Goal: Task Accomplishment & Management: Use online tool/utility

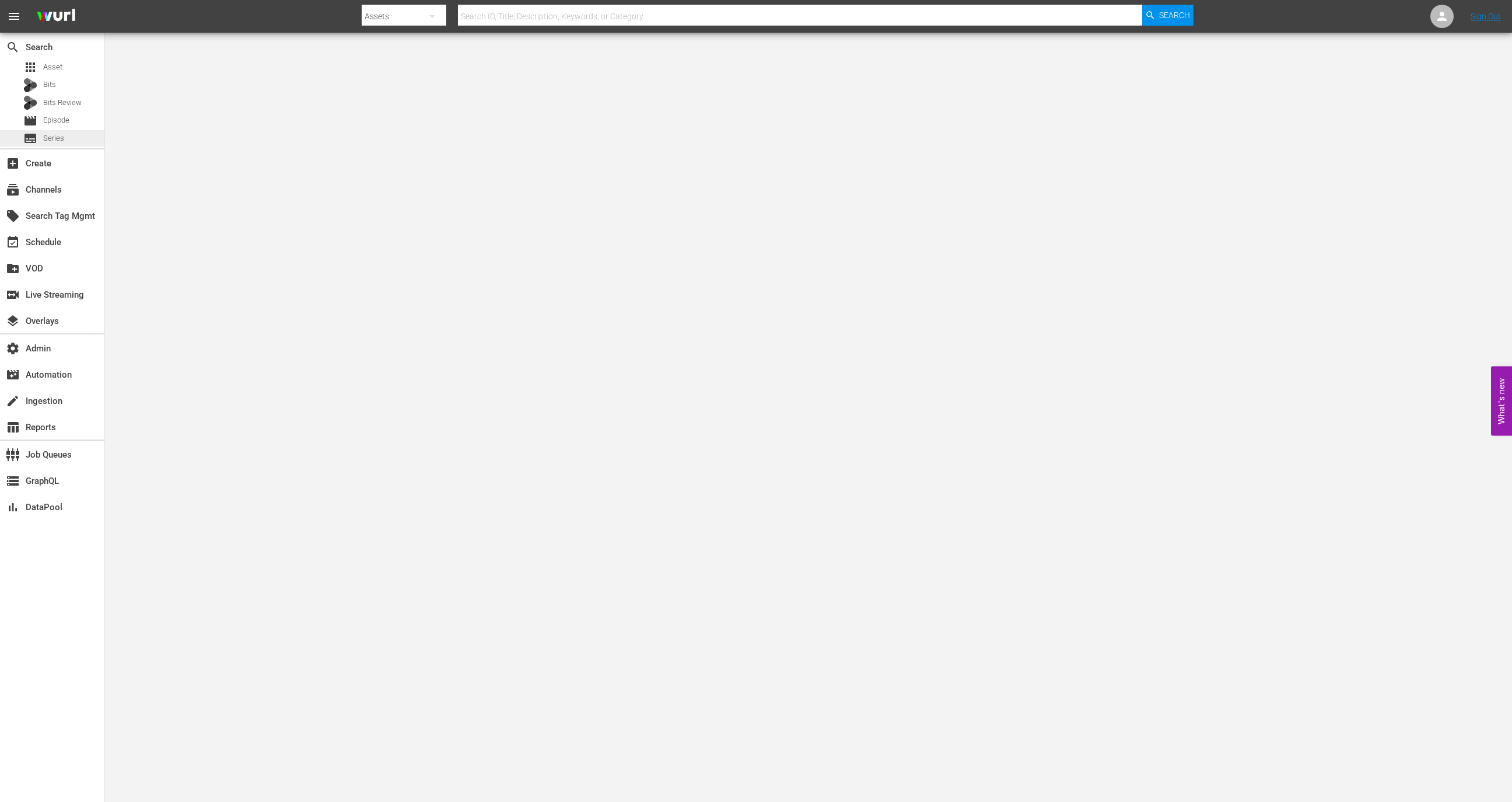
click at [54, 131] on div "subtitles Series" at bounding box center [43, 138] width 41 height 16
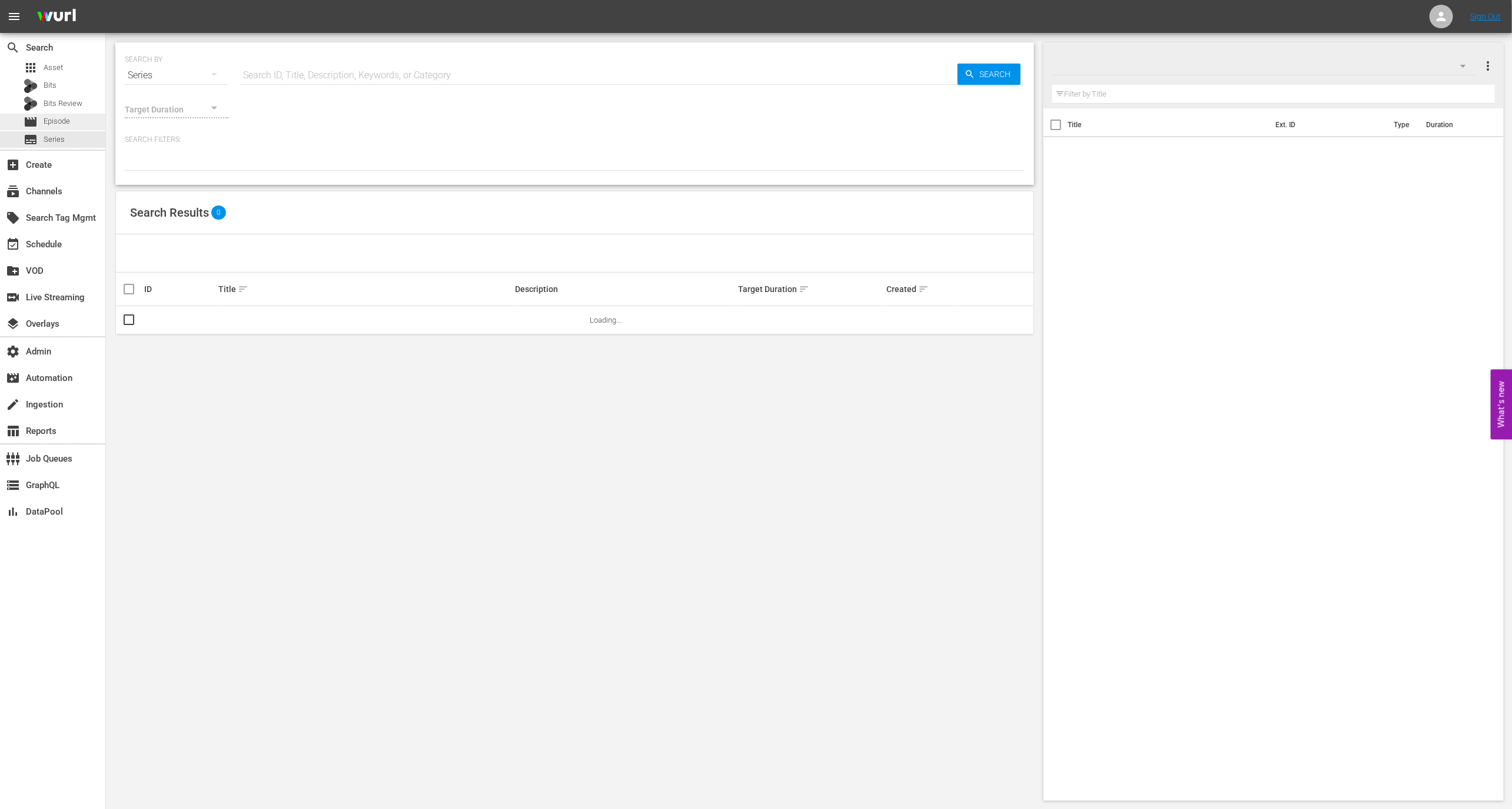
click at [55, 121] on span "Episode" at bounding box center [57, 121] width 26 height 12
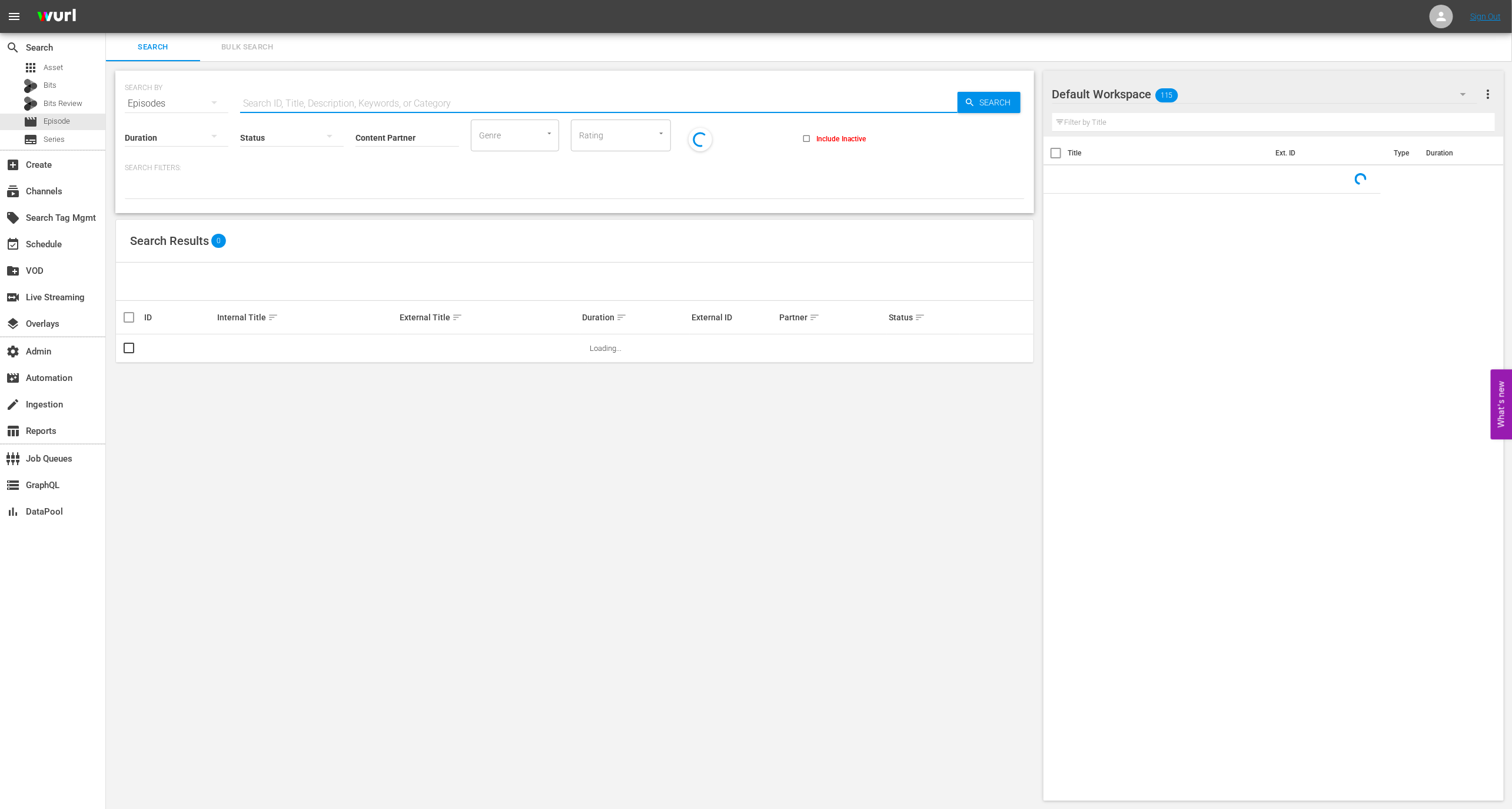
click at [310, 94] on input "text" at bounding box center [599, 103] width 718 height 28
paste input "92362815"
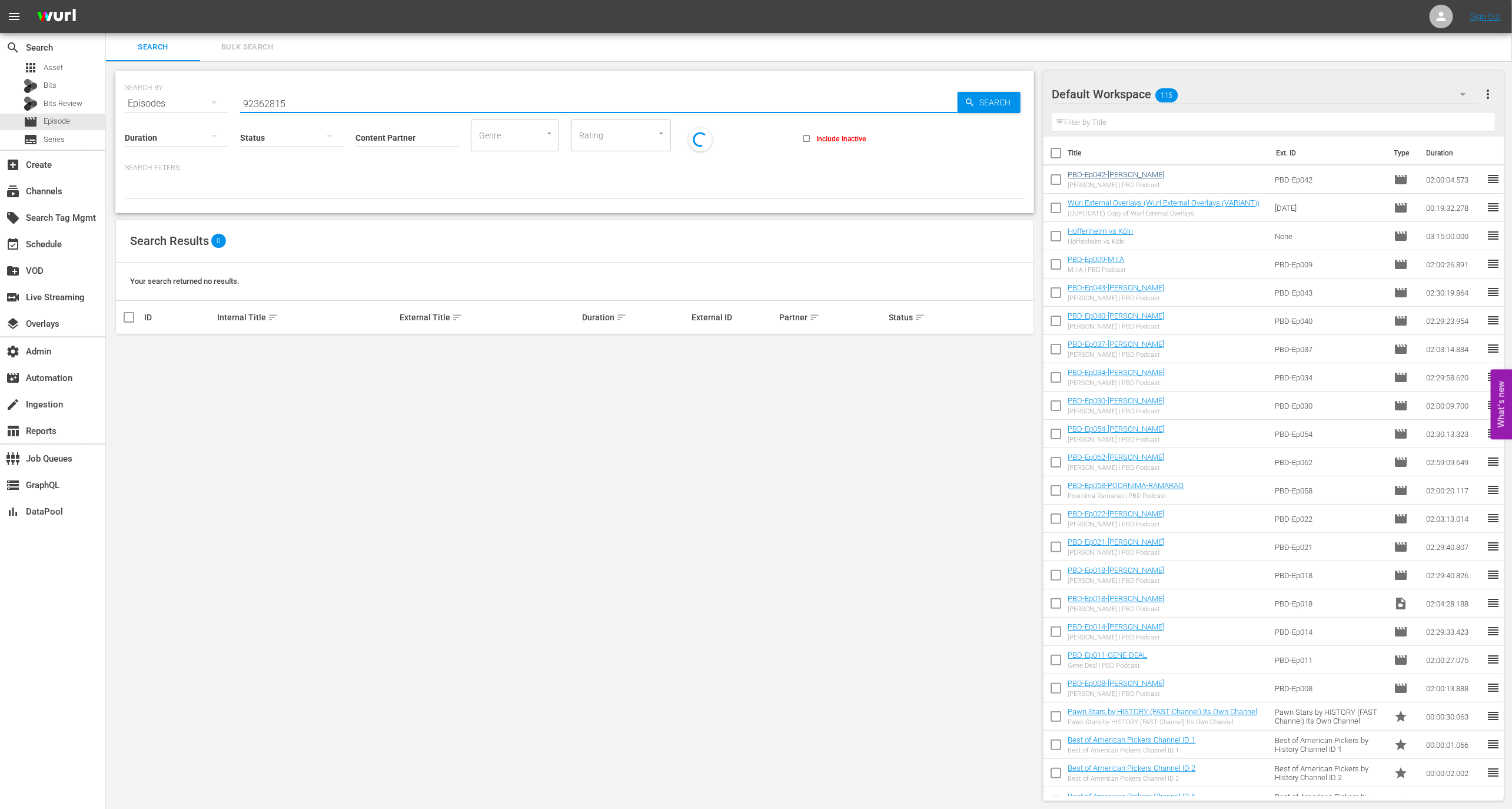
type input "92362815"
click at [1091, 170] on link "PBD-Ep042-[PERSON_NAME]" at bounding box center [1116, 175] width 96 height 9
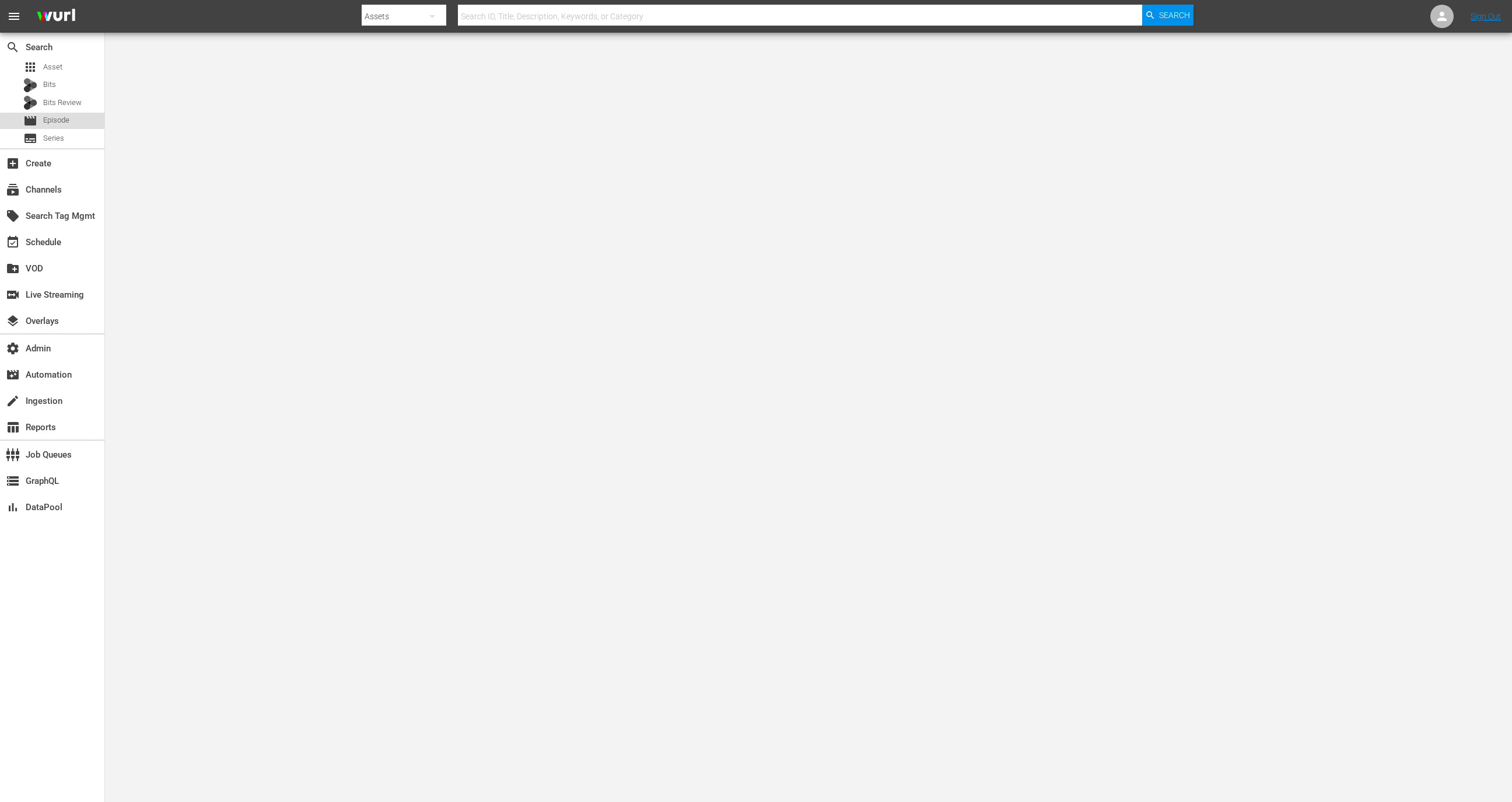
click at [83, 128] on div "movie Episode" at bounding box center [52, 121] width 104 height 16
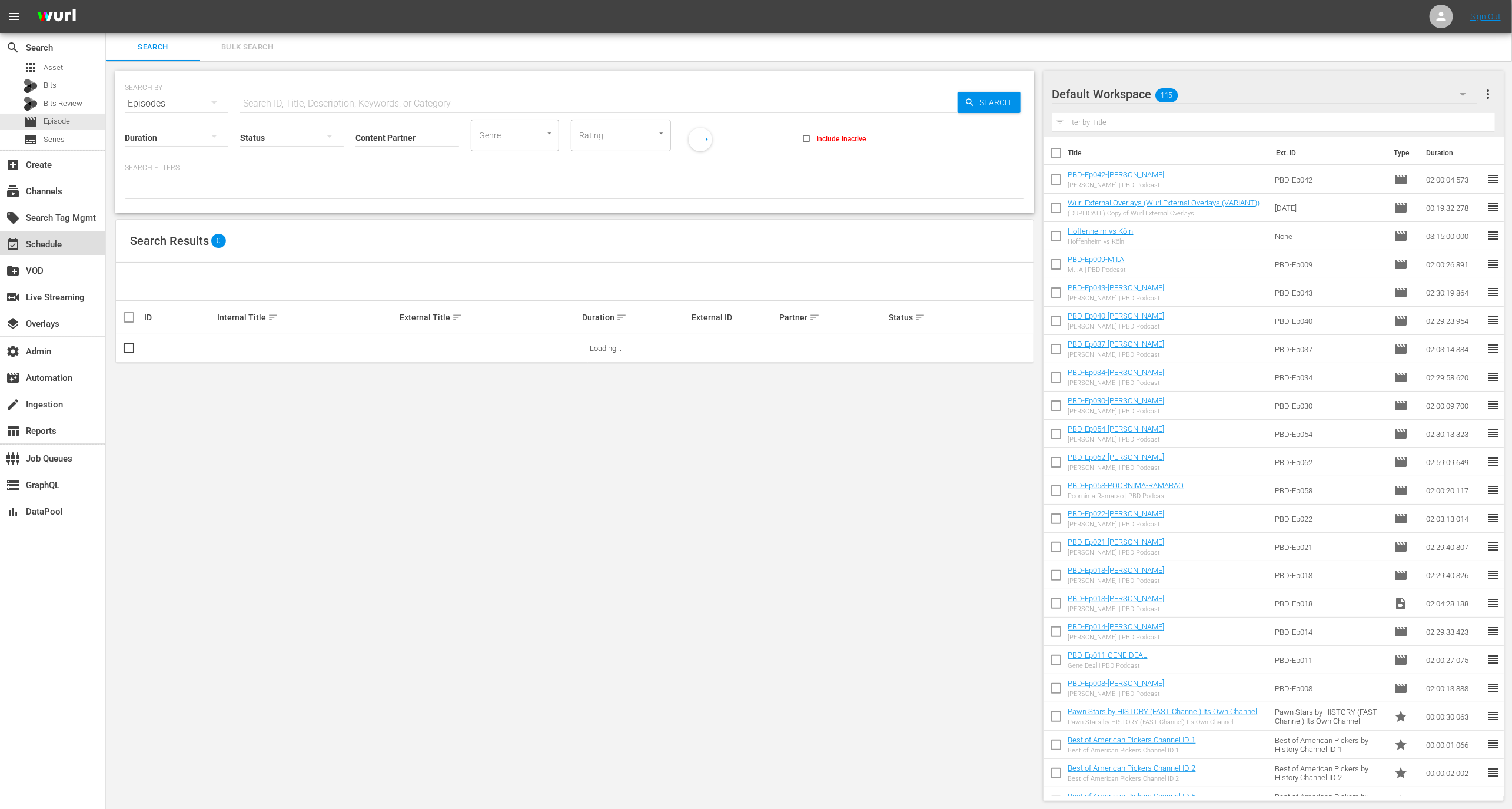
click at [56, 240] on div "event_available Schedule" at bounding box center [33, 242] width 66 height 11
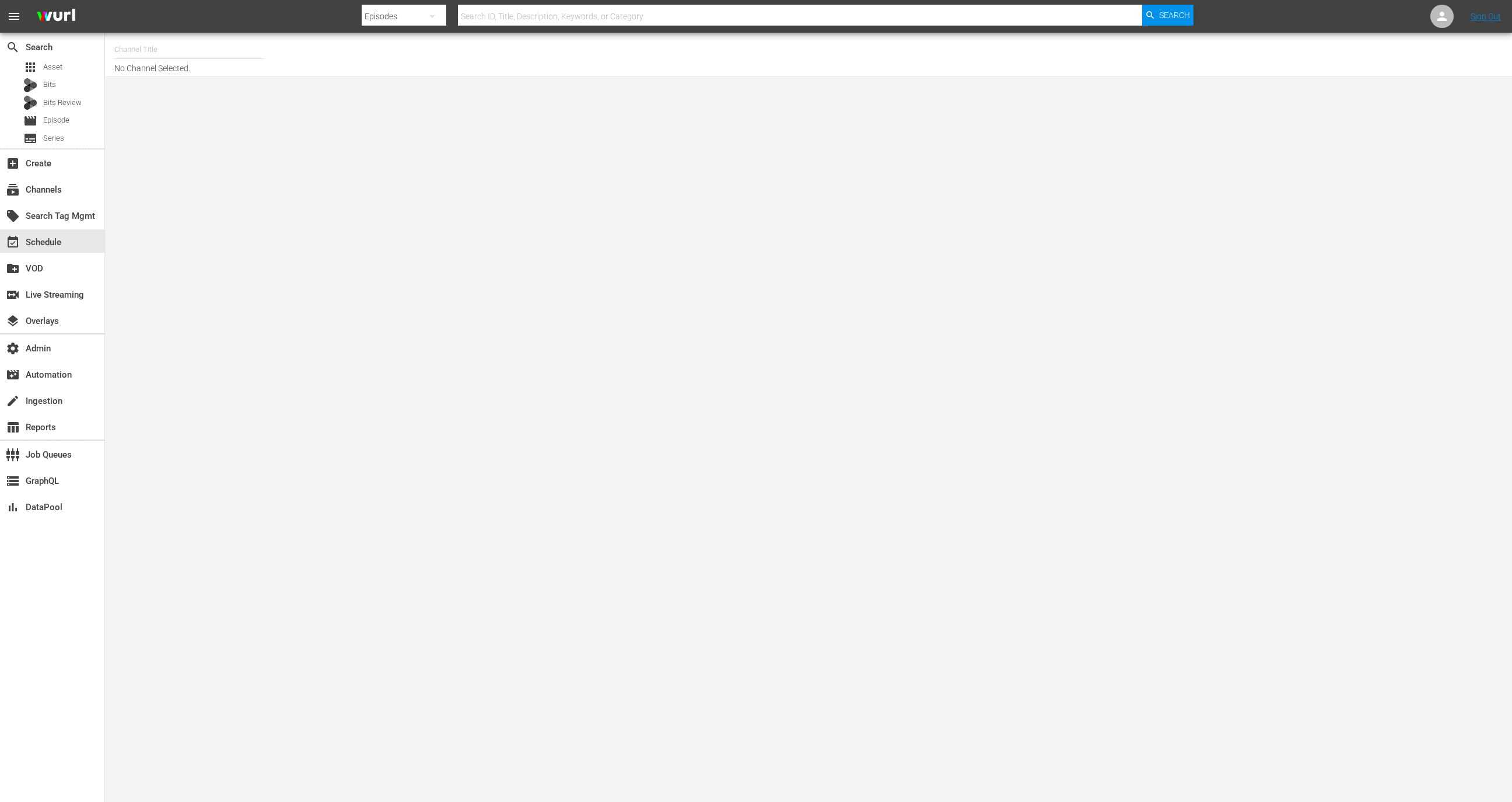
click at [201, 55] on input "text" at bounding box center [189, 49] width 149 height 28
click at [229, 89] on div "Evidence of Evil (2022 - amc_networks_international_uk_evidenceofevil_1)" at bounding box center [275, 82] width 303 height 28
type input "Evidence of Evil (2022 - amc_networks_international_uk_evidenceofevil_1)"
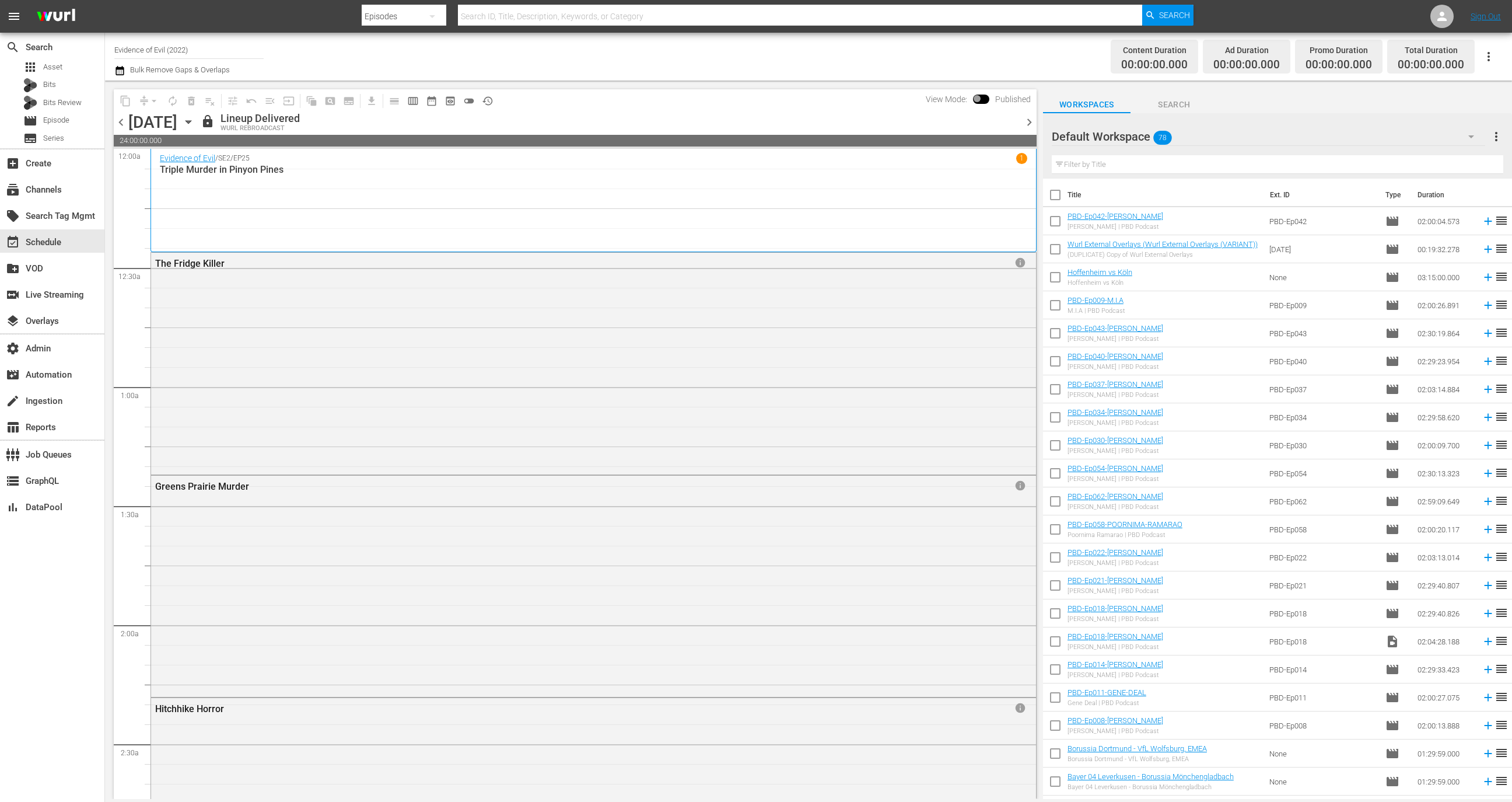
click at [1496, 58] on button "button" at bounding box center [1489, 56] width 28 height 28
click at [1433, 161] on div "Schedule JSON (S3Redir)" at bounding box center [1409, 163] width 112 height 21
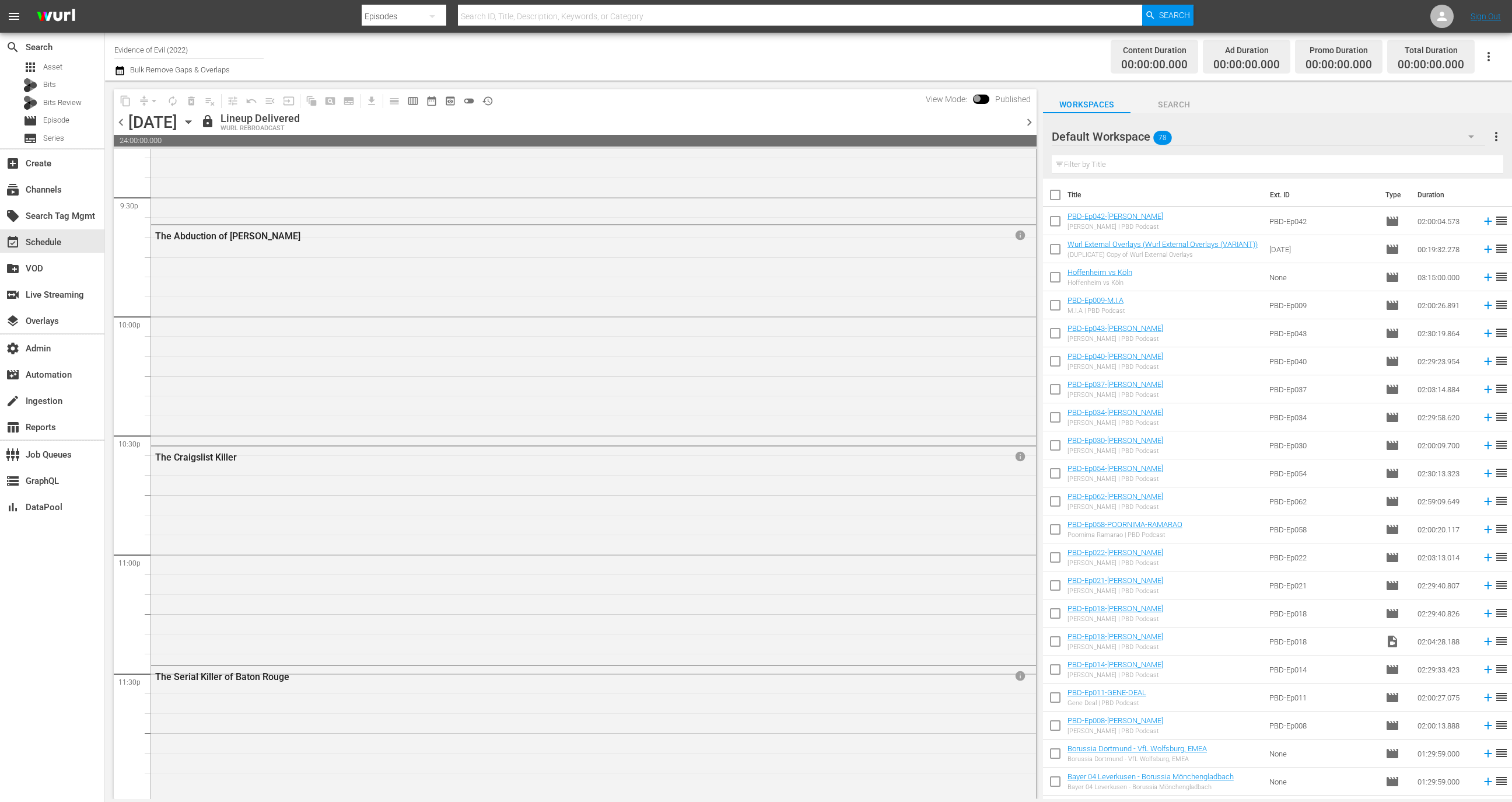
scroll to position [5157, 0]
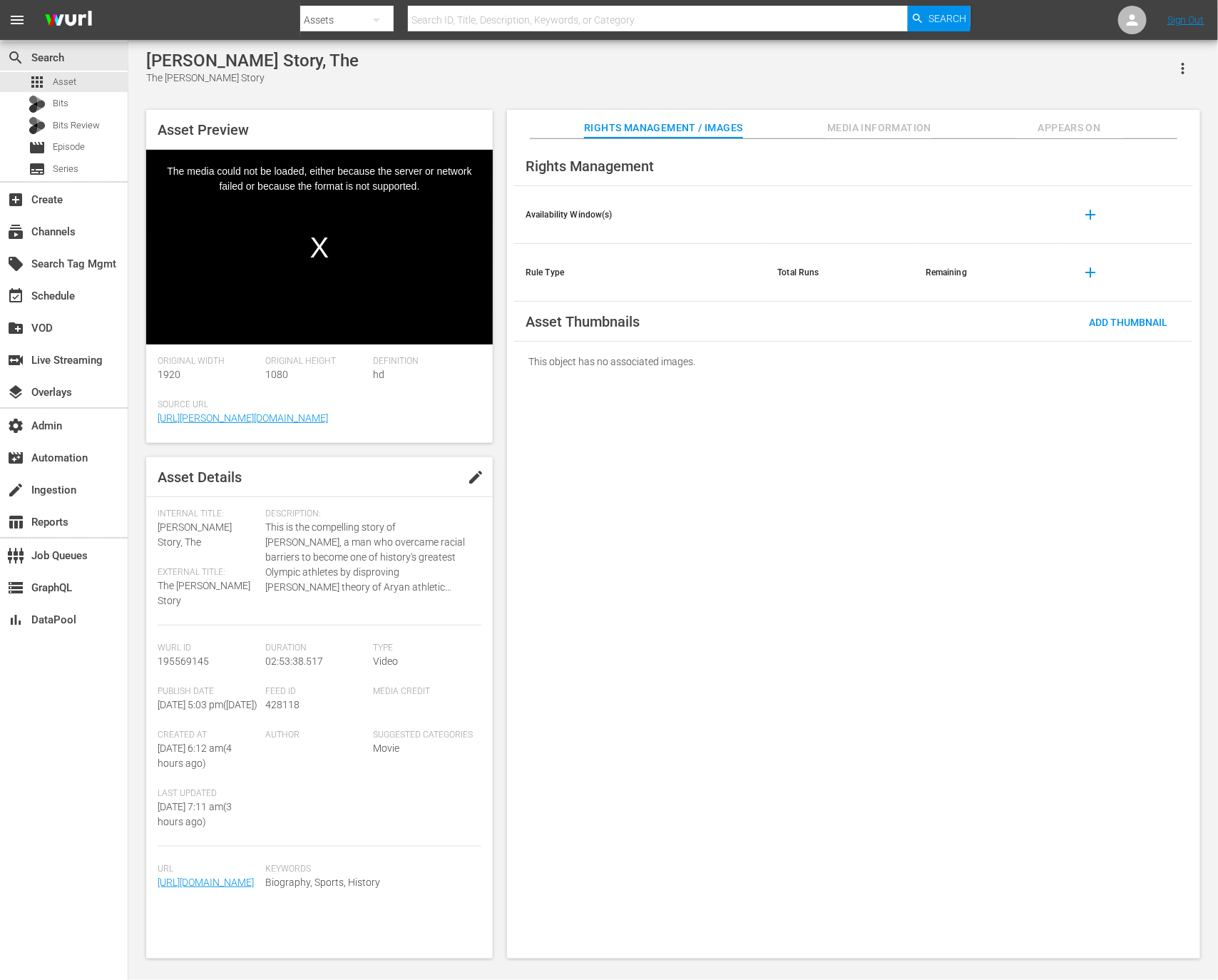
click at [284, 63] on div "Jesse Owens Story, The" at bounding box center [252, 60] width 212 height 20
copy div "Jesse Owens Story, The"
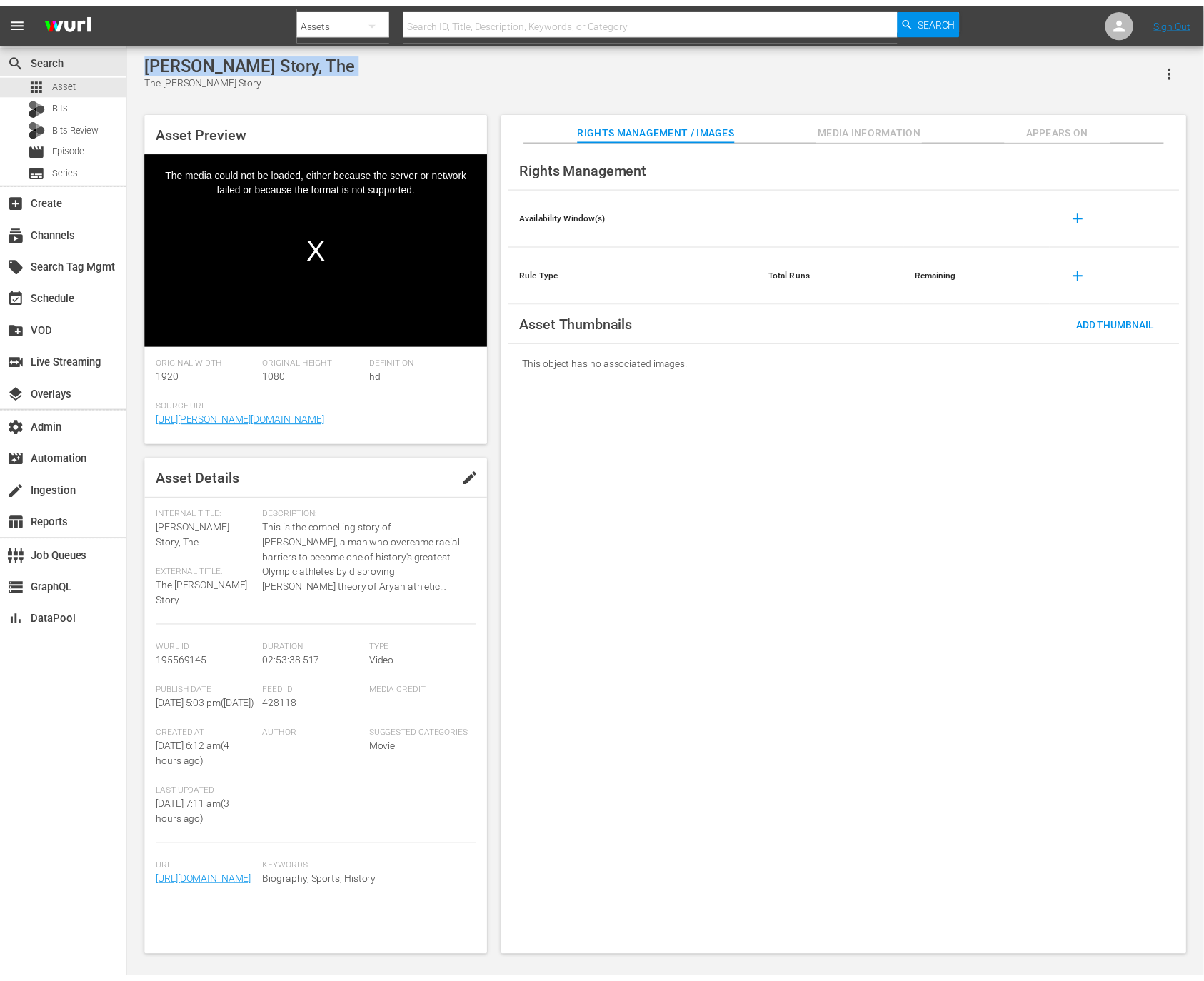
scroll to position [69, 0]
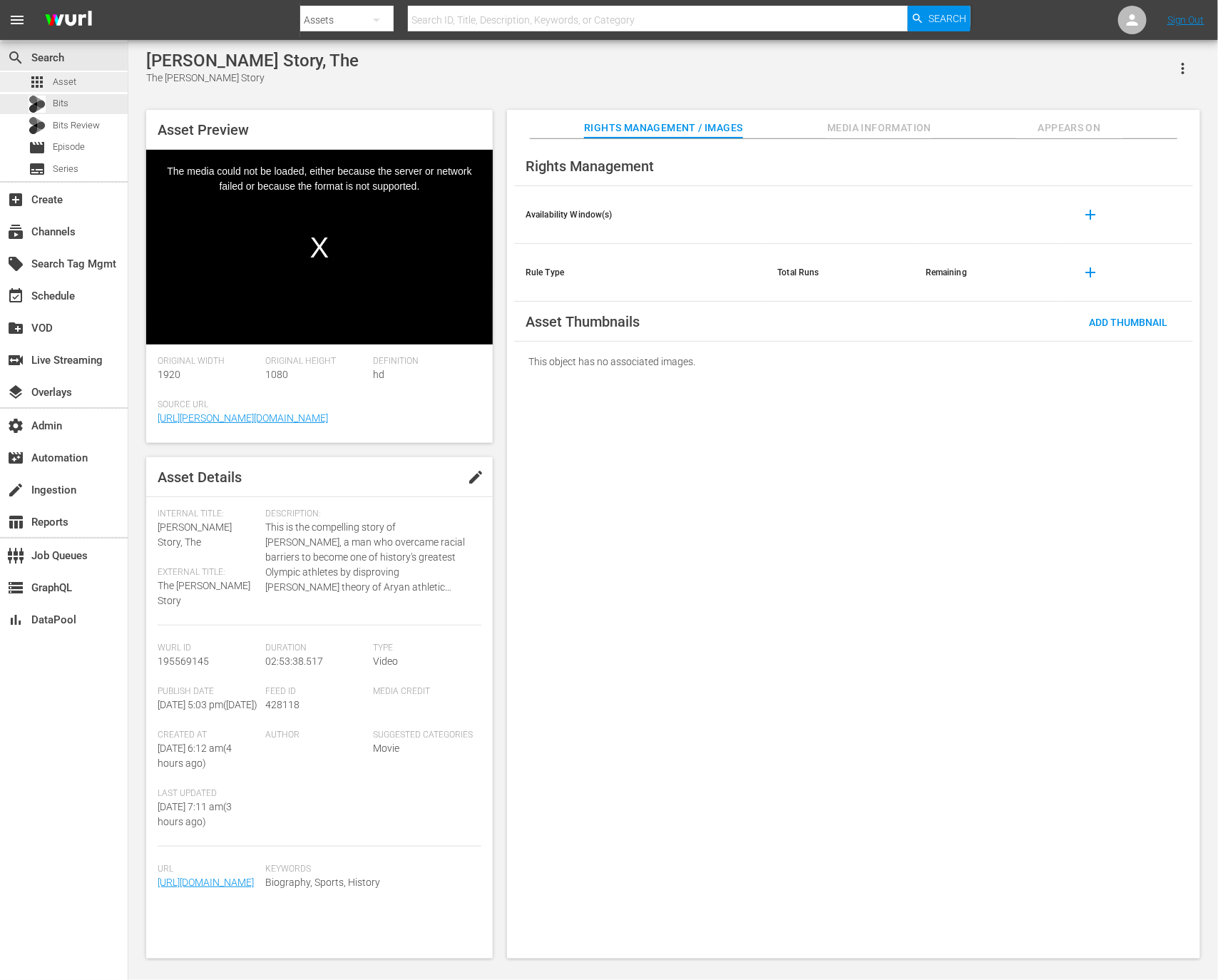
click at [76, 81] on div "apps Asset" at bounding box center [63, 82] width 128 height 20
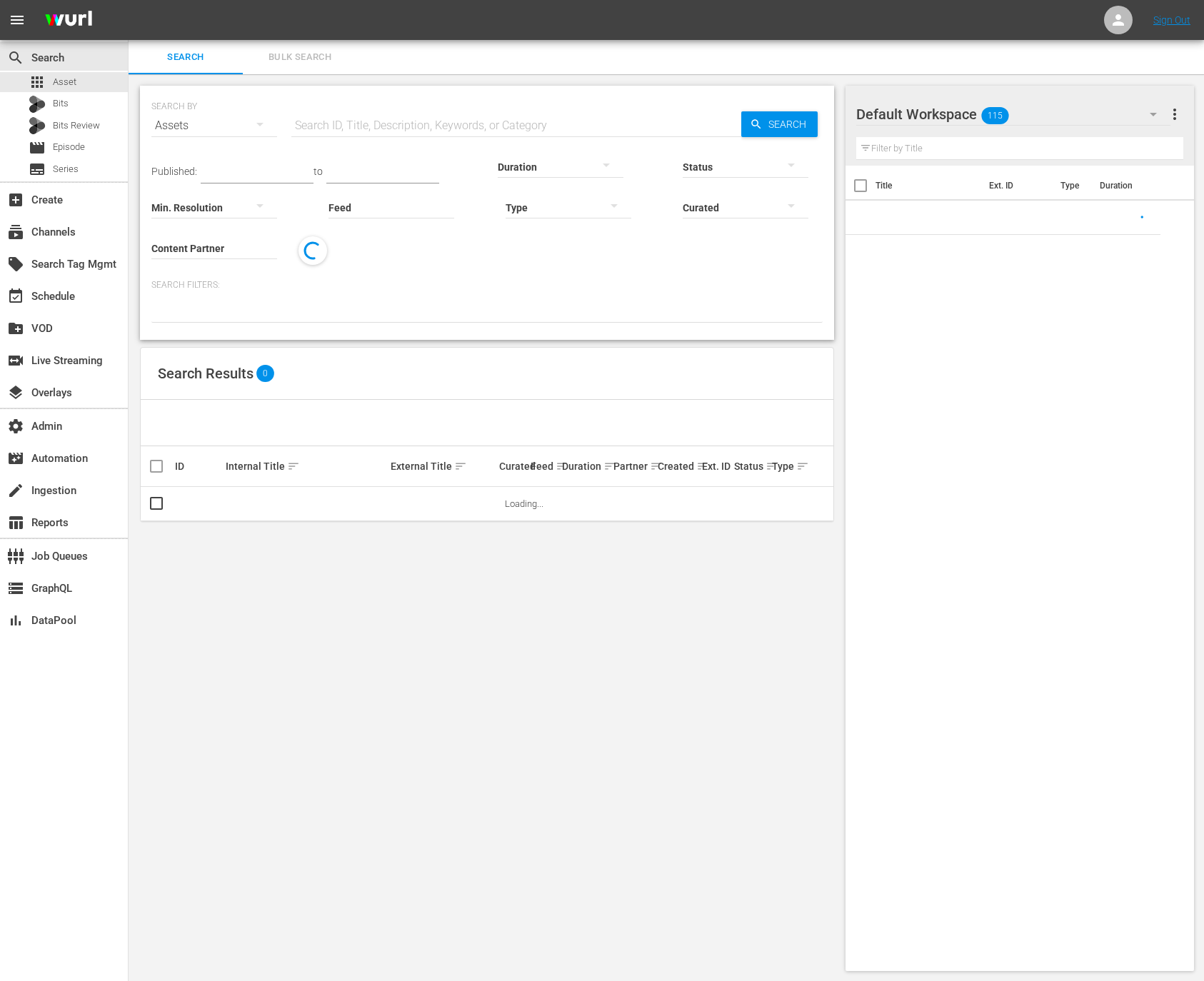
click at [404, 133] on input "text" at bounding box center [516, 125] width 450 height 34
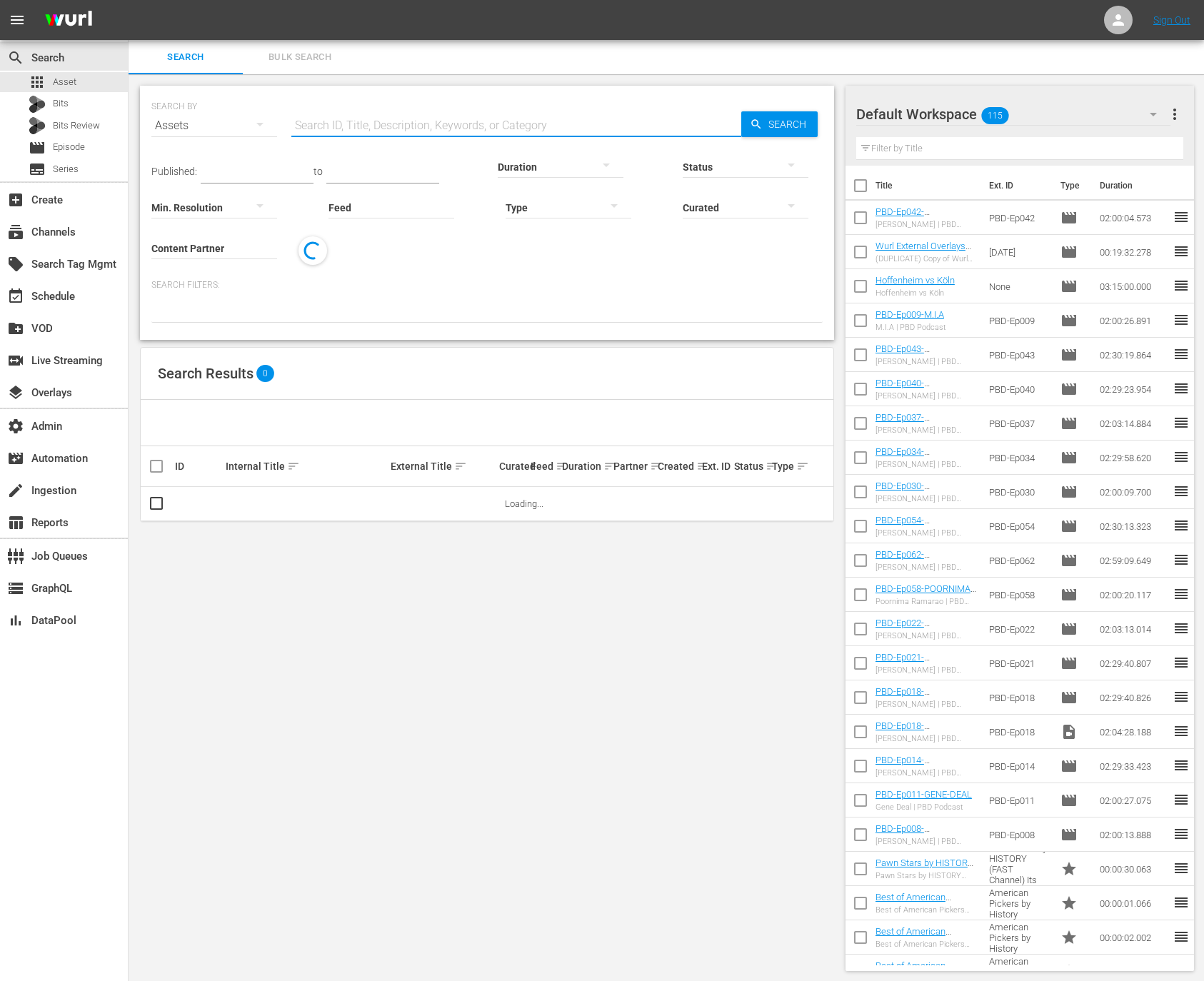
paste input "Jesse Owens Story, The"
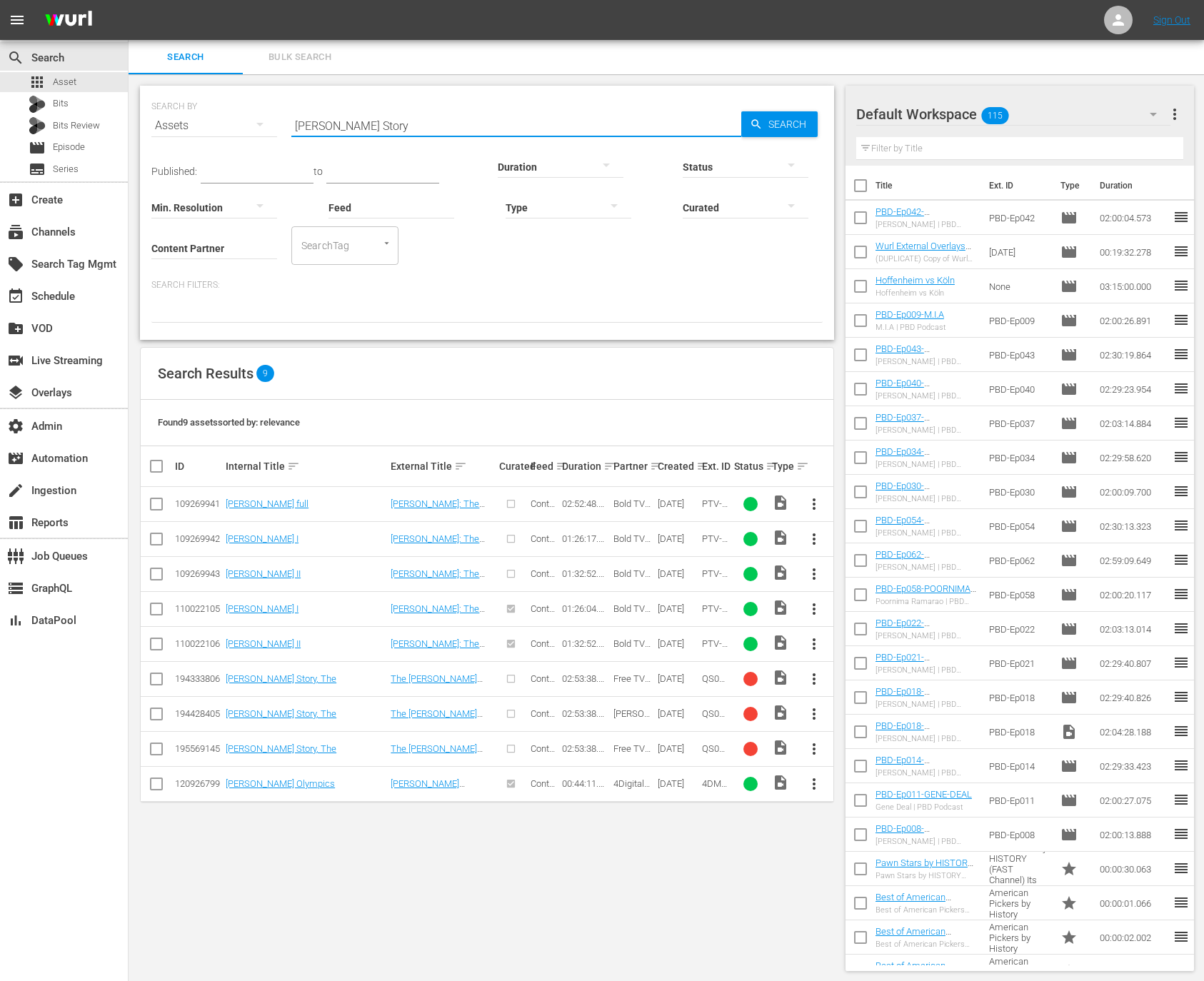
type input "Jesse Owens Story"
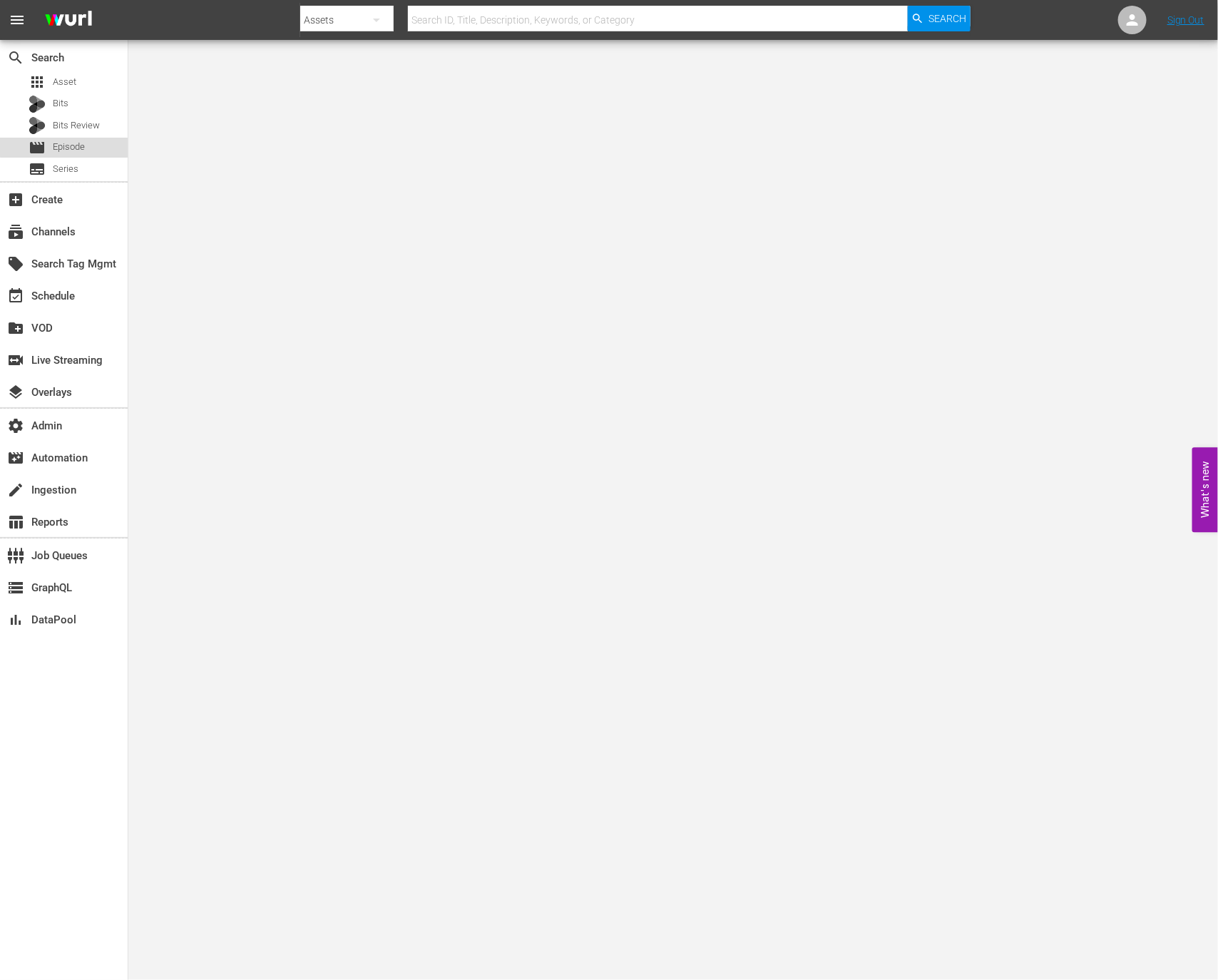
click at [71, 146] on span "Episode" at bounding box center [69, 147] width 32 height 15
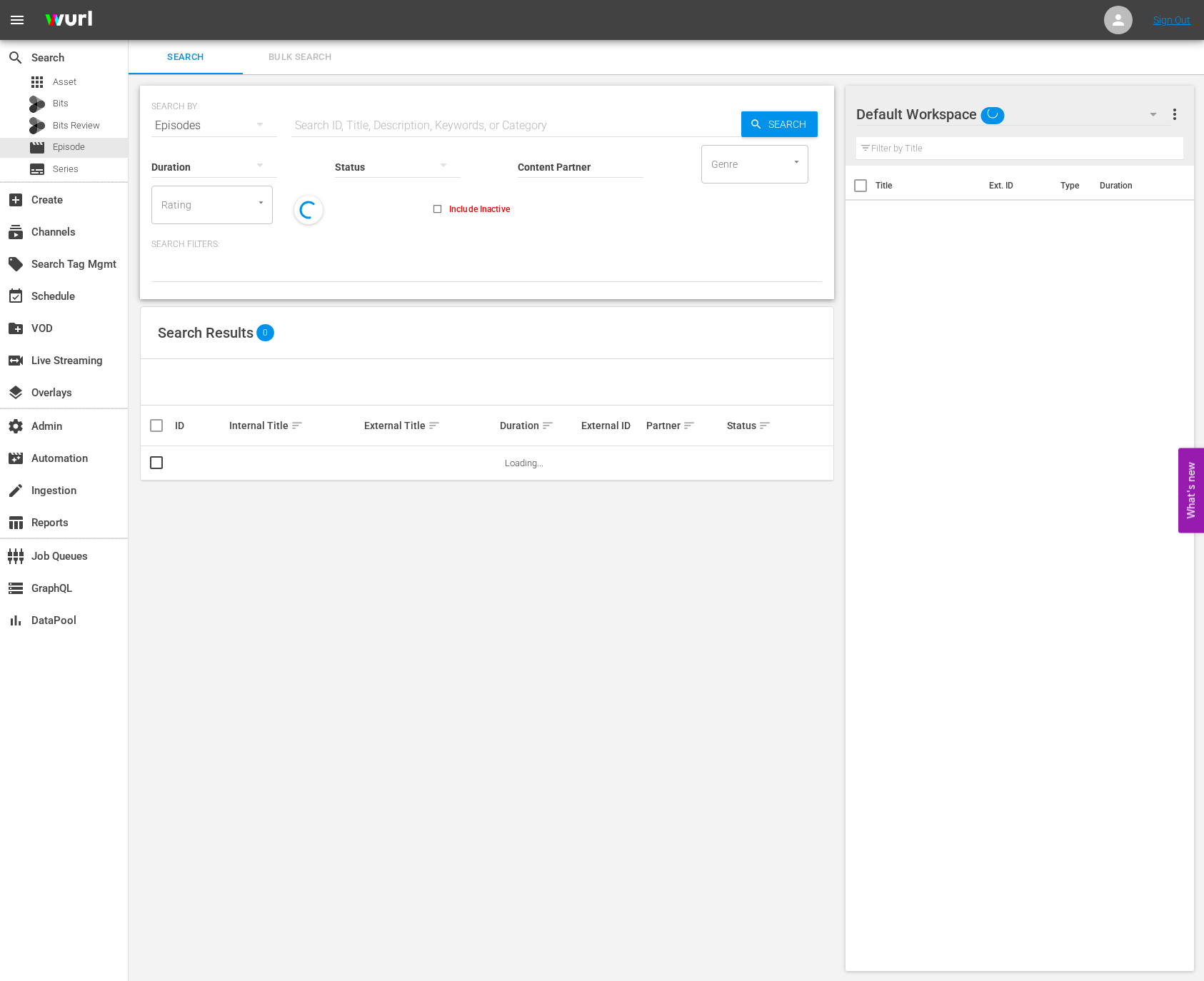
click at [385, 134] on div "Status" at bounding box center [398, 158] width 125 height 51
click at [373, 130] on input "text" at bounding box center [516, 125] width 450 height 34
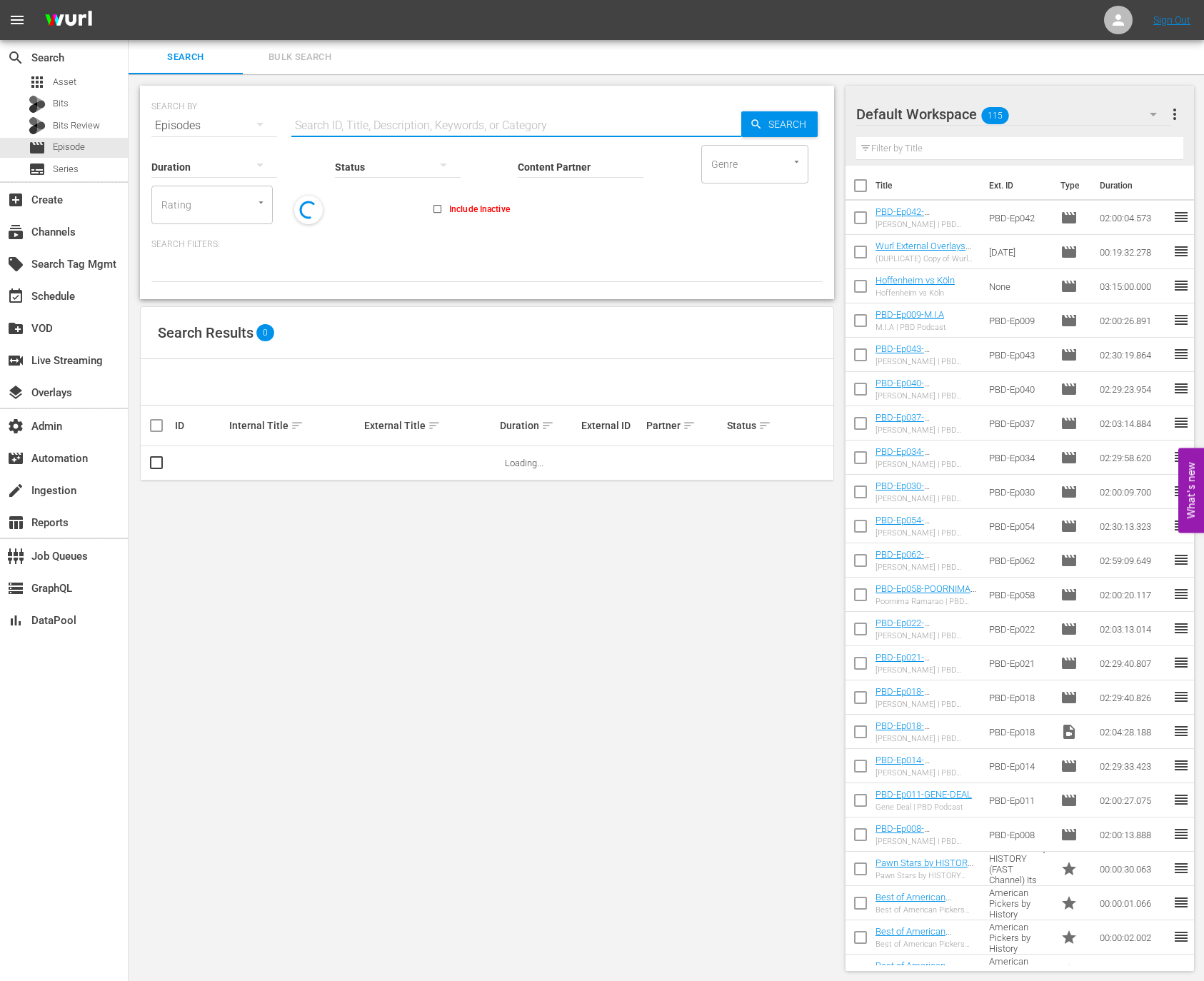
paste input "1022766"
type input "1022766"
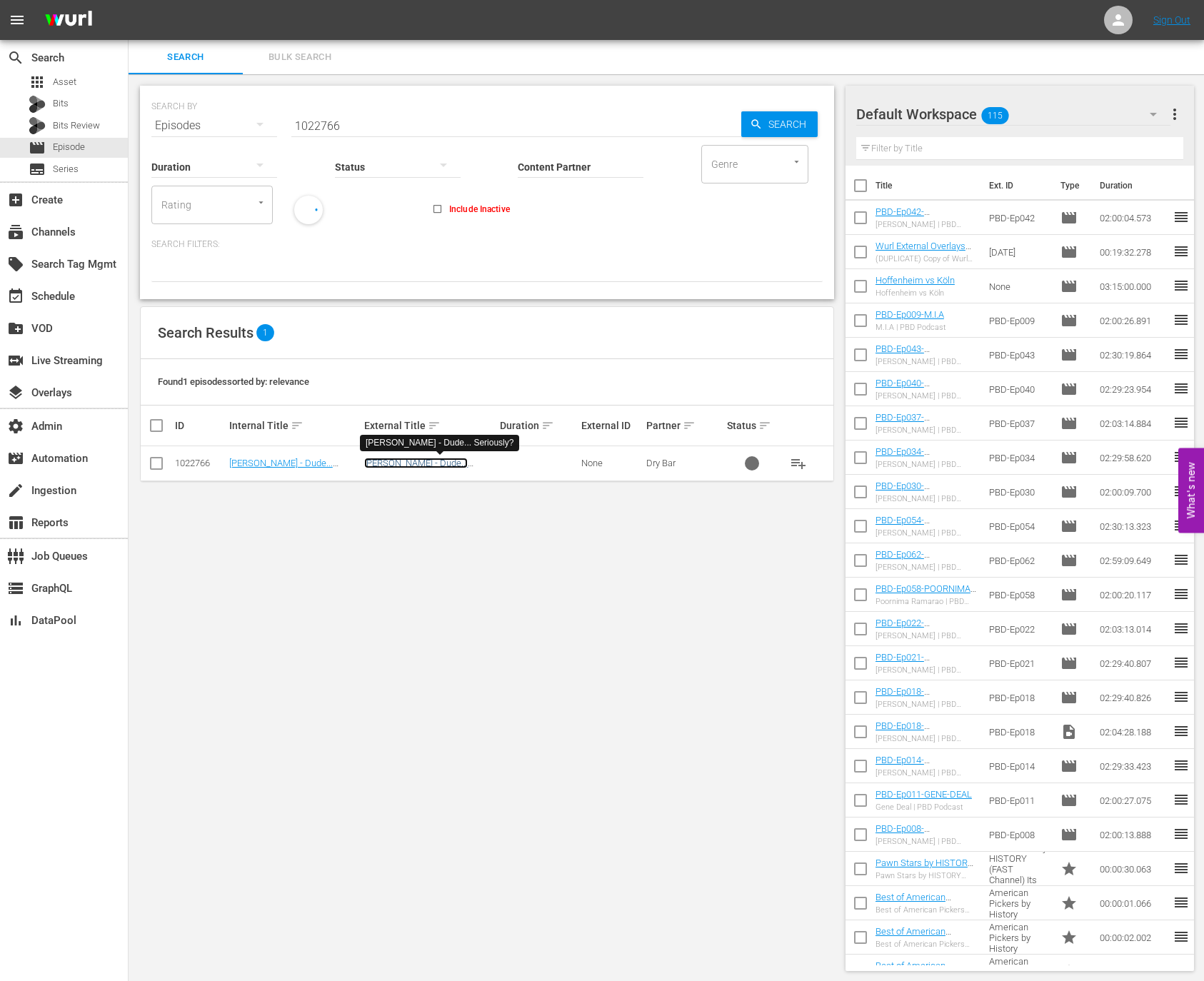
click at [443, 463] on link "[PERSON_NAME] - Dude... Seriously?" at bounding box center [415, 468] width 103 height 21
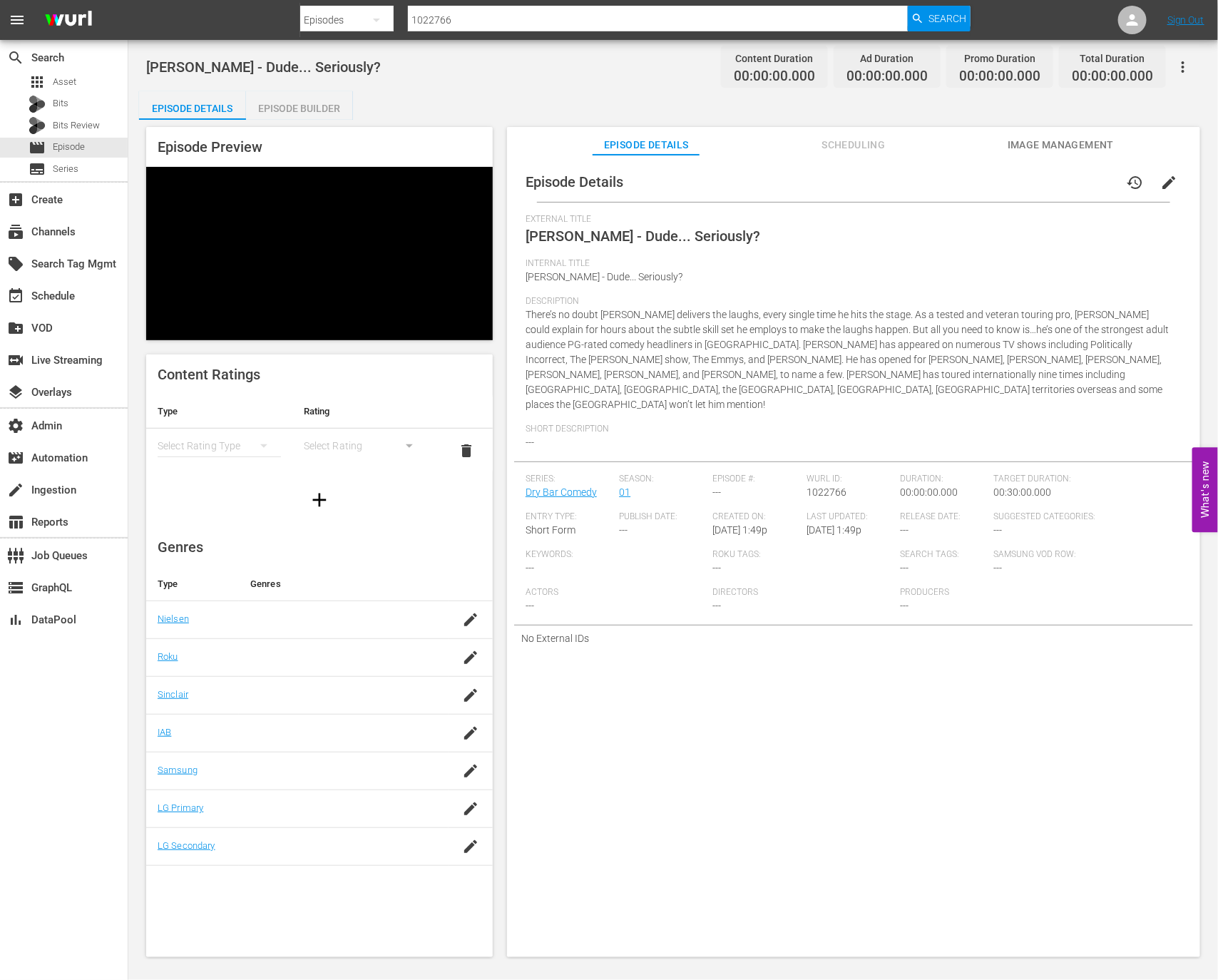
click at [865, 130] on button "Scheduling" at bounding box center [854, 141] width 107 height 28
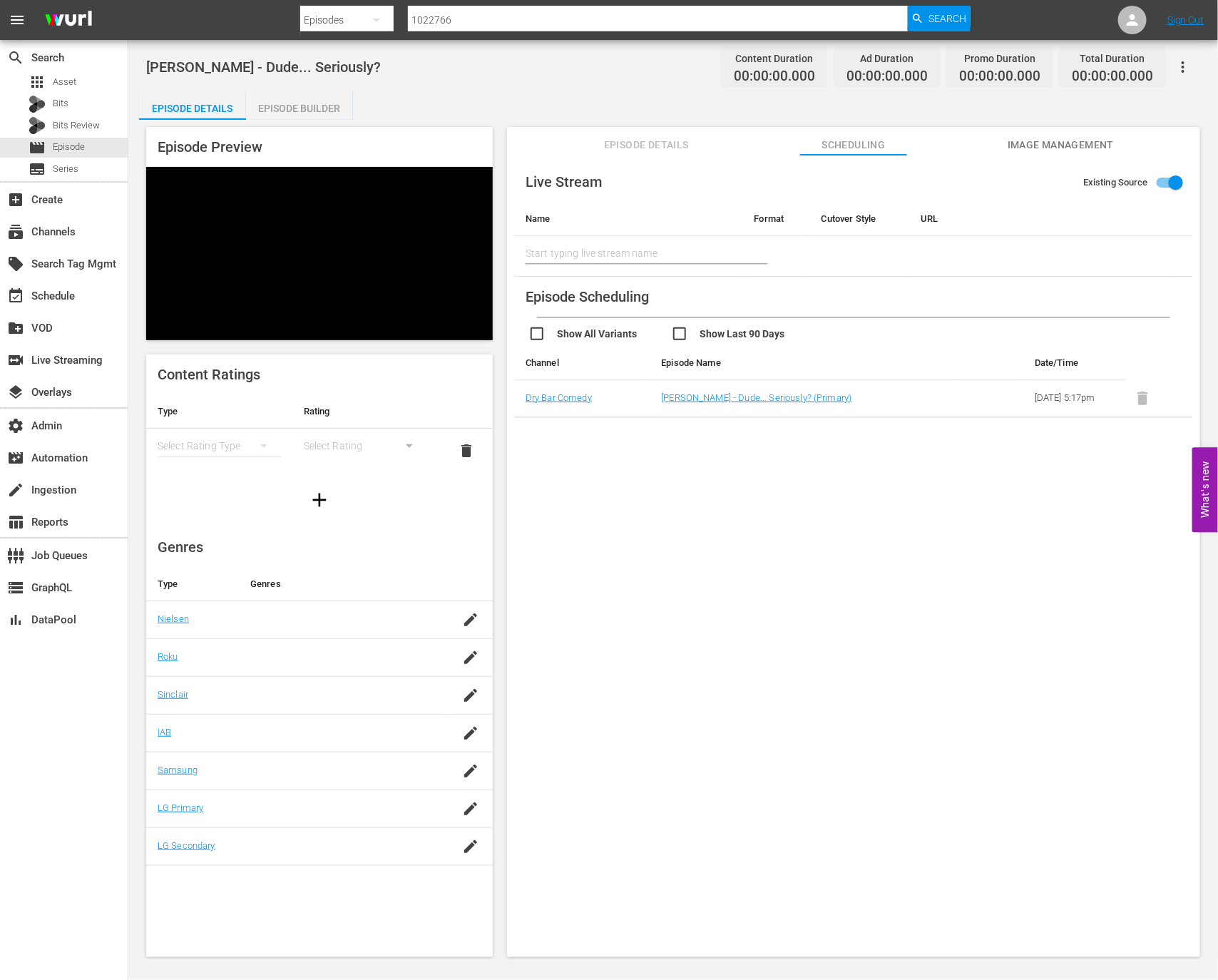
click at [643, 140] on span "Episode Details" at bounding box center [646, 144] width 107 height 18
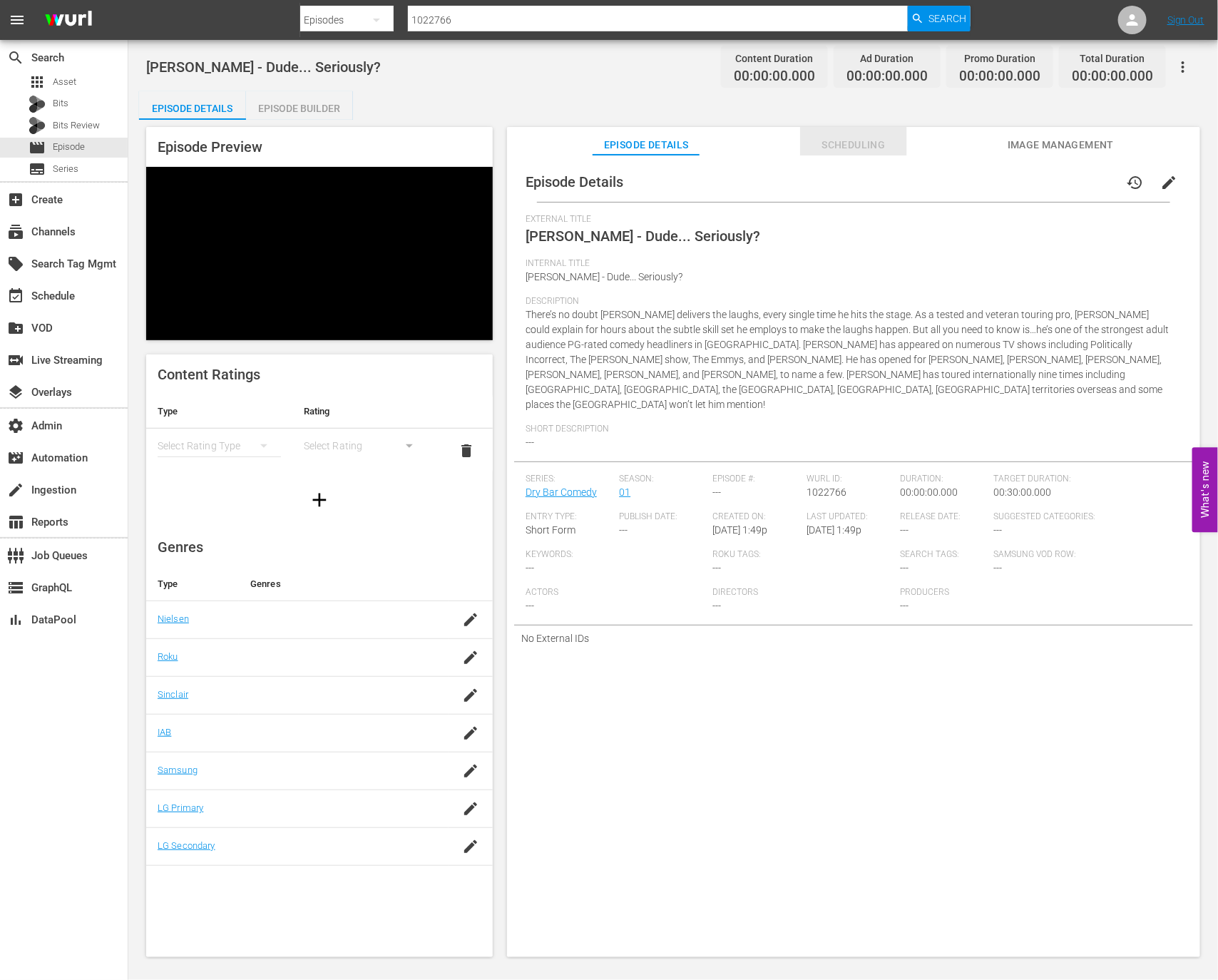
click at [877, 146] on span "Scheduling" at bounding box center [854, 144] width 107 height 18
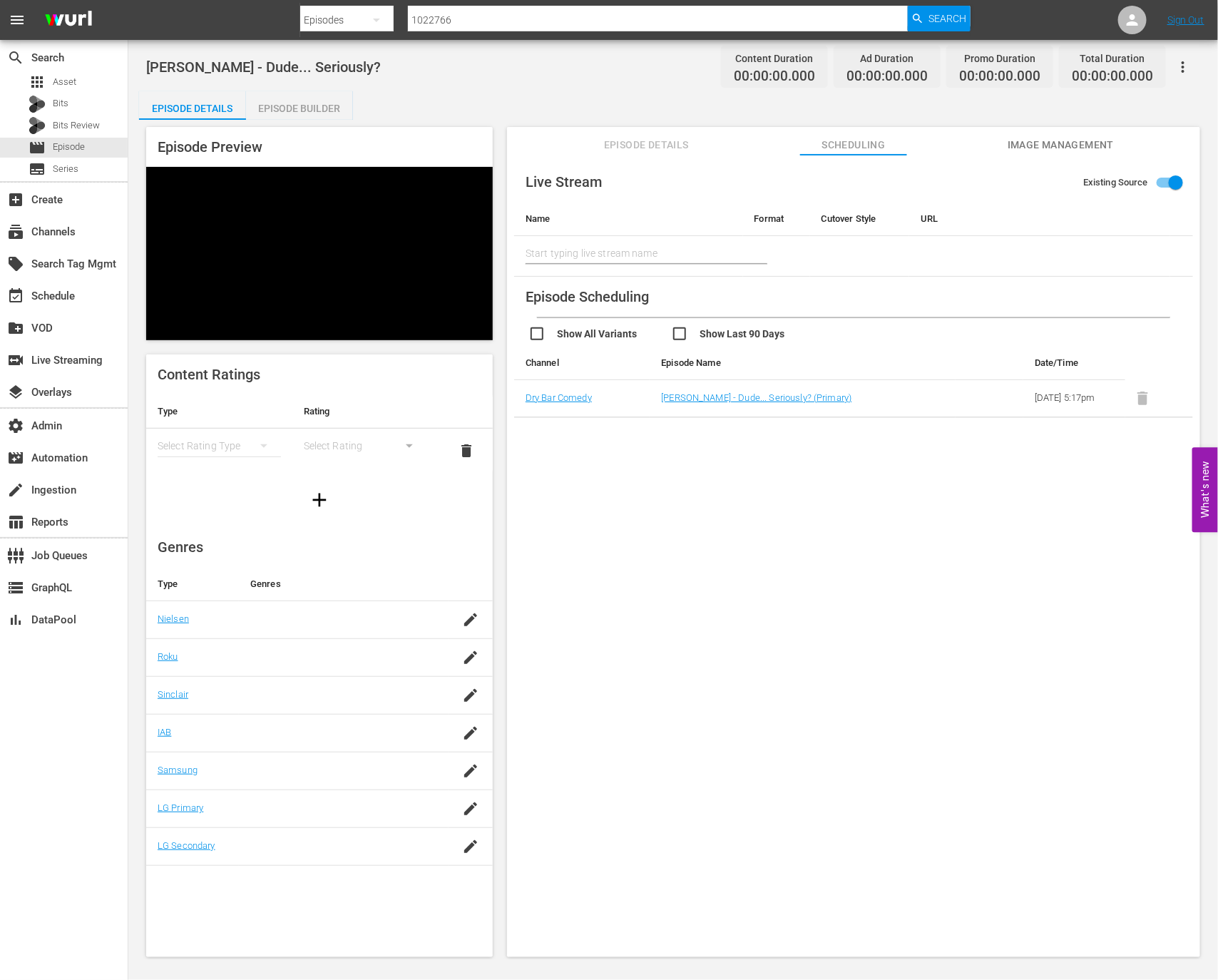
click at [1176, 70] on icon "button" at bounding box center [1183, 67] width 17 height 17
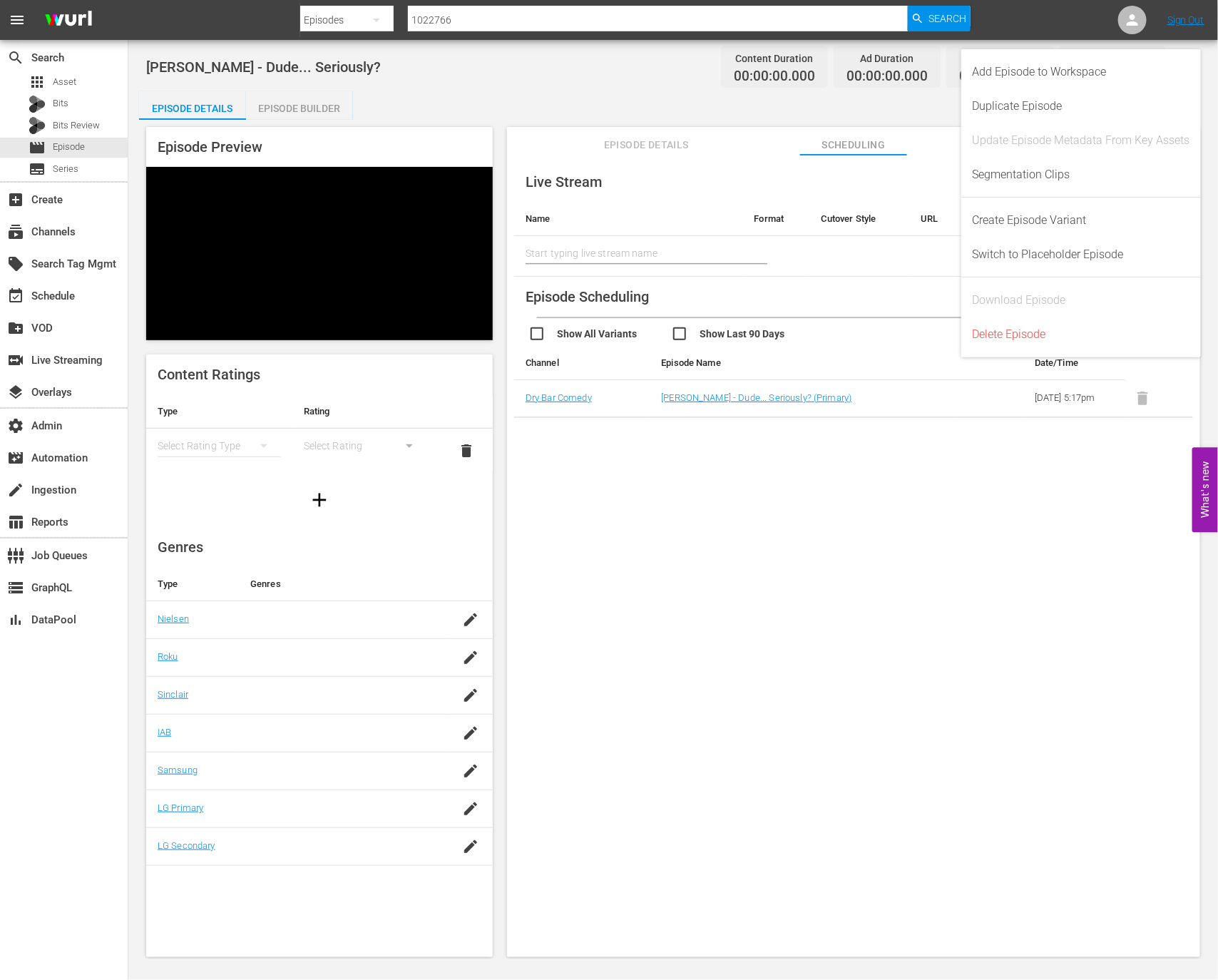
click at [748, 597] on div "Live Stream Existing Source Name Format Cutover Style URL Start typing live str…" at bounding box center [854, 563] width 693 height 816
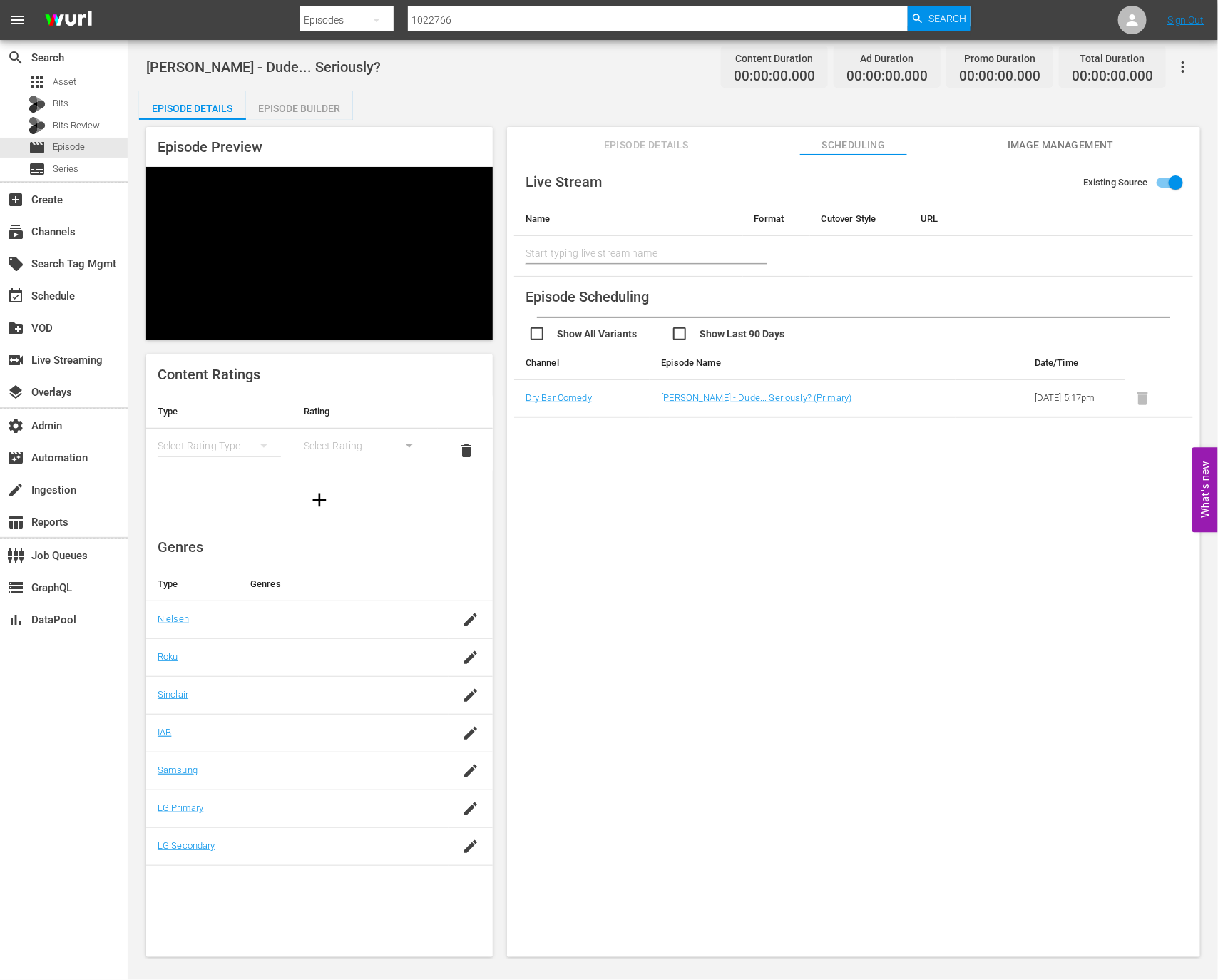
click at [696, 330] on input "checkbox" at bounding box center [742, 335] width 143 height 21
checkbox input "true"
click at [563, 341] on input "checkbox" at bounding box center [600, 335] width 143 height 21
checkbox input "true"
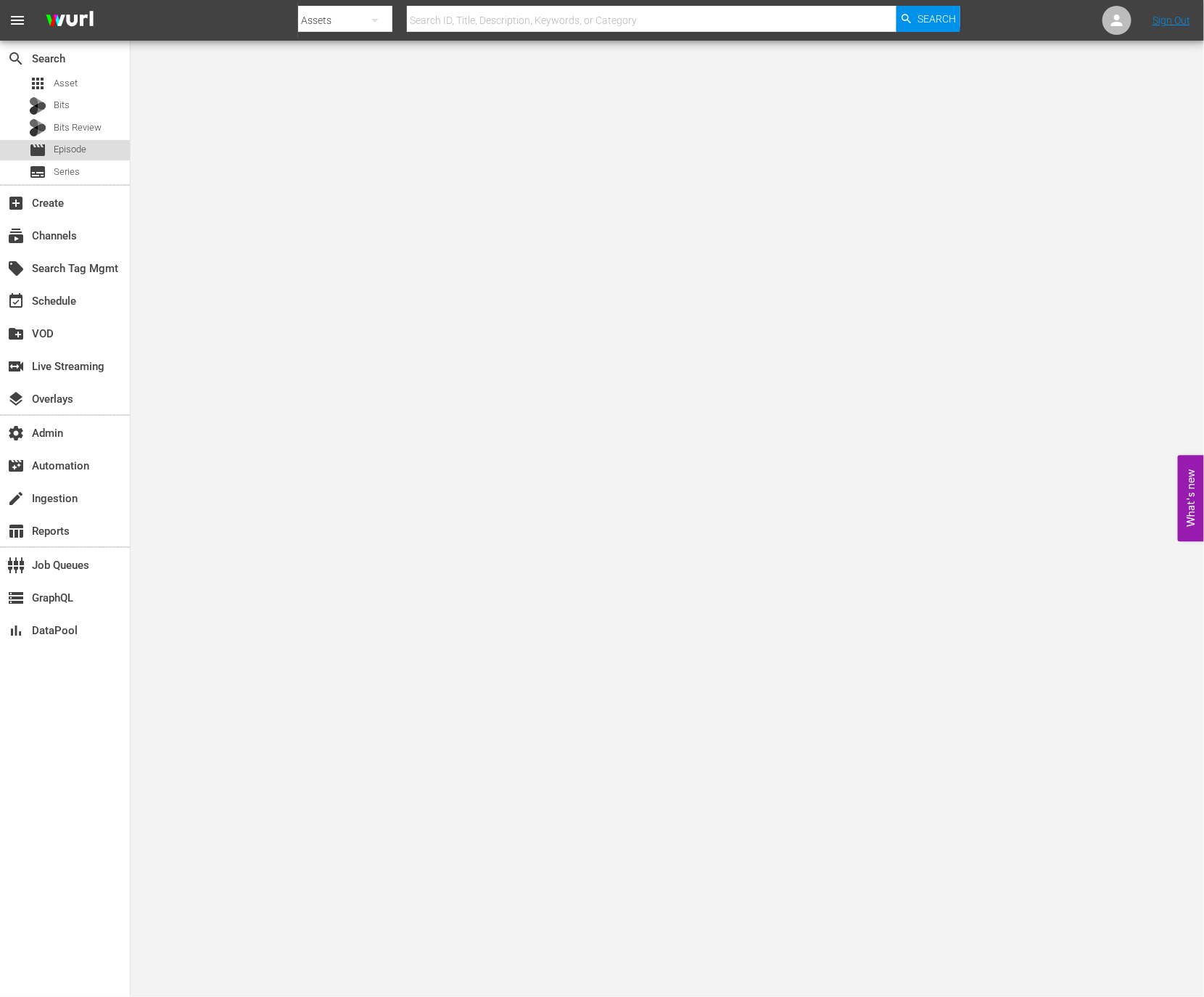
click at [68, 147] on span "Episode" at bounding box center [70, 149] width 33 height 15
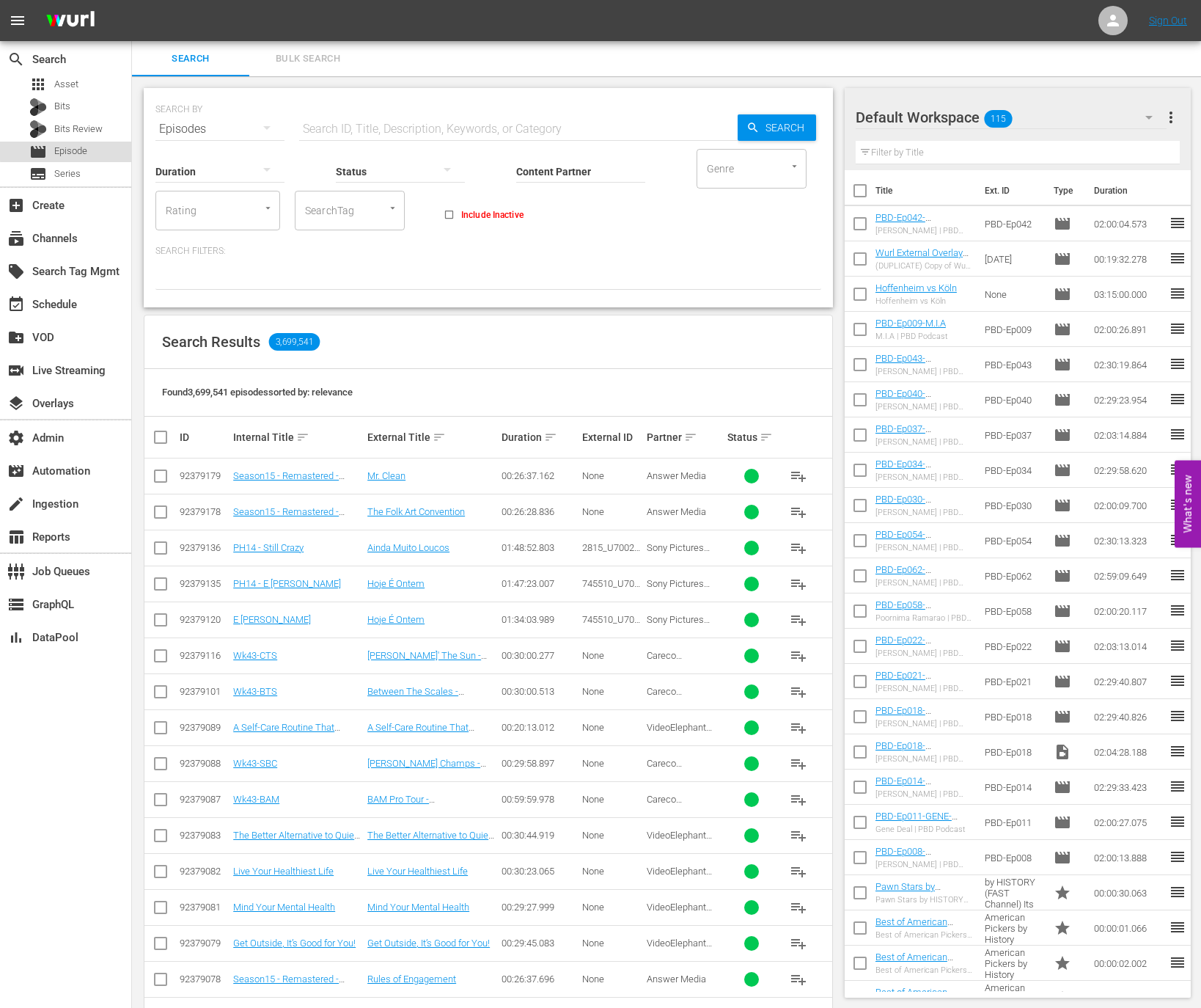
click at [85, 148] on span "Episode" at bounding box center [71, 151] width 33 height 15
click at [423, 123] on input "text" at bounding box center [518, 129] width 438 height 35
paste input "1022766"
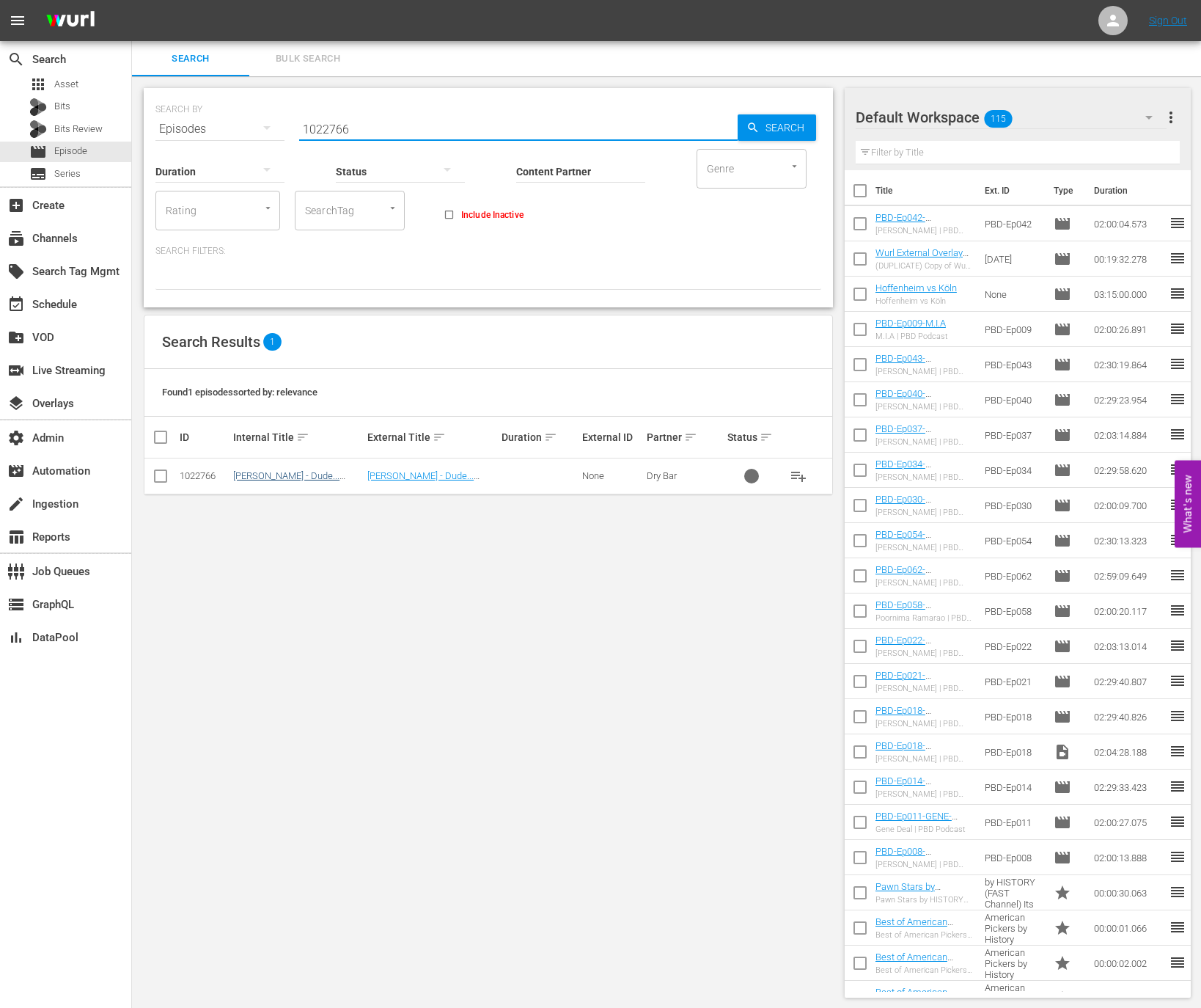
type input "1022766"
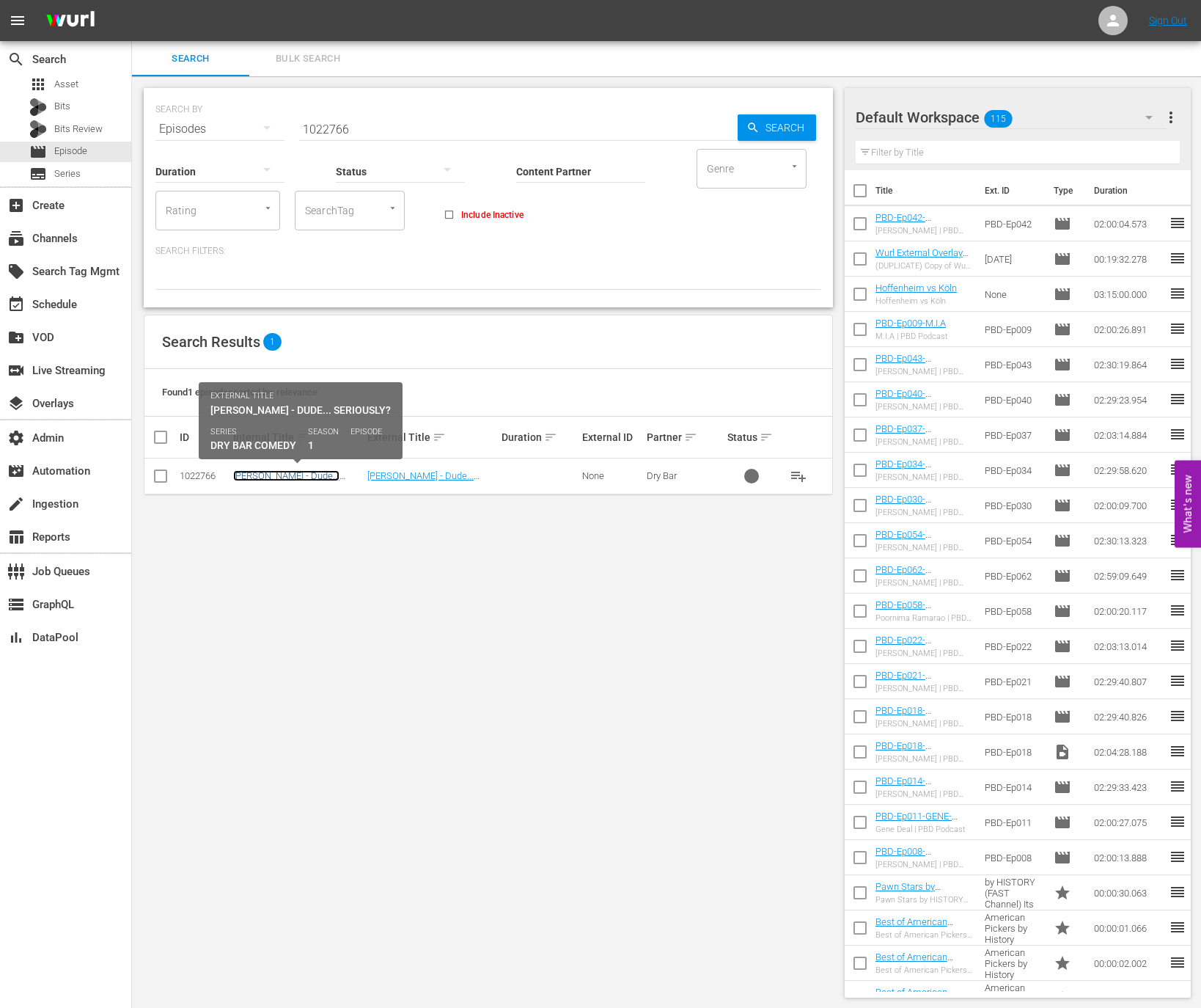
click at [280, 476] on link "Keith Barany - Dude... Seriously?" at bounding box center [286, 481] width 106 height 22
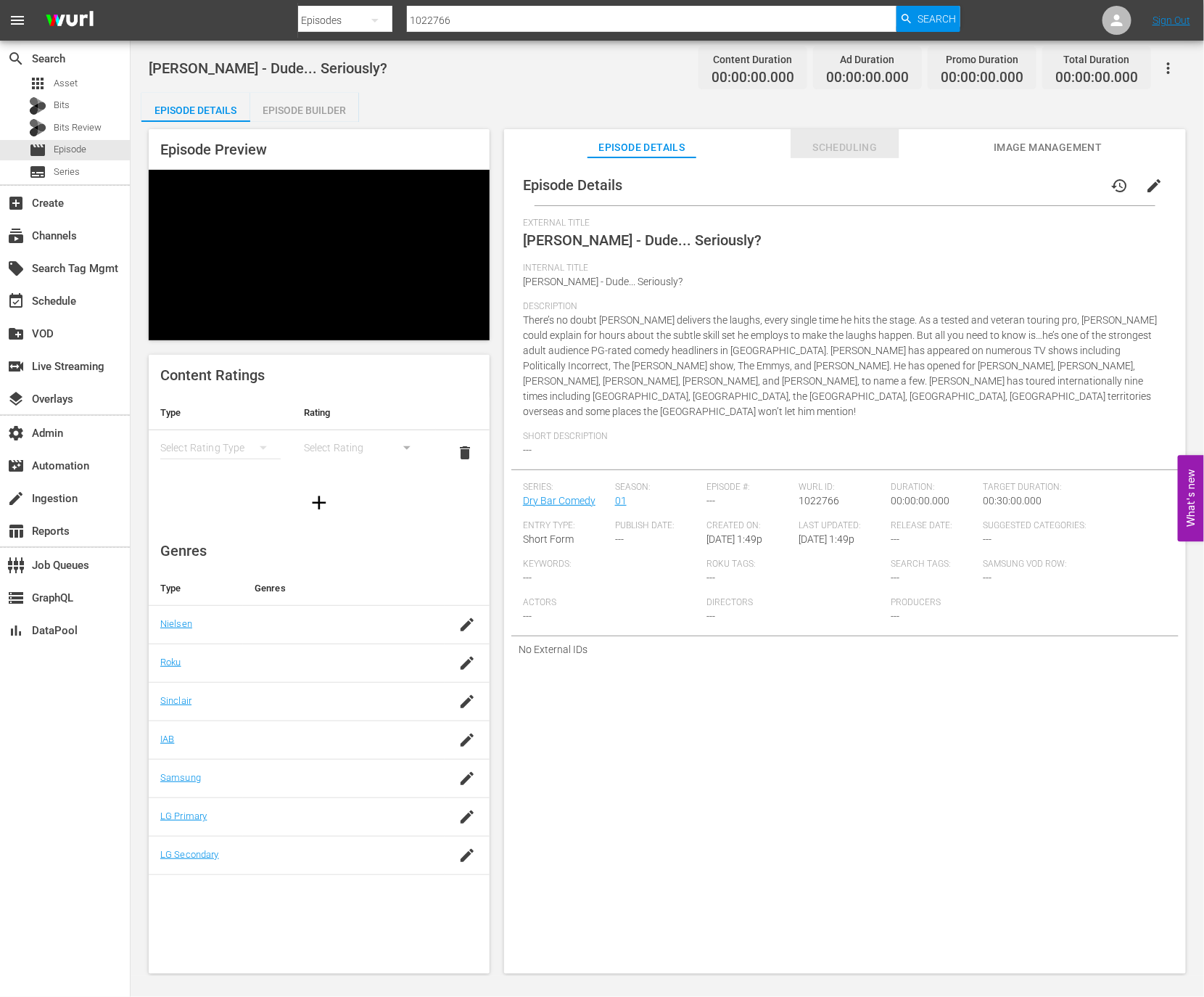
click at [836, 145] on span "Scheduling" at bounding box center [845, 147] width 109 height 18
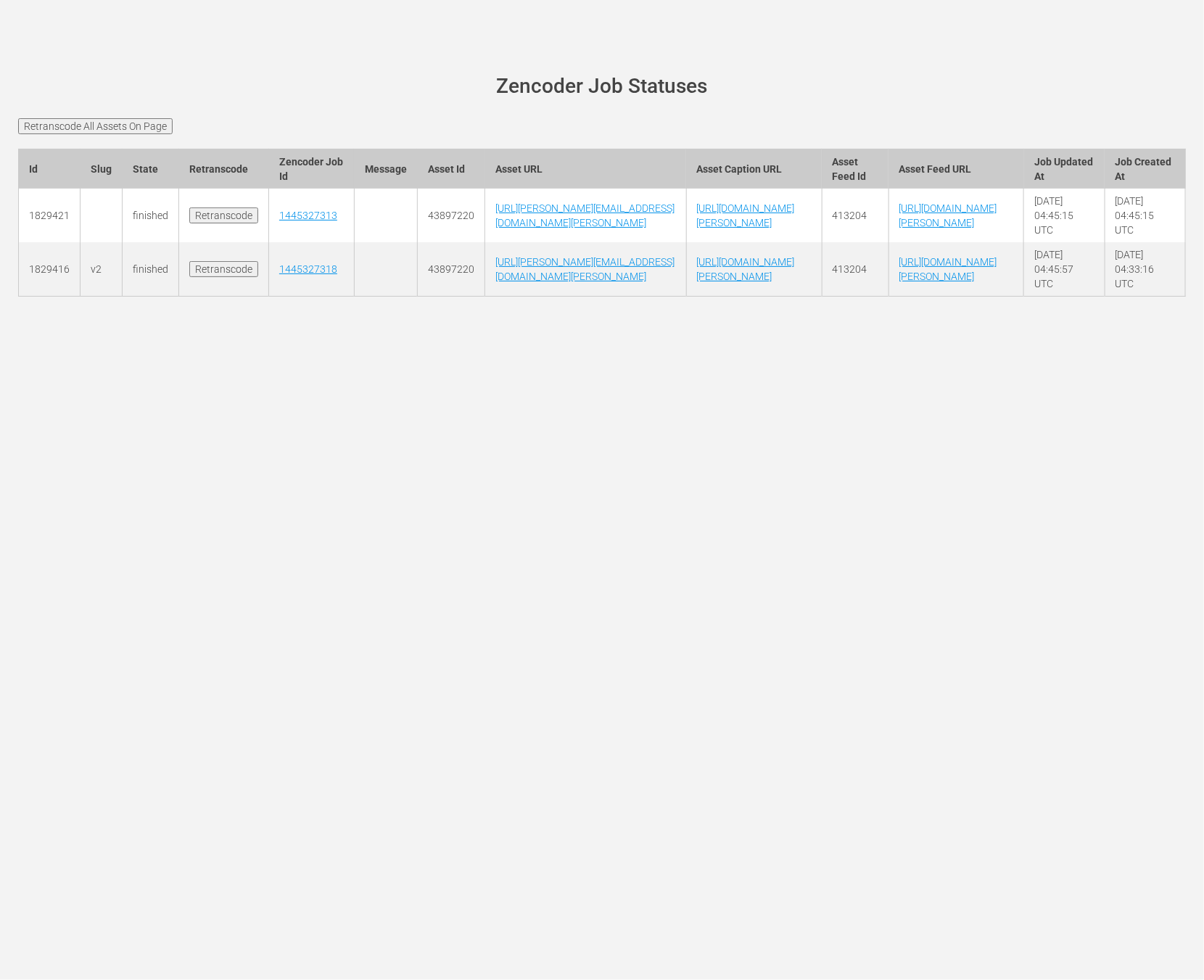
scroll to position [0, 353]
click at [913, 295] on td "https://cdn-uniblab.video.aetnd.com/v2/wurl/gc/fyi/feed.xml" at bounding box center [956, 270] width 136 height 54
click at [909, 297] on td "https://cdn-uniblab.video.aetnd.com/v2/wurl/gc/fyi/feed.xml" at bounding box center [956, 270] width 136 height 54
click at [908, 282] on link "[URL][DOMAIN_NAME][PERSON_NAME]" at bounding box center [948, 269] width 98 height 26
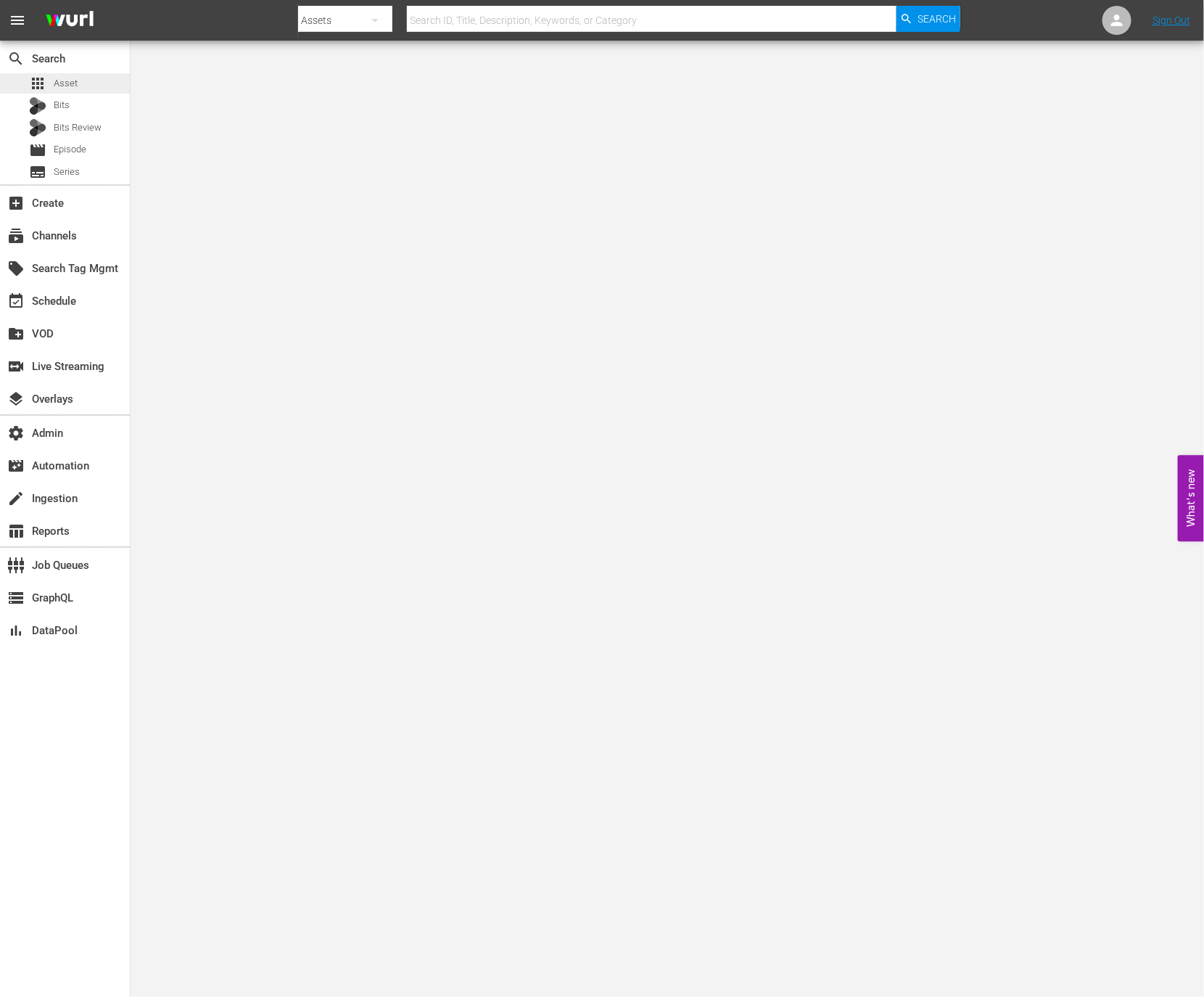
click at [95, 84] on div "apps Asset" at bounding box center [65, 83] width 130 height 20
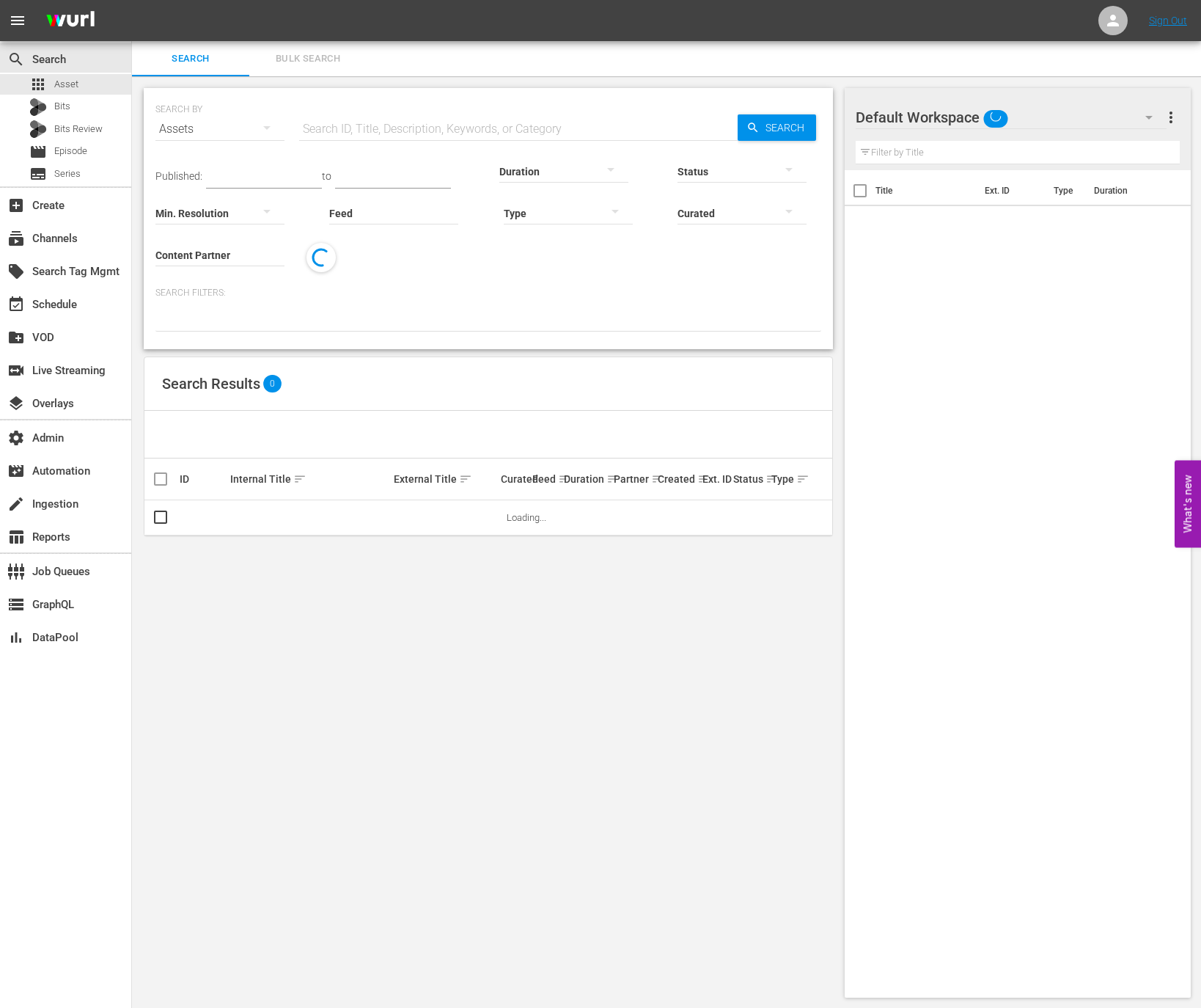
click at [337, 109] on div "SEARCH BY Search By Assets Search ID, Title, Description, Keywords, or Category…" at bounding box center [489, 119] width 666 height 53
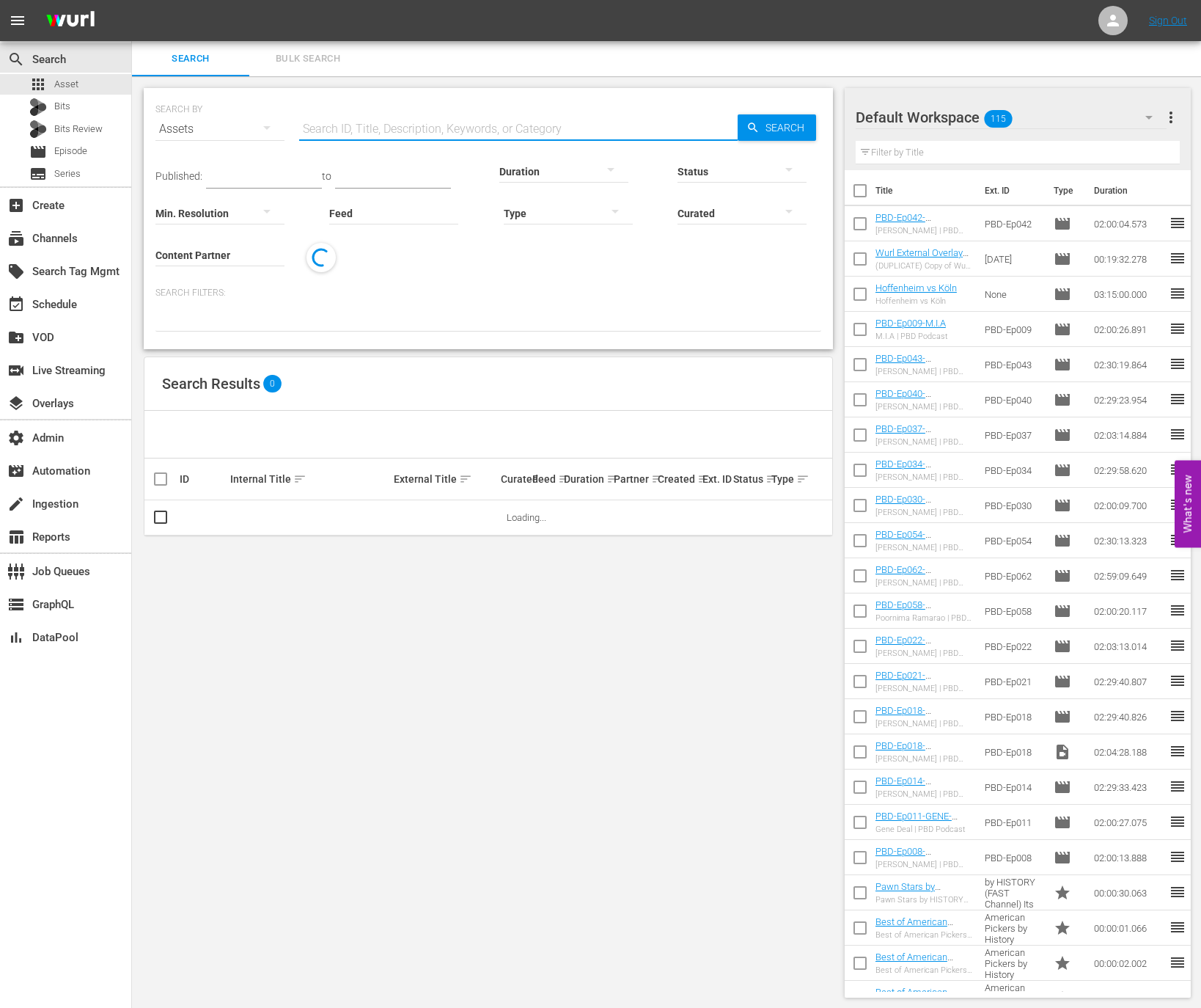
click at [337, 115] on input "text" at bounding box center [518, 129] width 438 height 35
paste input "173801"
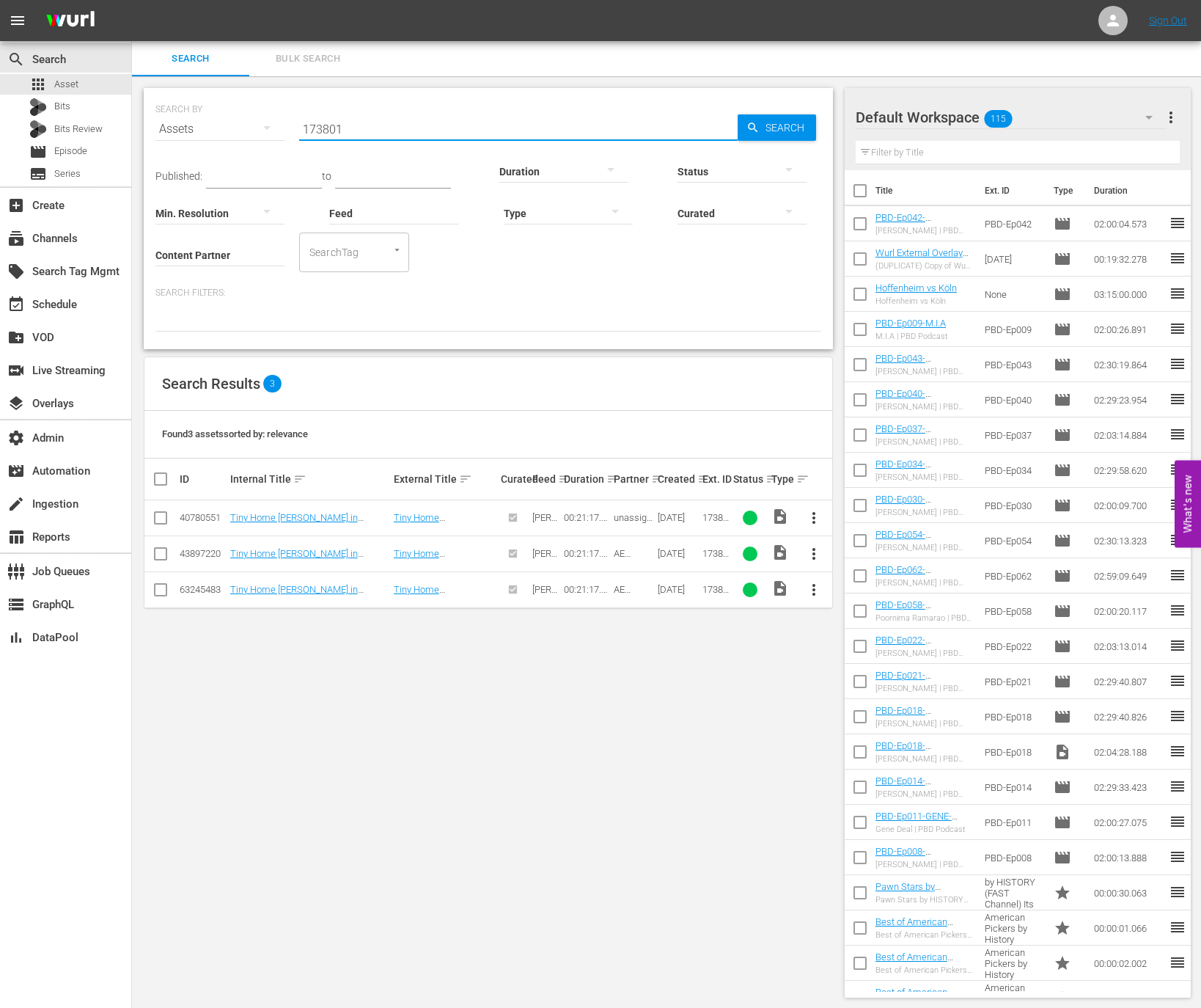
type input "173801"
click at [189, 548] on div "43897220" at bounding box center [203, 553] width 46 height 11
copy div "43897220"
click at [196, 584] on div "63245483" at bounding box center [203, 589] width 46 height 11
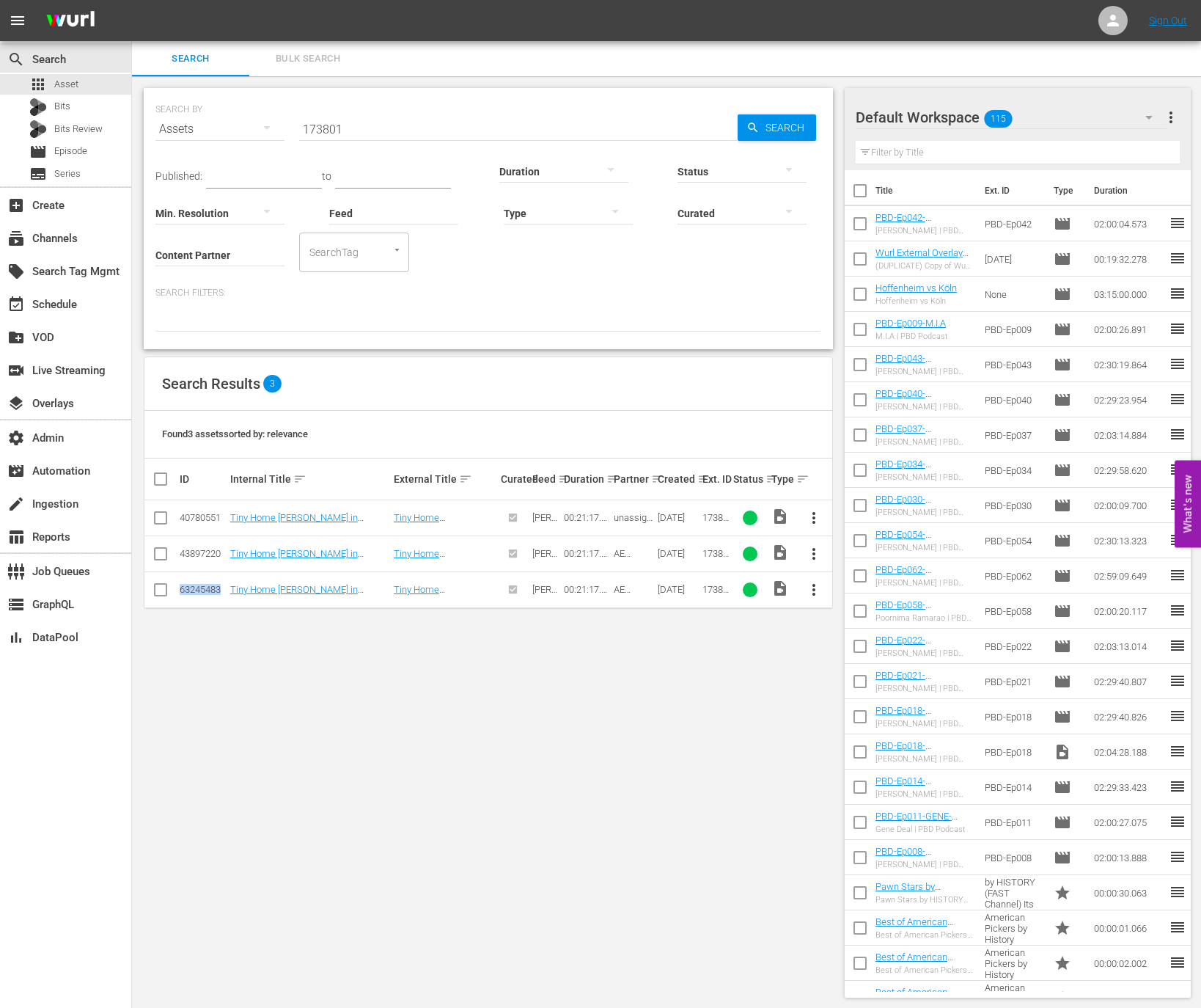
click at [196, 584] on div "63245483" at bounding box center [203, 589] width 46 height 11
copy div "63245483"
click at [320, 585] on link "Tiny Home Hunt in Huntsville" at bounding box center [294, 595] width 127 height 22
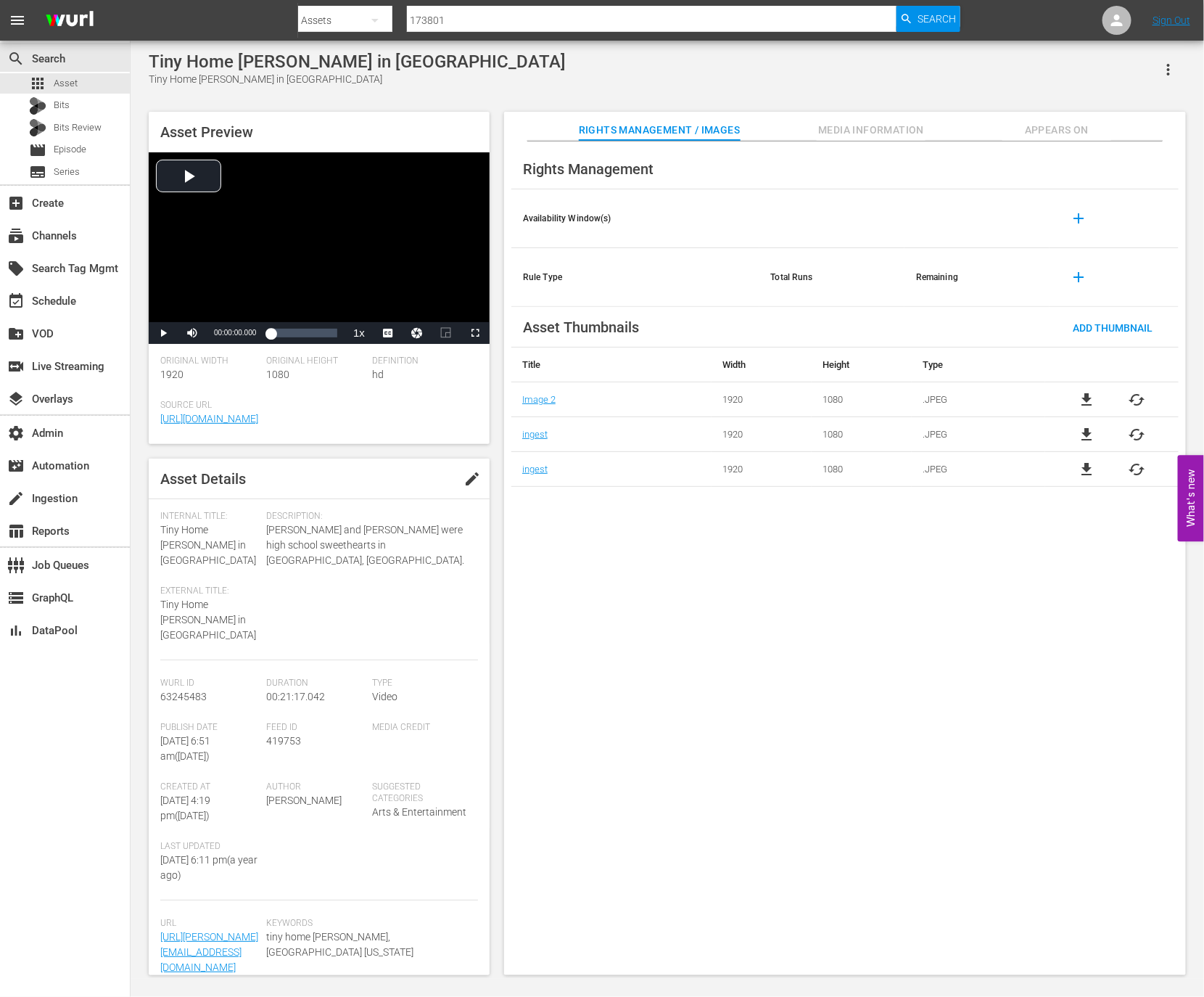
click at [845, 132] on span "Media Information" at bounding box center [871, 130] width 109 height 18
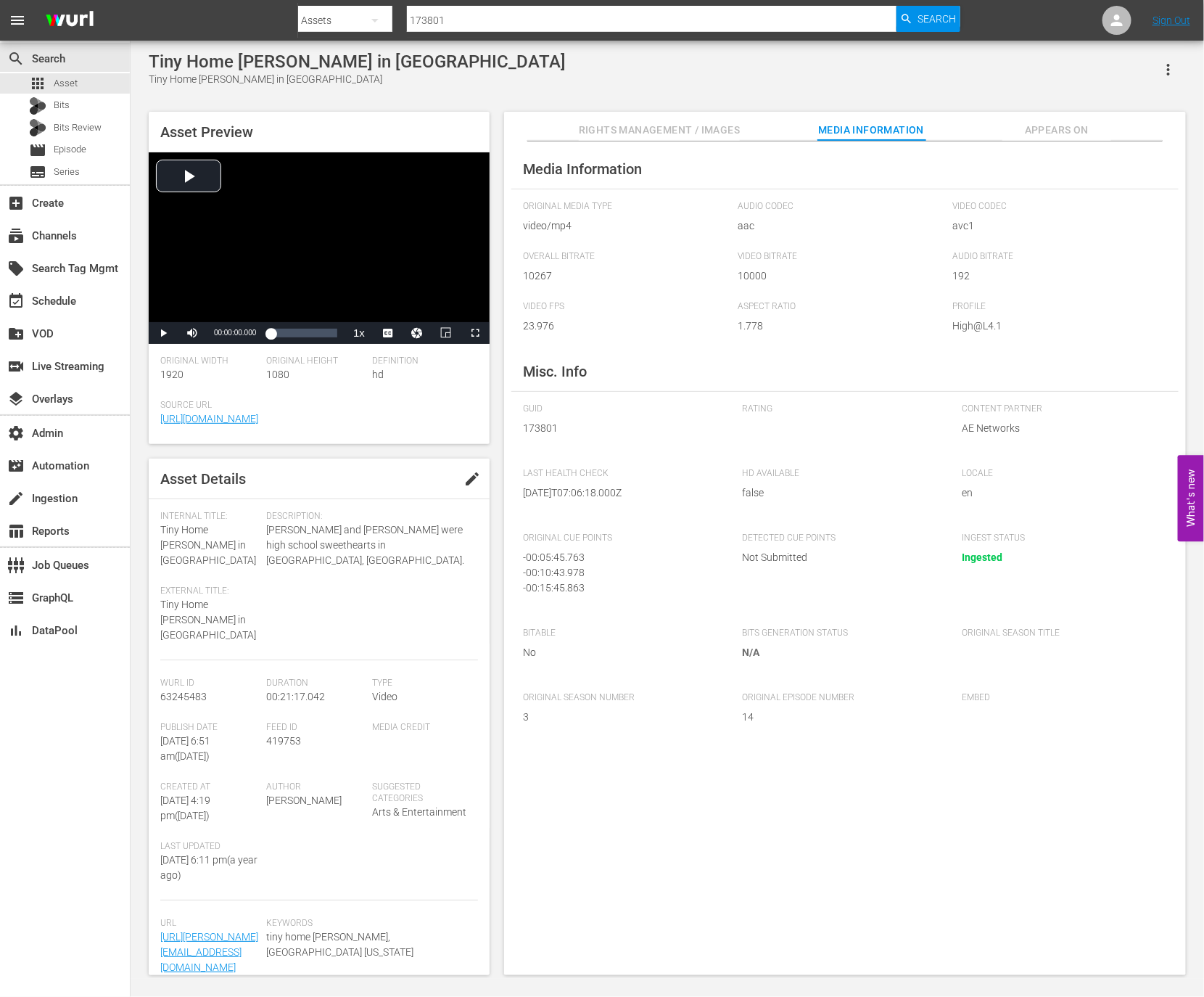
click at [687, 130] on span "Rights Management / Images" at bounding box center [659, 130] width 161 height 18
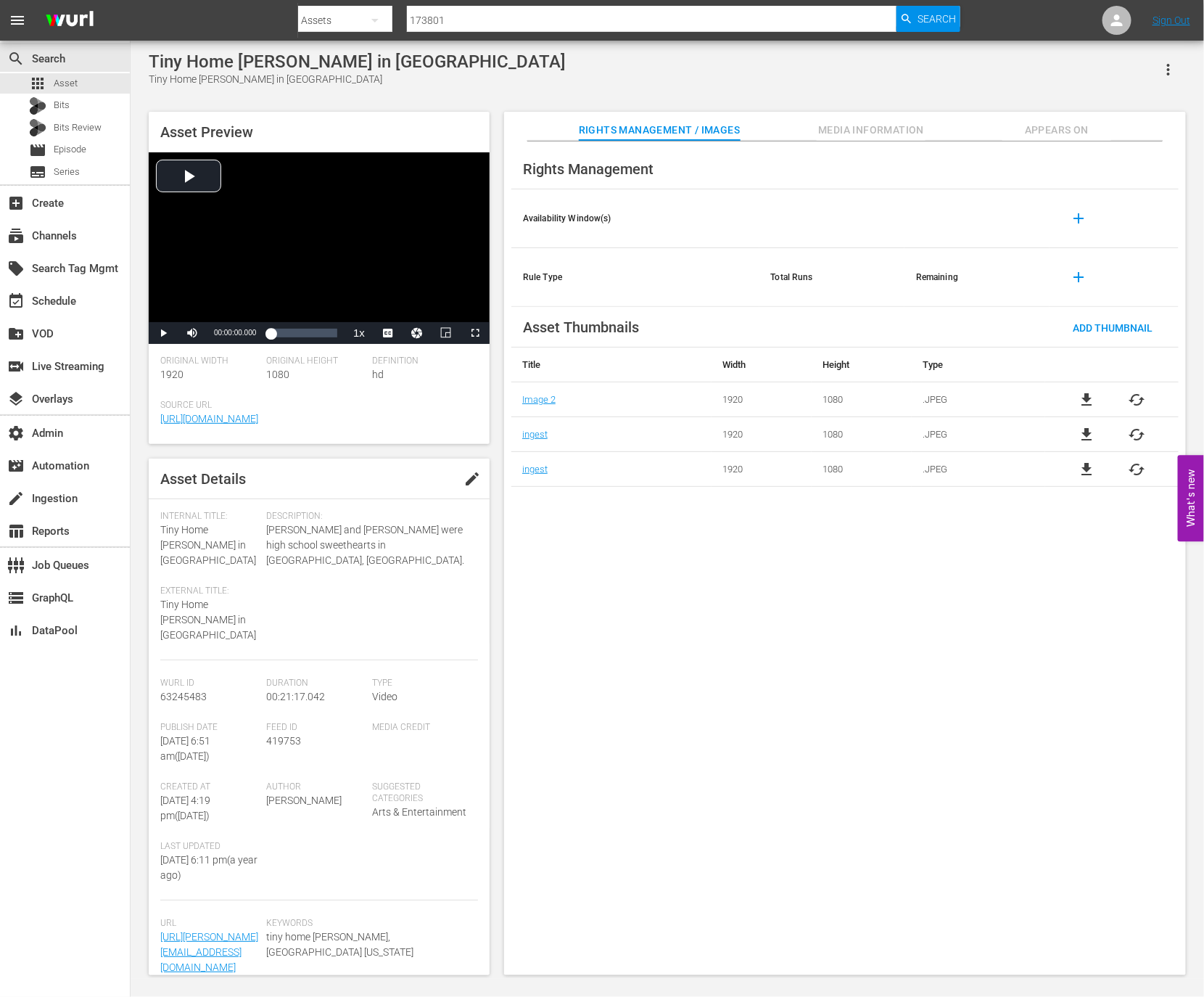
click at [1046, 132] on span "Appears On" at bounding box center [1057, 130] width 109 height 18
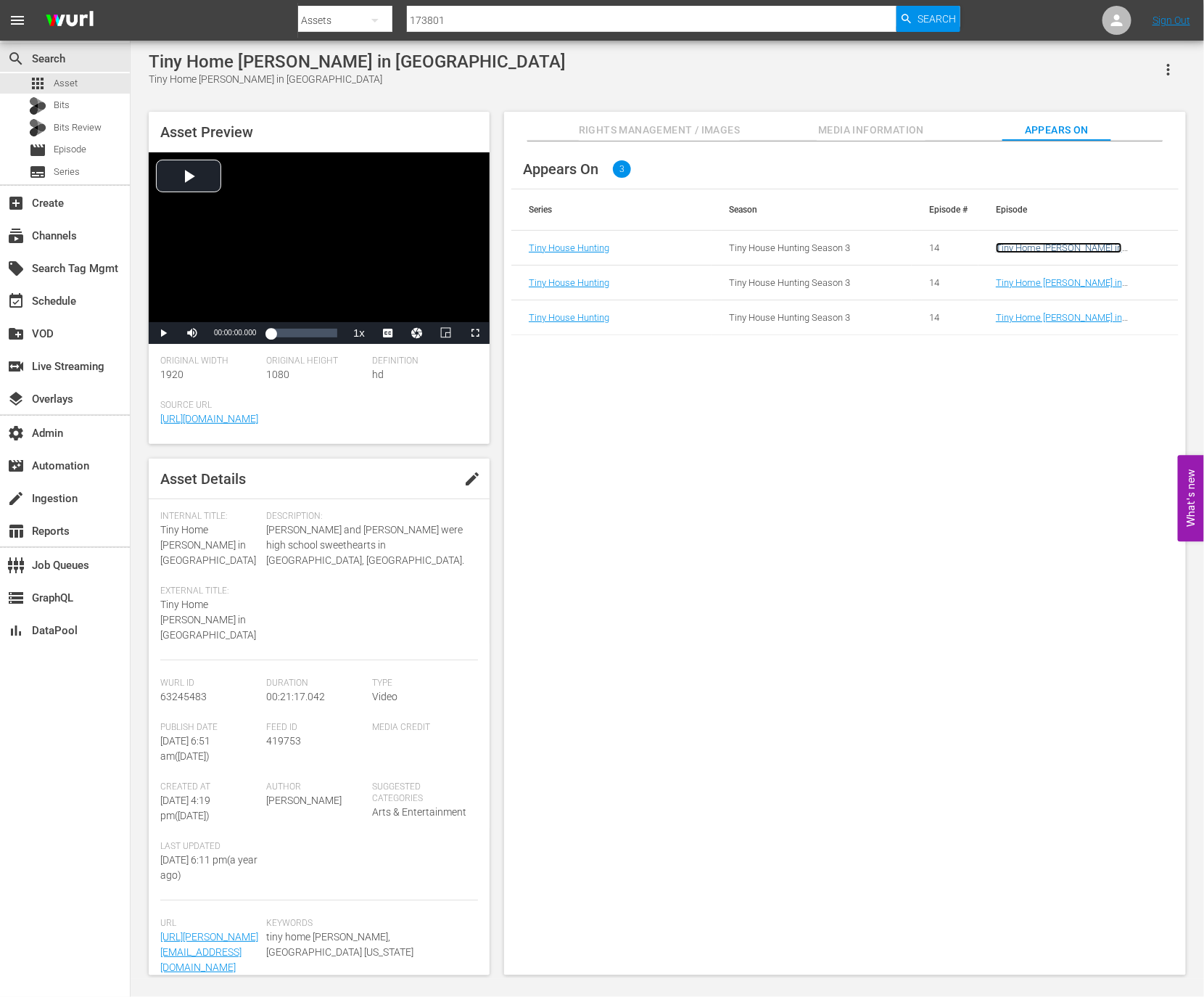
click at [1056, 243] on link "Tiny Home Hunt in Huntsville" at bounding box center [1059, 253] width 126 height 22
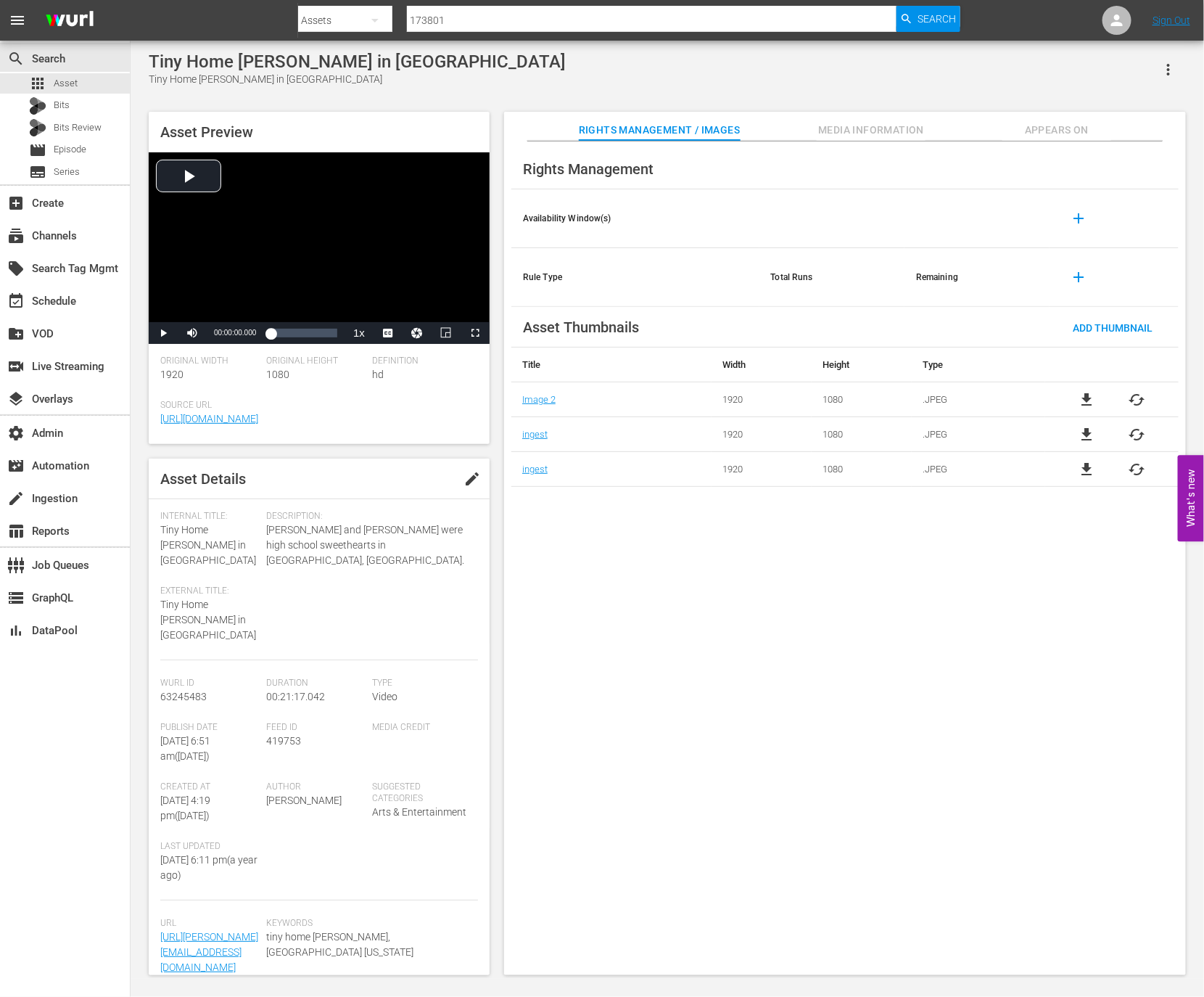
click at [1083, 121] on span "Appears On" at bounding box center [1057, 130] width 109 height 18
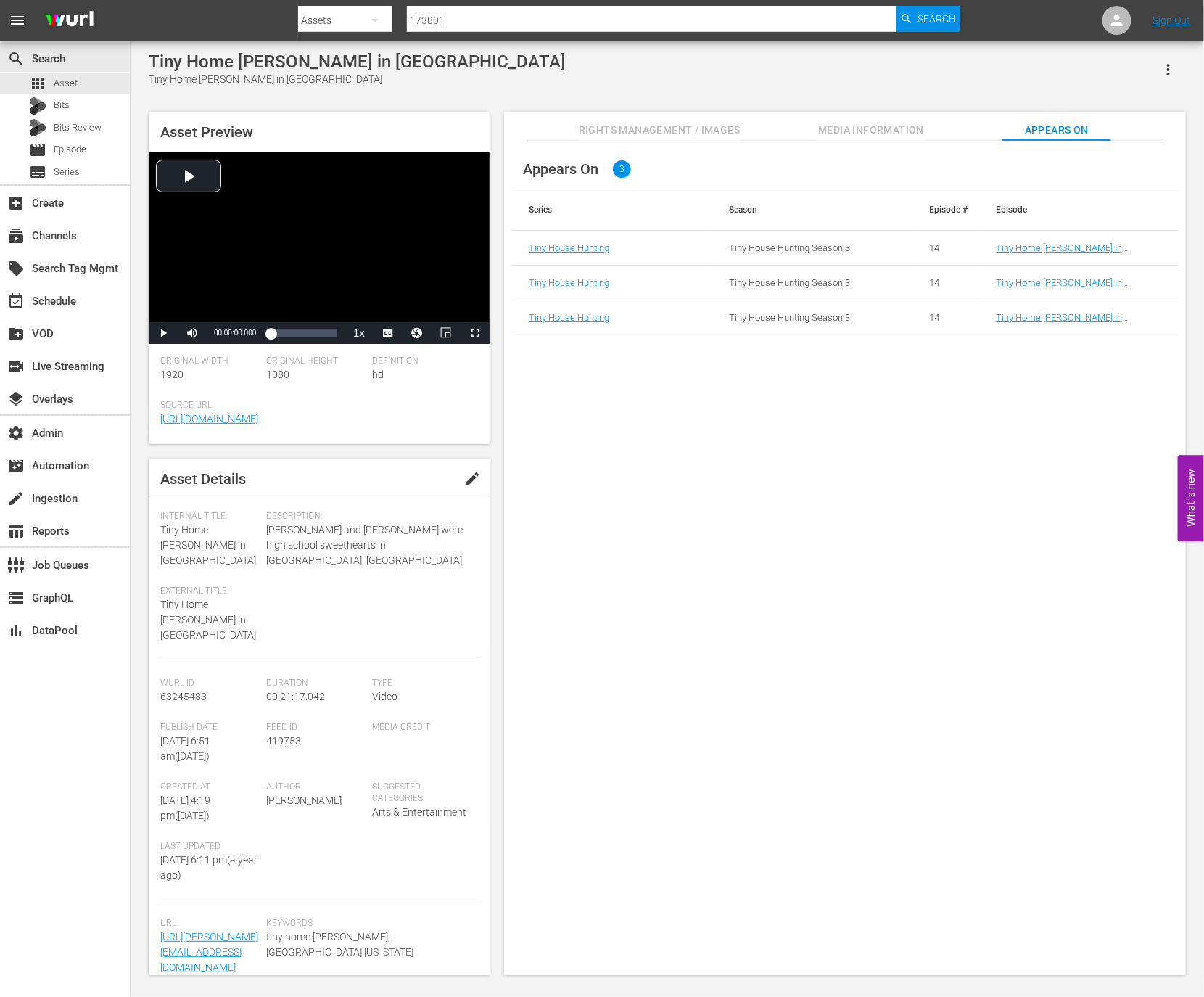
click at [1073, 276] on td "Tiny Home Hunt in Huntsville (Tiny Home Hunt in Huntsville (VARIANT))" at bounding box center [1079, 283] width 201 height 35
click at [1073, 278] on link "Tiny Home Hunt in Huntsville (Tiny Home Hunt in Huntsville (VARIANT))" at bounding box center [1065, 299] width 138 height 44
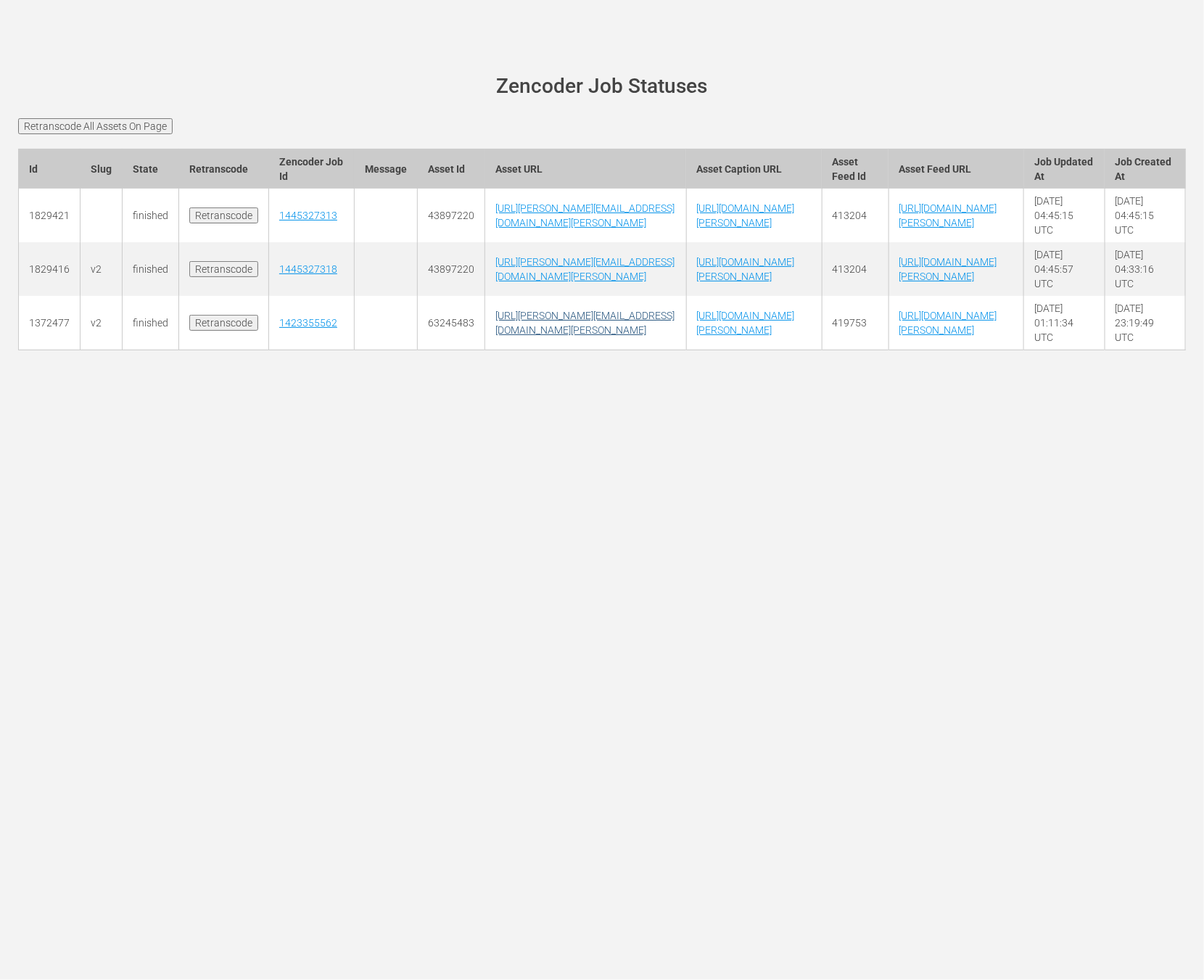
scroll to position [0, 367]
click at [914, 282] on link "[URL][DOMAIN_NAME][PERSON_NAME]" at bounding box center [948, 269] width 98 height 26
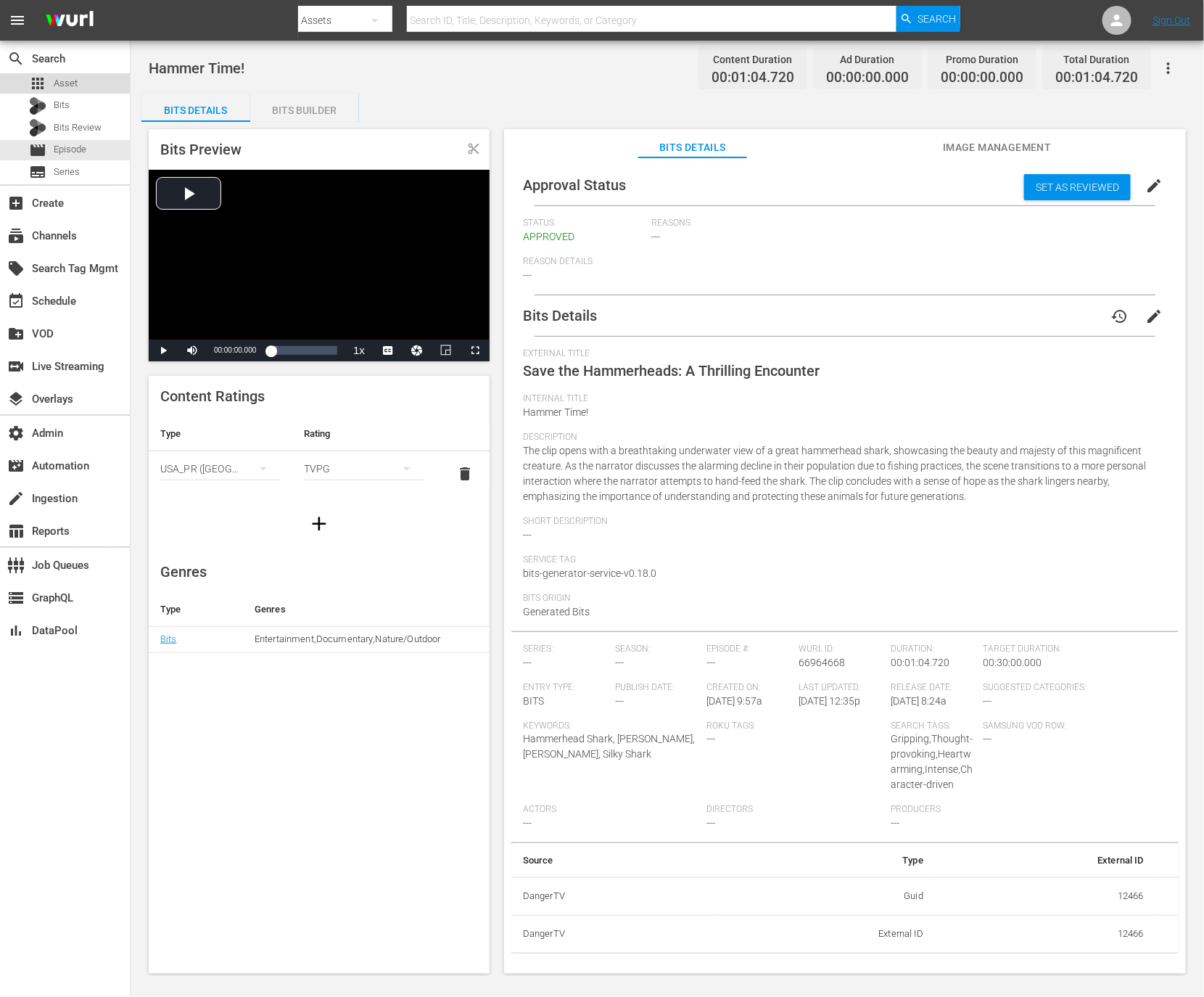
click at [54, 85] on span "Asset" at bounding box center [65, 83] width 24 height 15
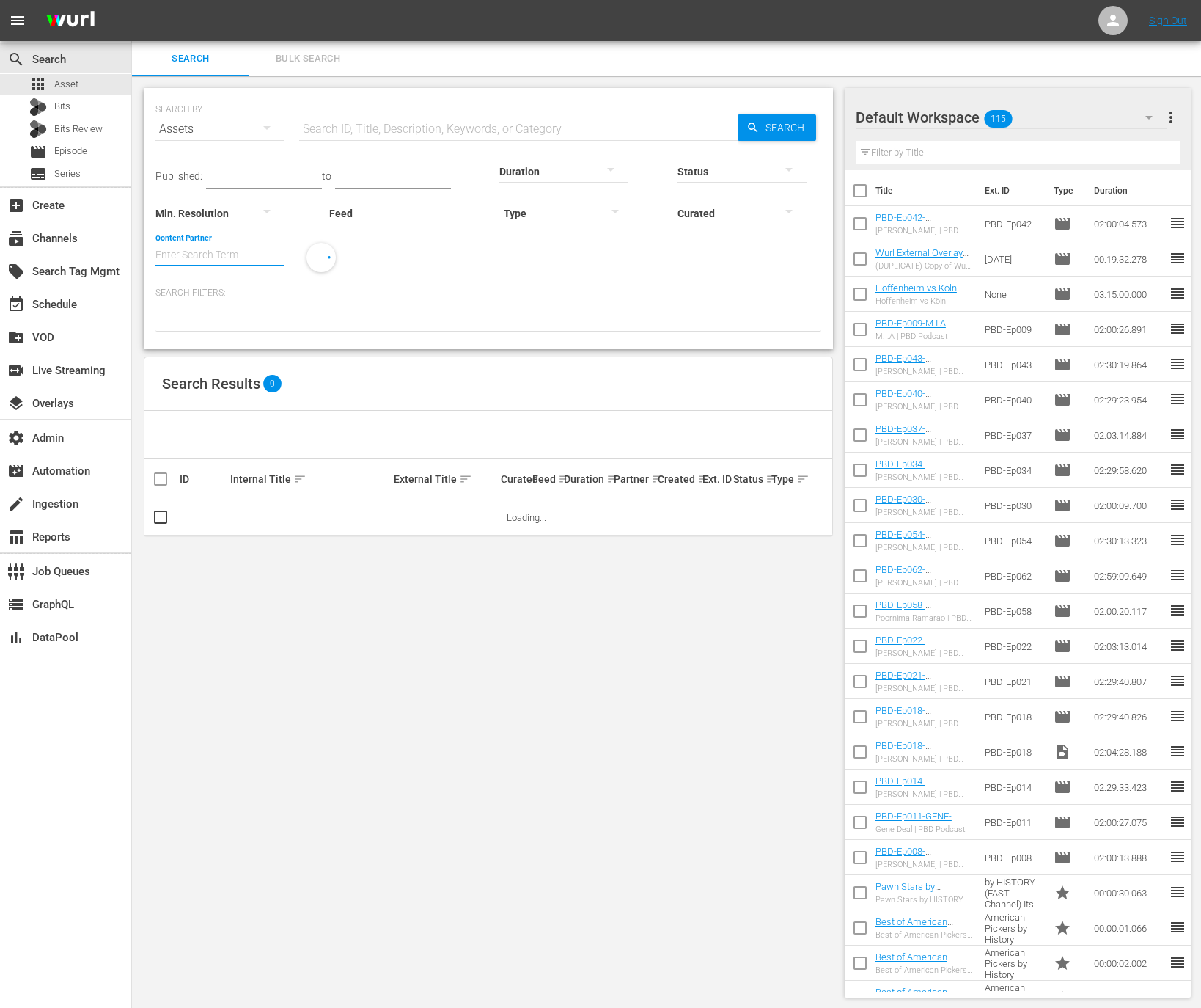
click at [222, 247] on input "Content Partner" at bounding box center [220, 255] width 129 height 53
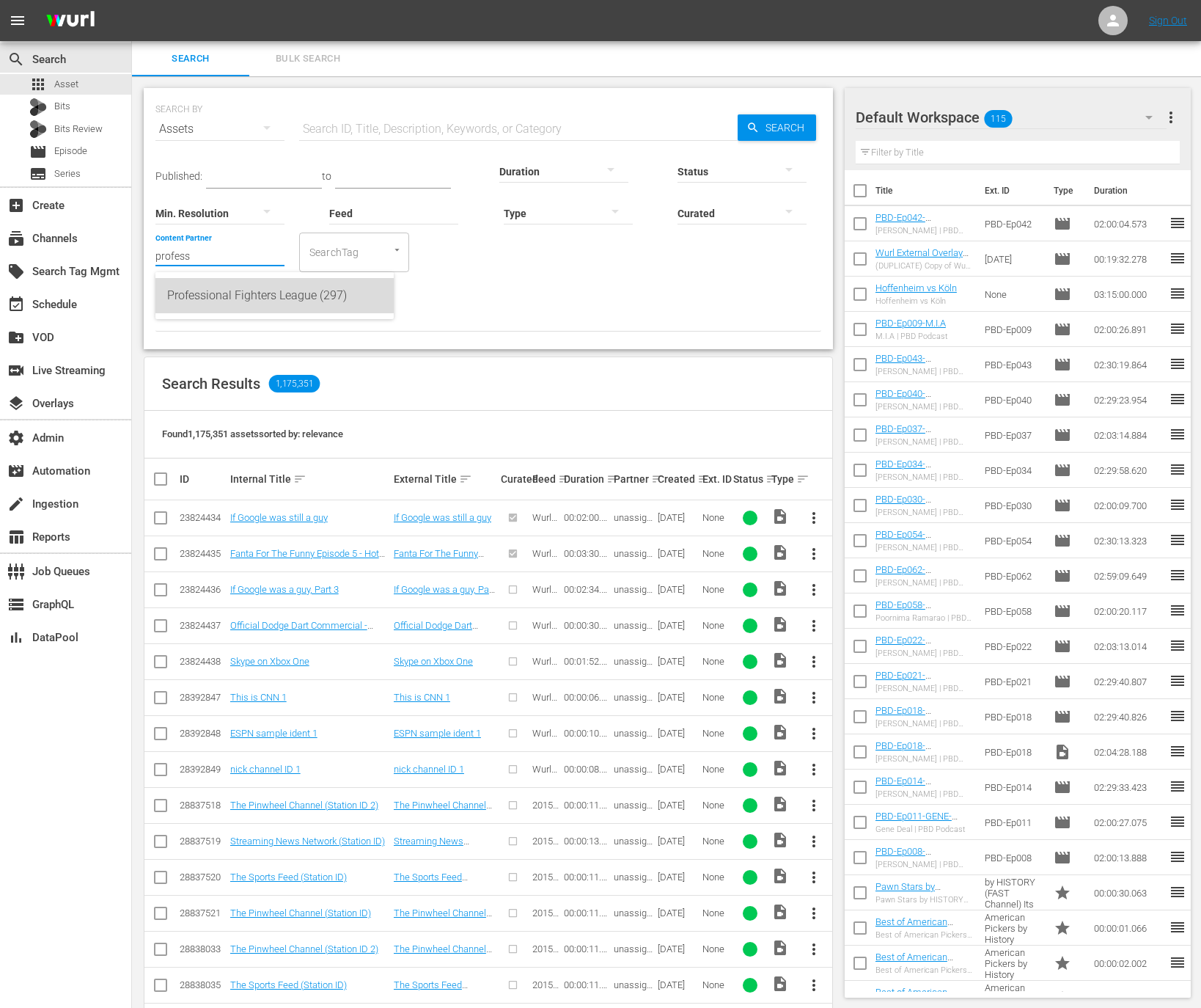
click at [252, 290] on div "Professional Fighters League (297)" at bounding box center [274, 295] width 214 height 35
type input "Professional Fighters League (297)"
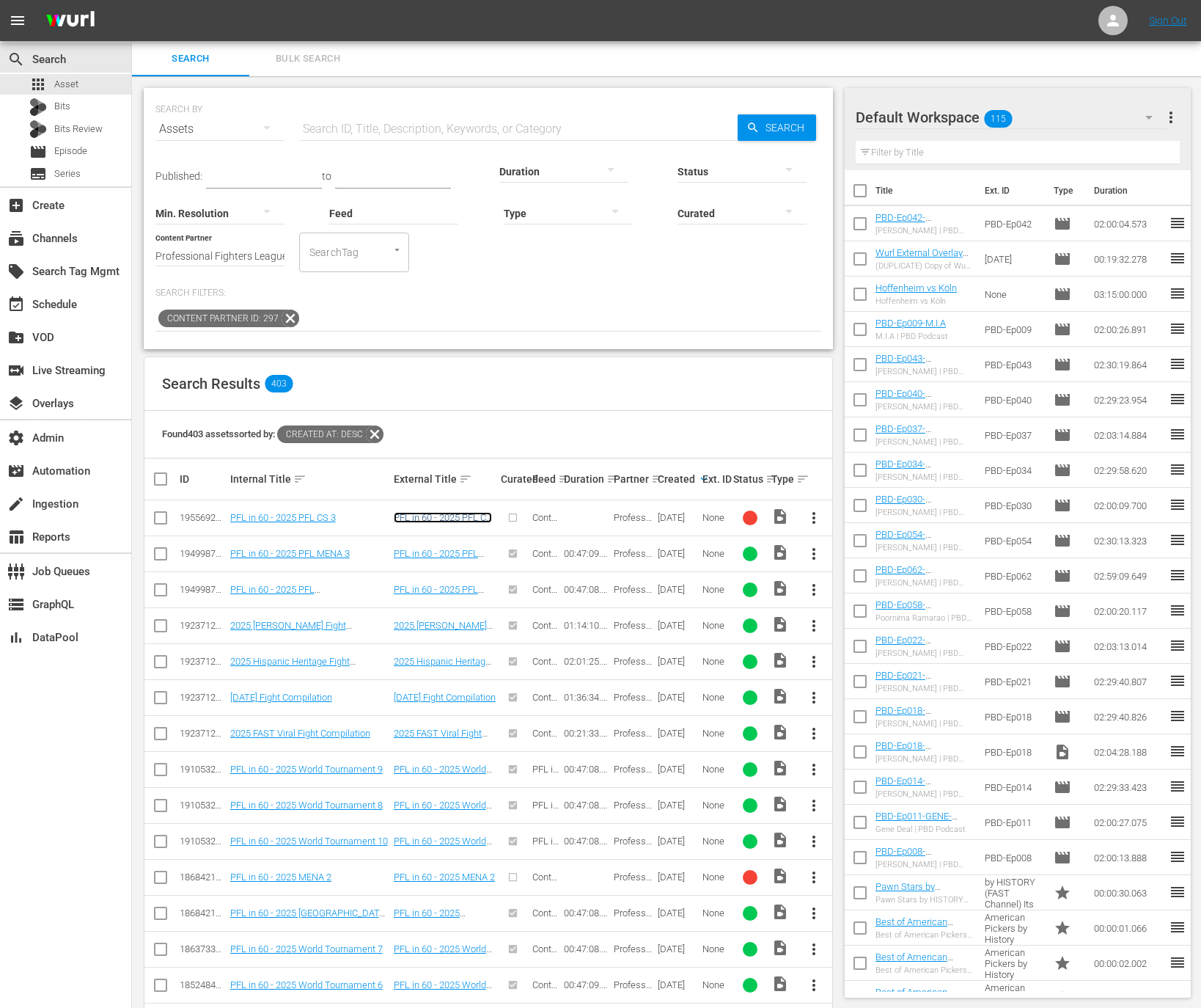
click at [412, 522] on link "PFL in 60 - 2025 PFL CS 3" at bounding box center [442, 523] width 98 height 22
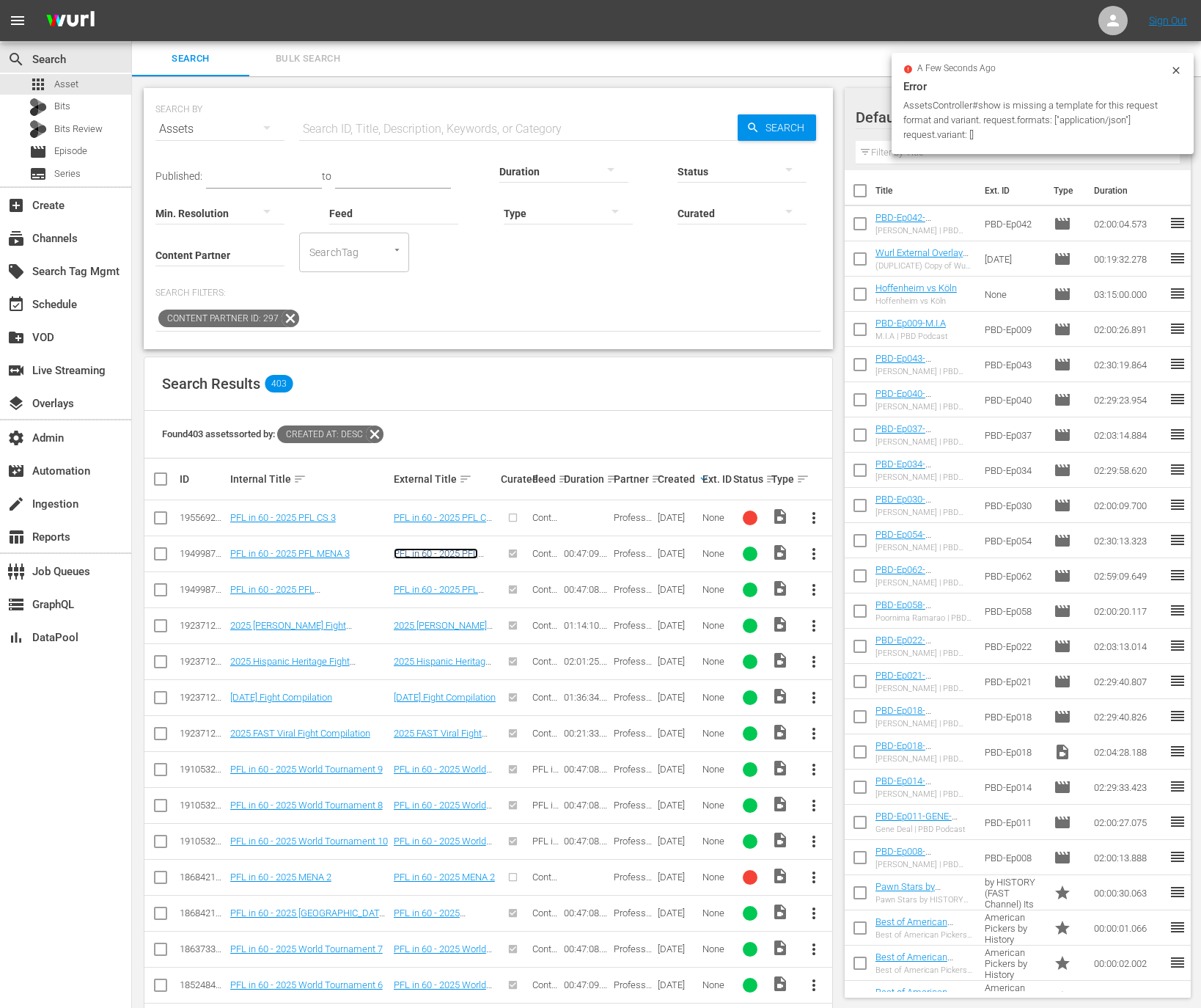
click at [449, 550] on link "PFL in 60 - 2025 PFL MENA 3" at bounding box center [435, 559] width 84 height 22
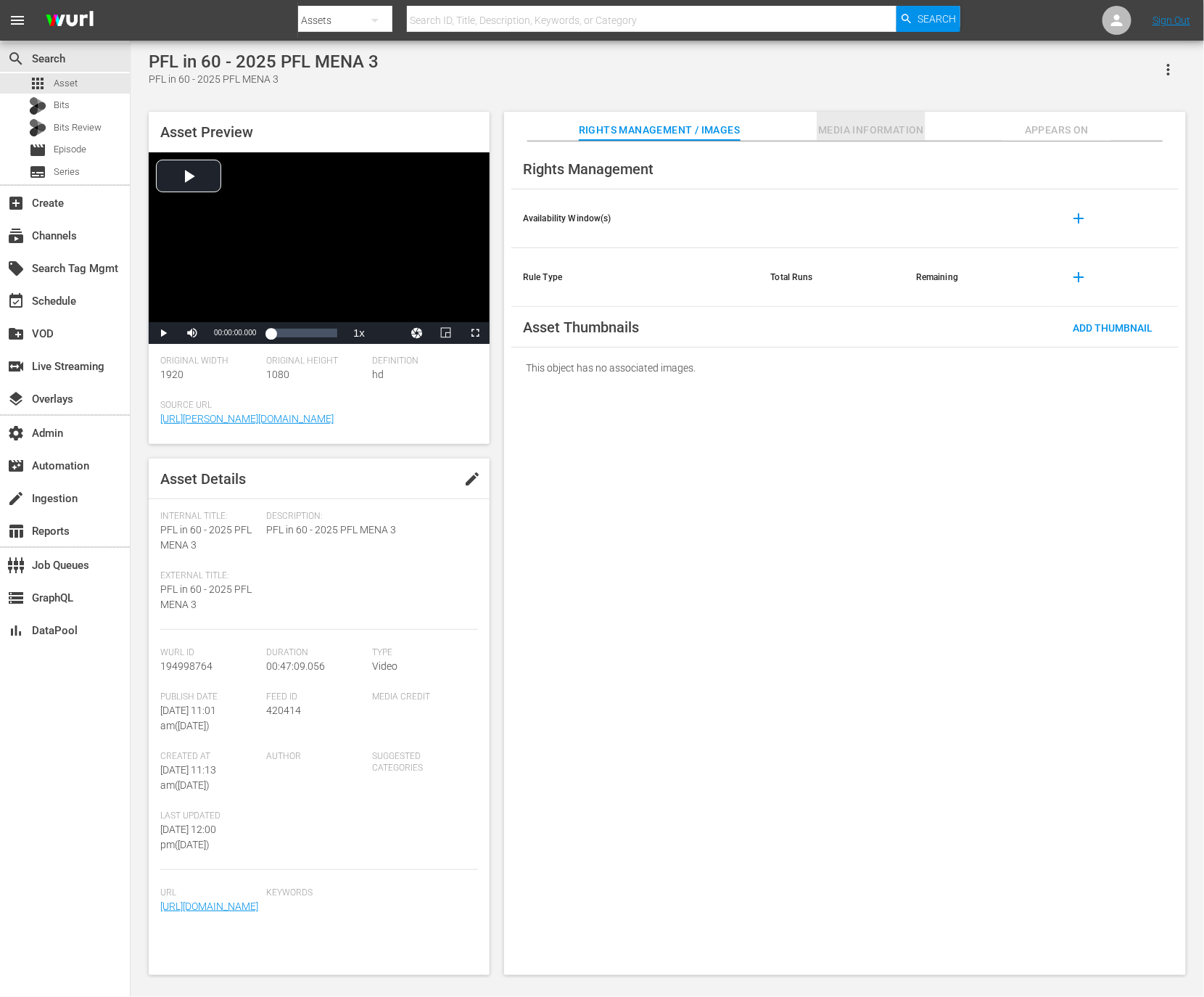
click at [881, 117] on button "Media Information" at bounding box center [871, 126] width 109 height 29
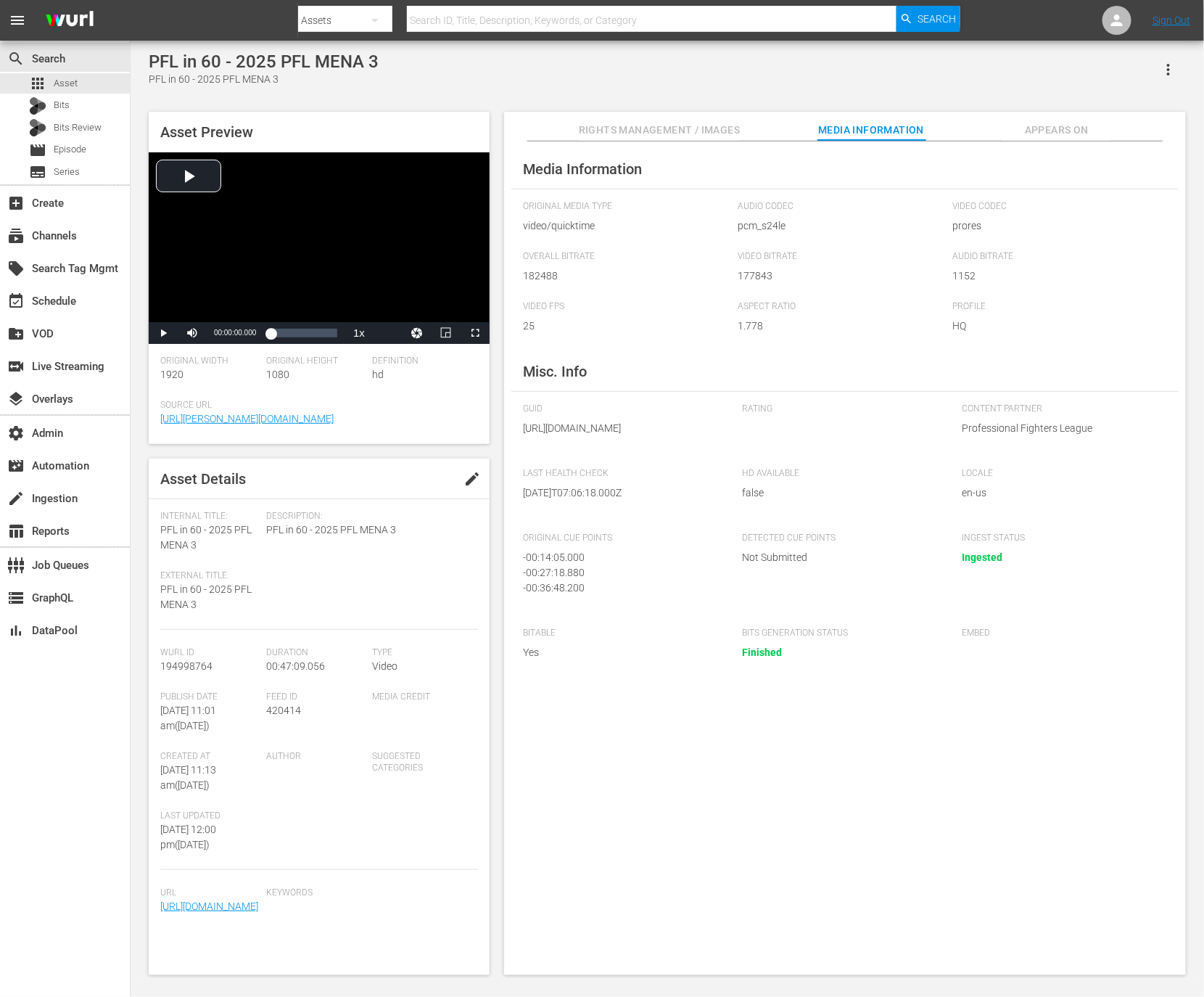
click at [270, 723] on div "Feed ID 420414" at bounding box center [319, 721] width 106 height 60
click at [270, 717] on div "Feed ID 420414" at bounding box center [319, 721] width 106 height 60
copy span "420414"
click at [1073, 124] on span "Appears On" at bounding box center [1057, 130] width 109 height 18
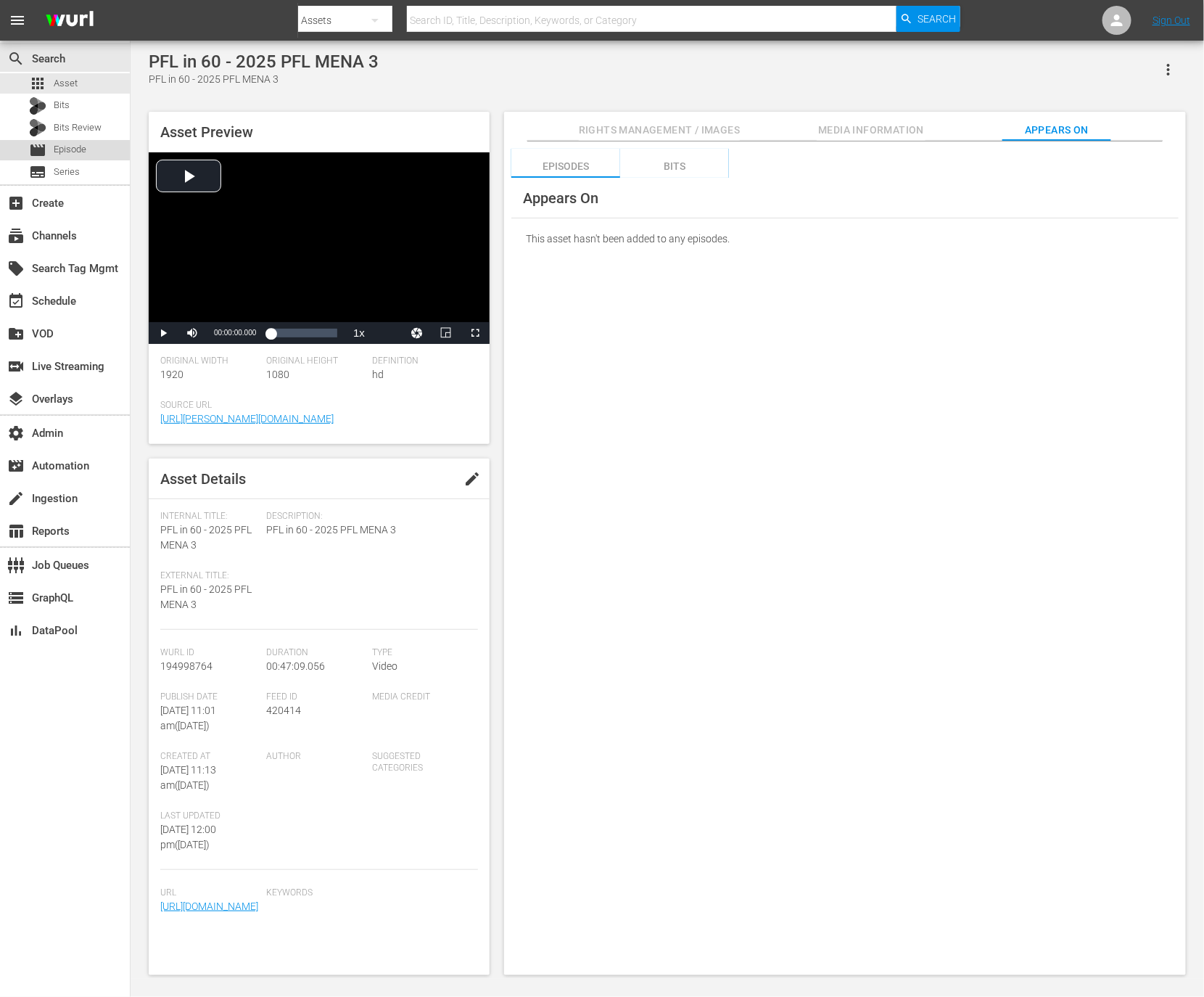
click at [79, 150] on span "Episode" at bounding box center [70, 149] width 33 height 15
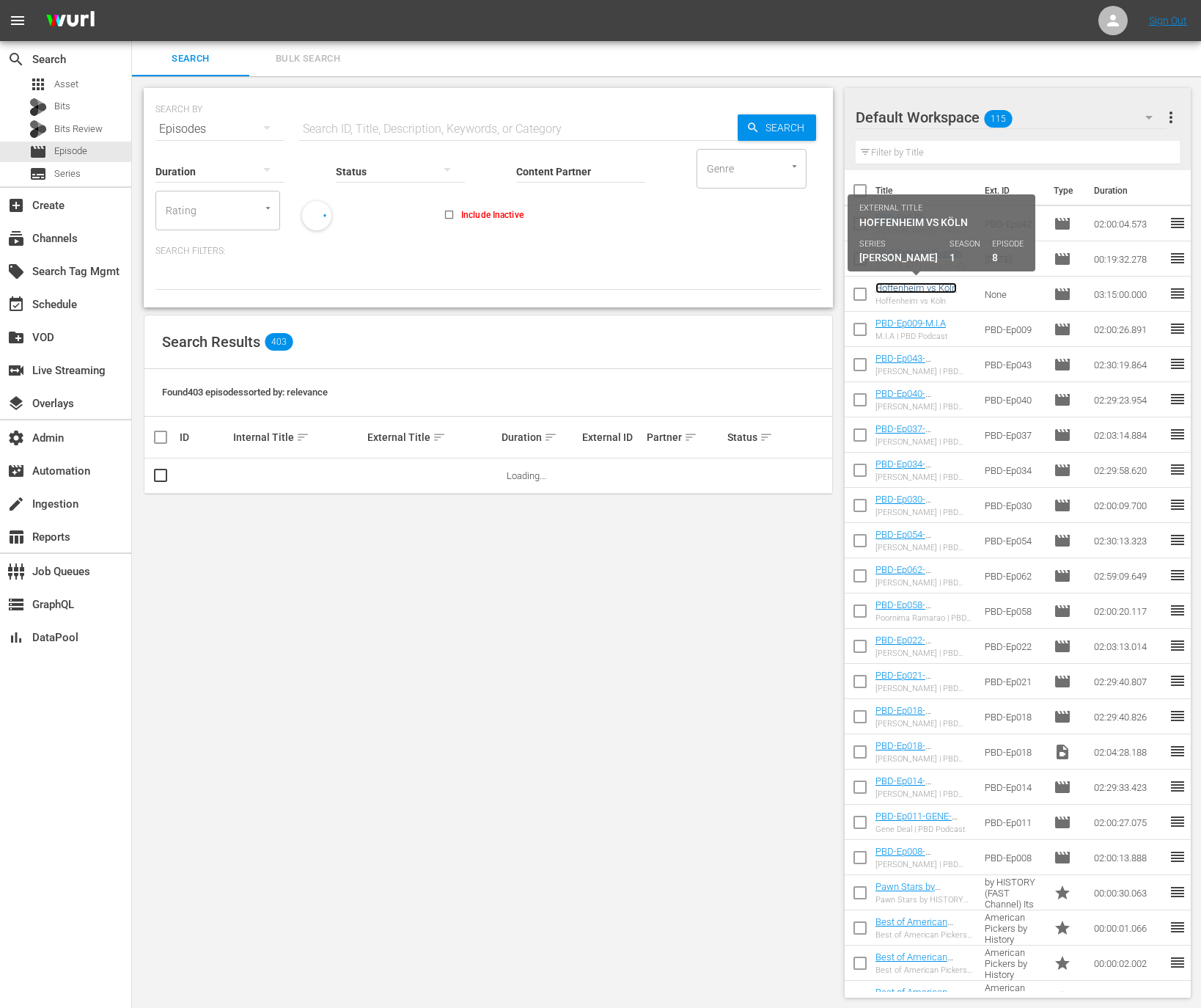
click at [930, 290] on link "Hoffenheim vs Köln" at bounding box center [917, 288] width 82 height 11
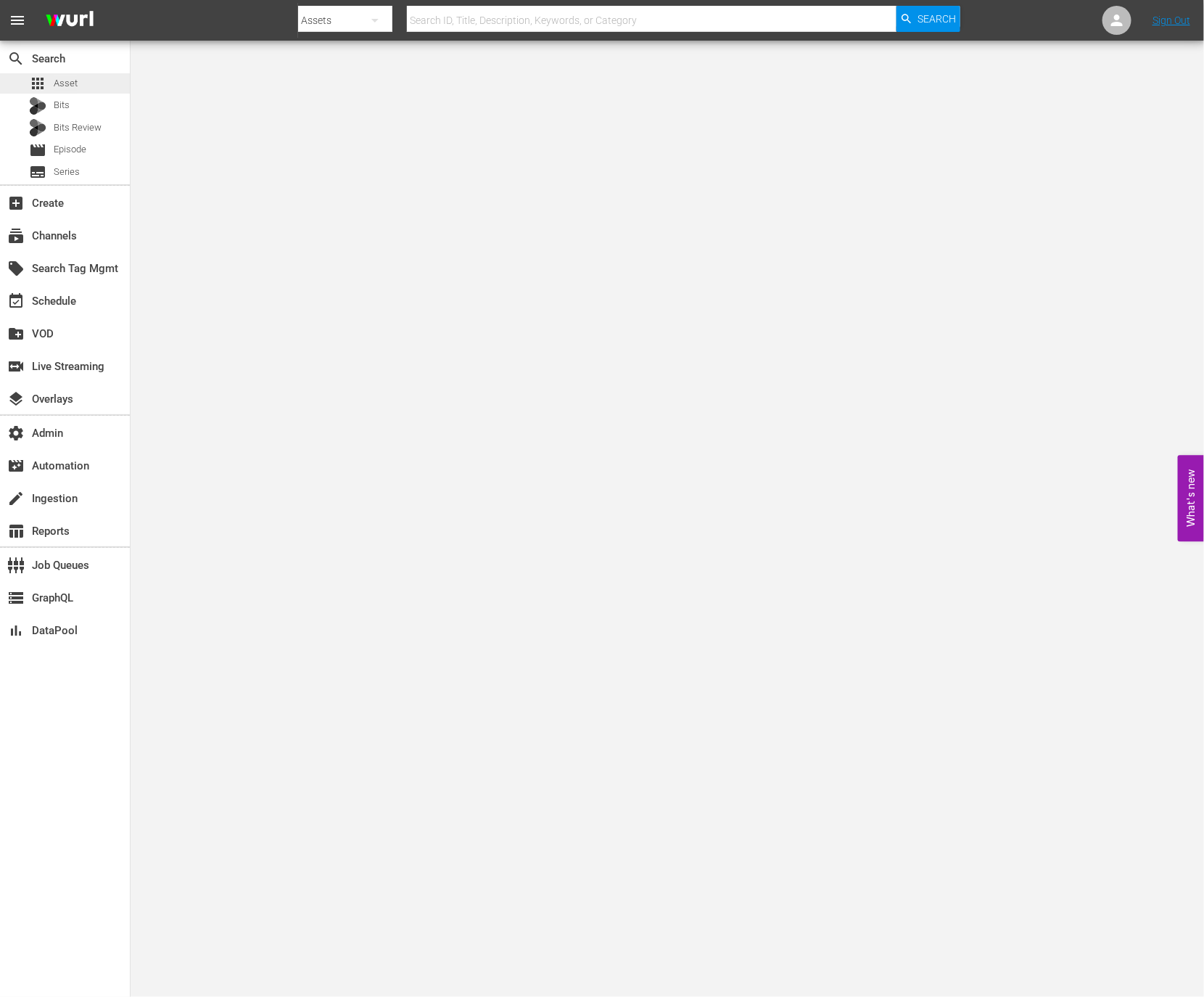
click at [60, 80] on span "Asset" at bounding box center [65, 83] width 24 height 15
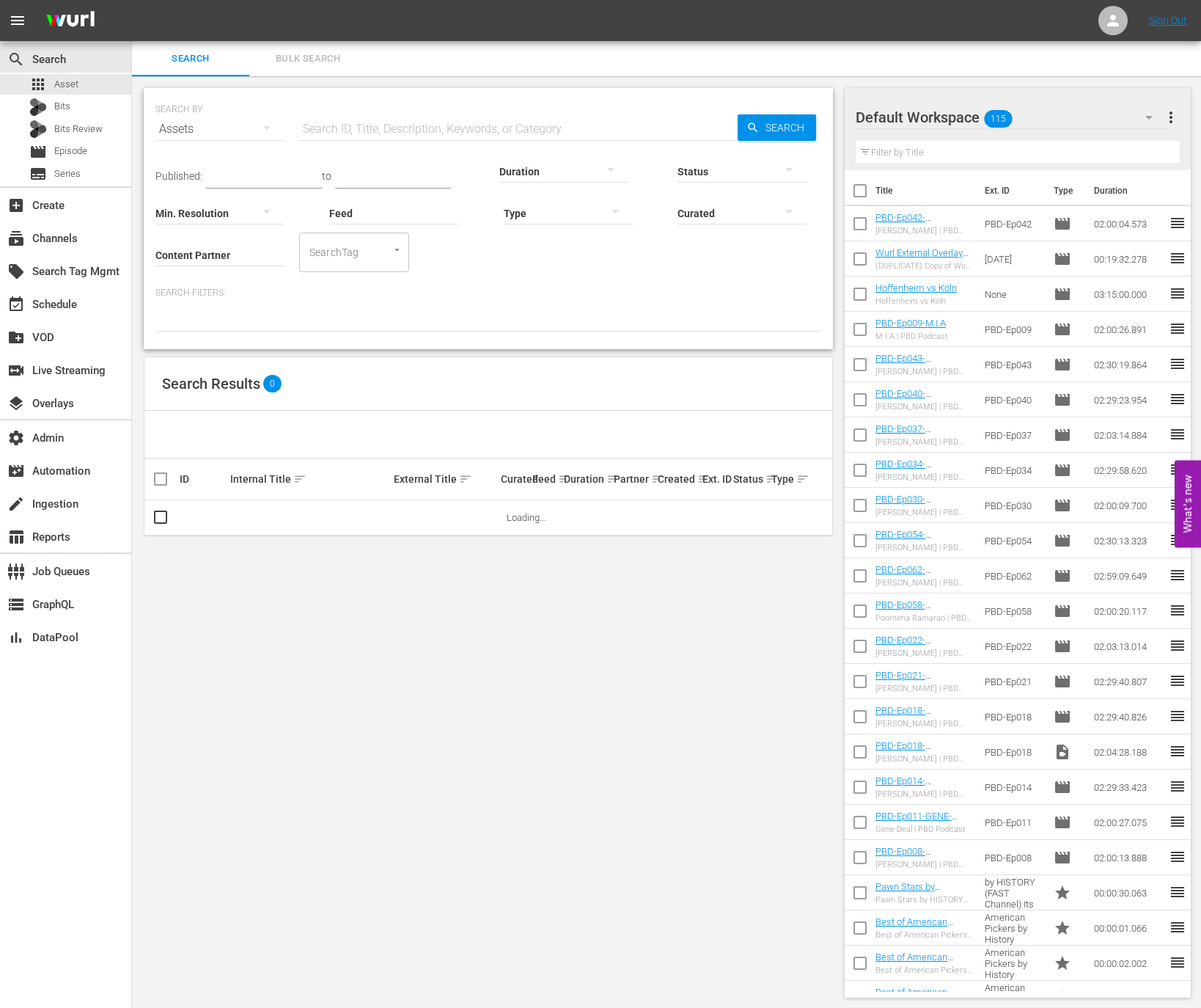
click at [211, 256] on input "Content Partner" at bounding box center [220, 255] width 129 height 53
click at [228, 311] on div "Professional Fighters League (297)" at bounding box center [274, 295] width 214 height 35
type input "Professional Fighters League (297)"
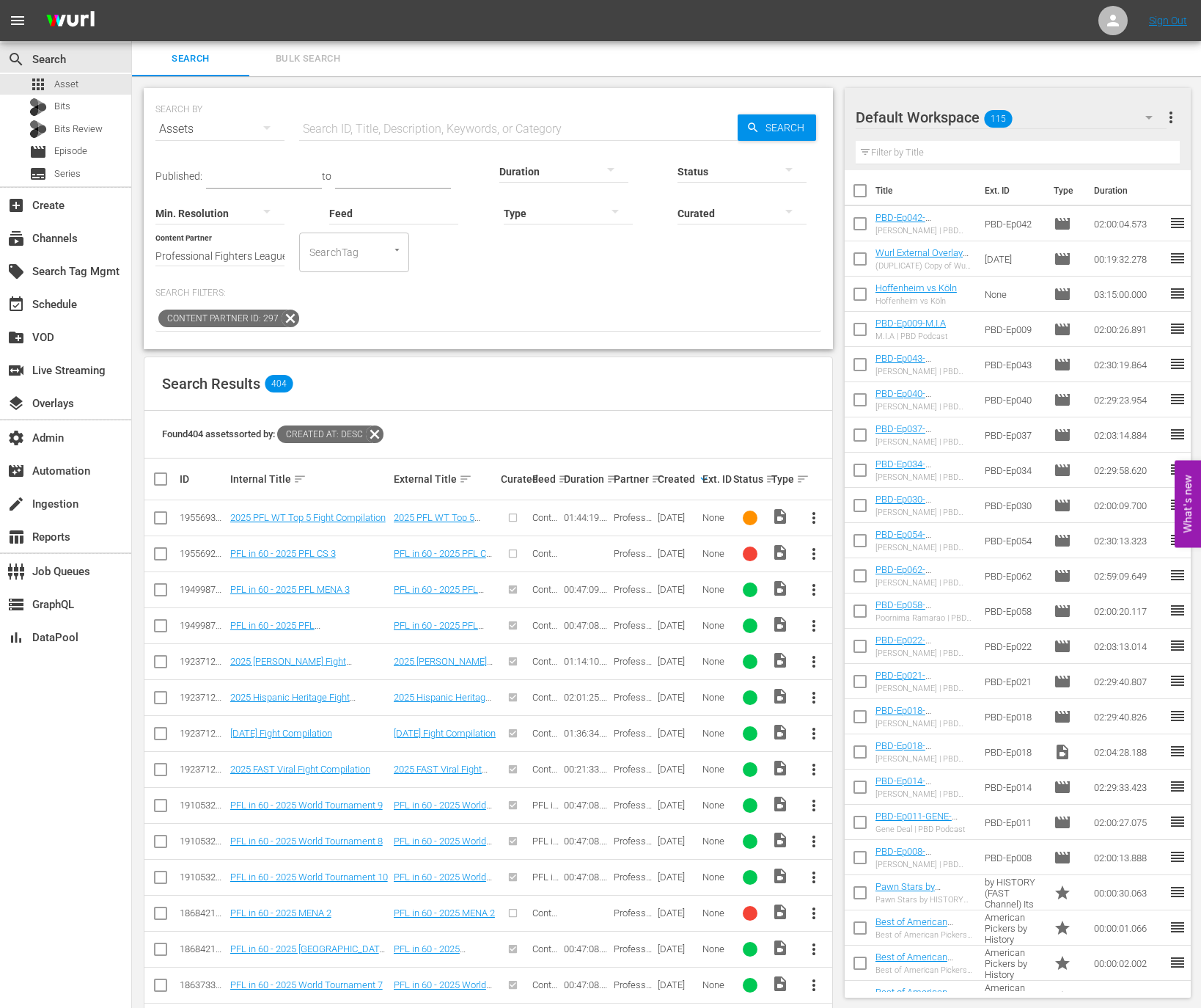
click at [195, 548] on div "195569261" at bounding box center [203, 553] width 46 height 11
copy div "195569261"
click at [82, 154] on span "Episode" at bounding box center [71, 151] width 33 height 15
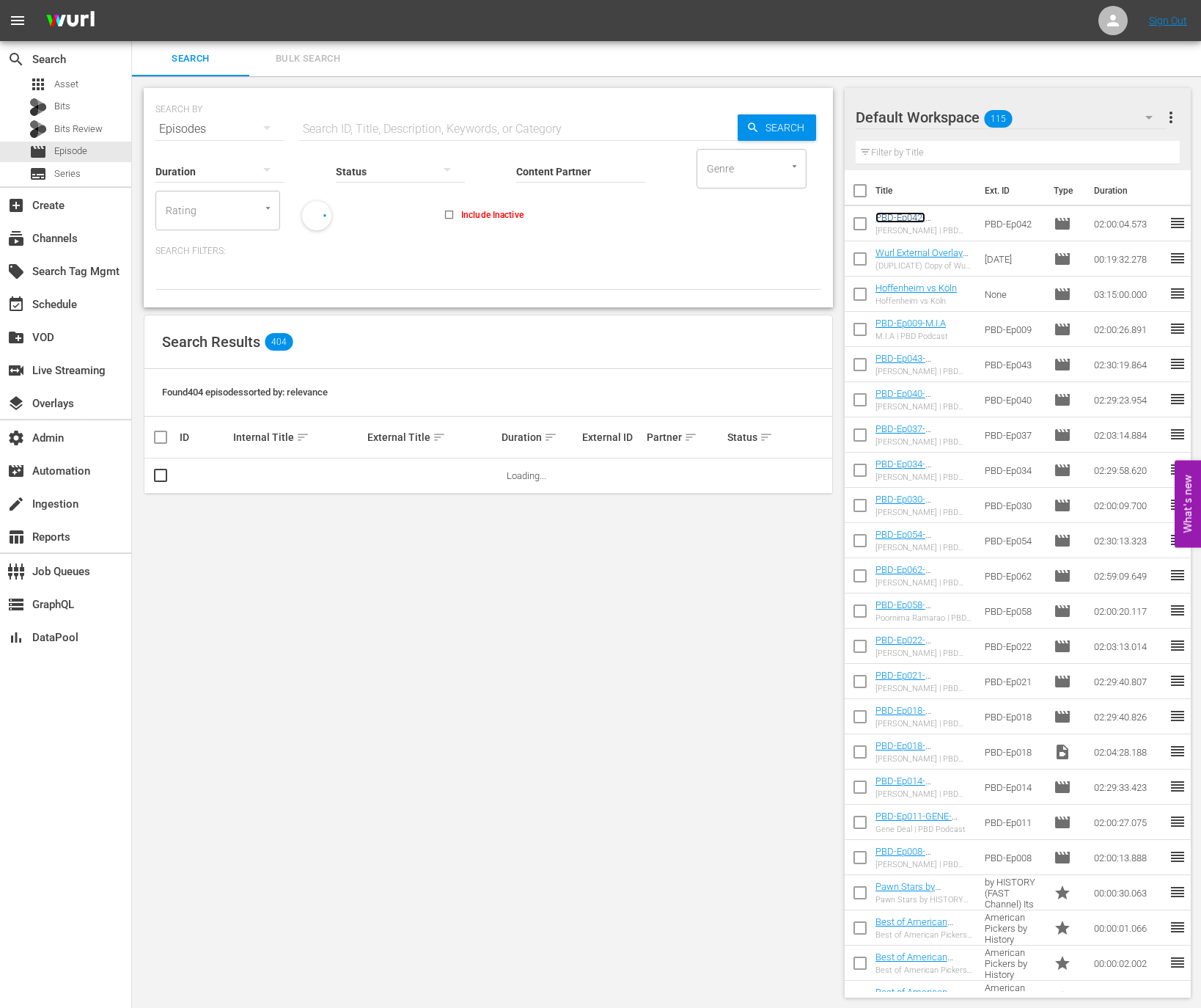
click at [905, 214] on link "PBD-Ep042-OLEKSIY-ARESTOVYCH" at bounding box center [911, 223] width 71 height 22
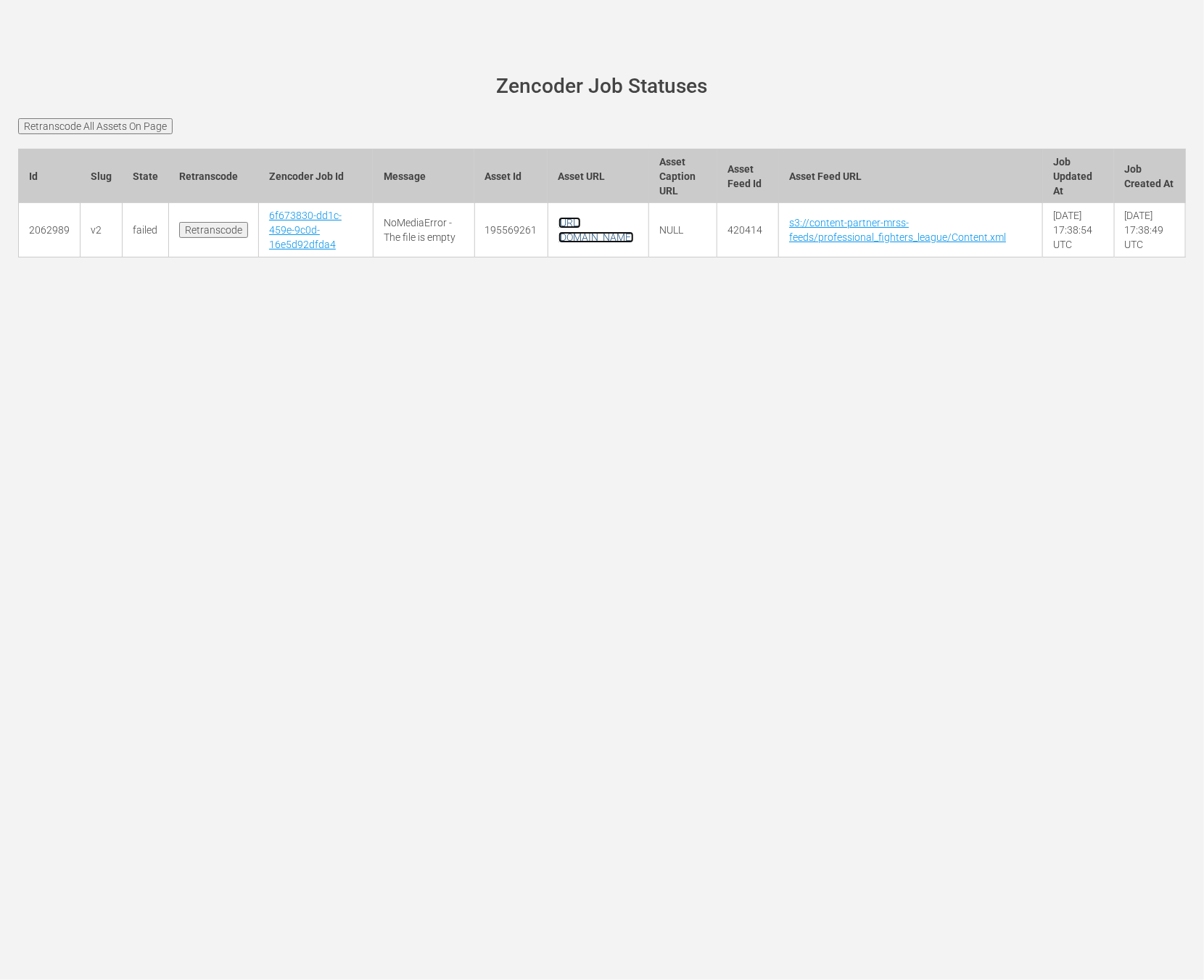
click at [559, 239] on link "[URL][DOMAIN_NAME]" at bounding box center [596, 230] width 75 height 26
click at [141, 129] on input "Retranscode All Assets On Page" at bounding box center [95, 126] width 155 height 16
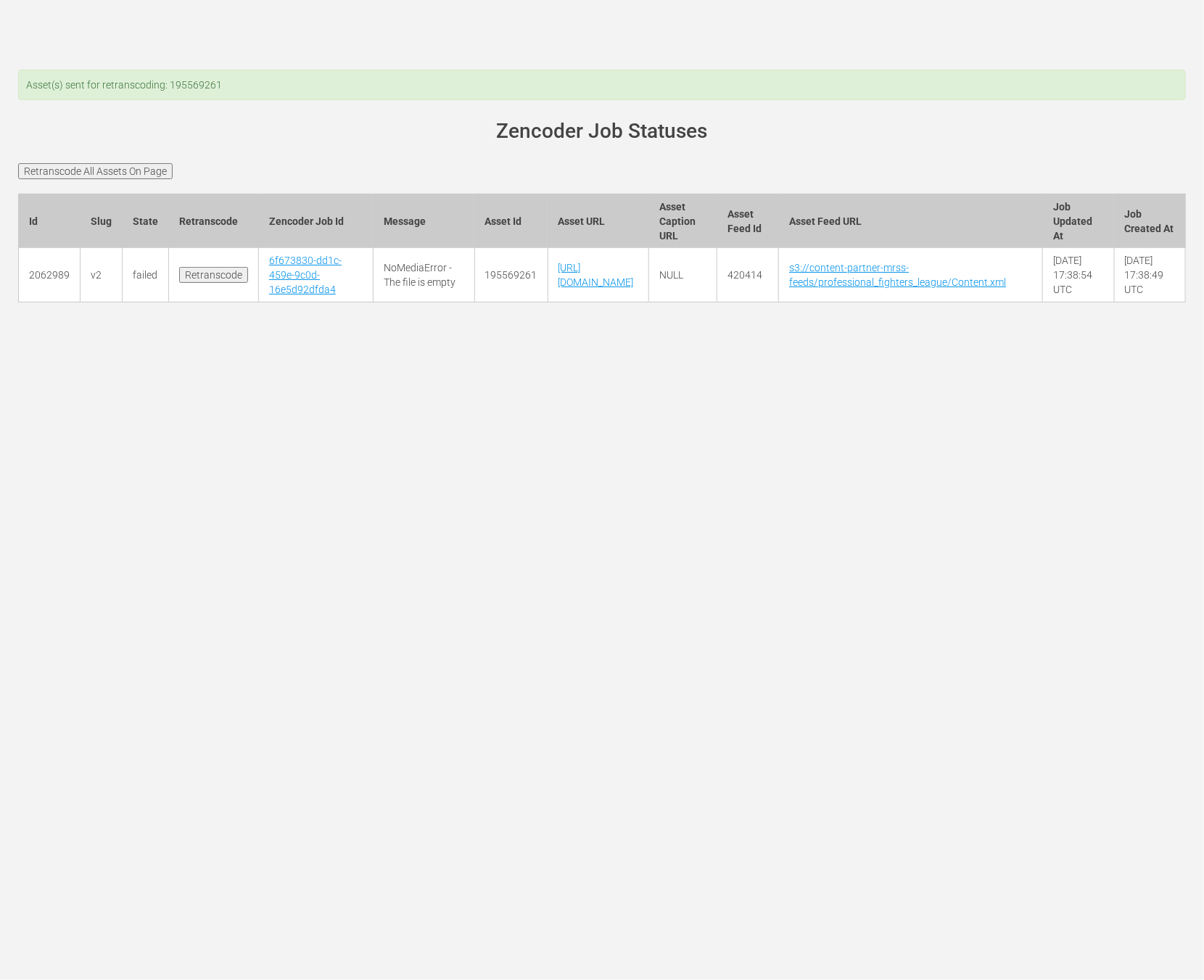
click at [687, 539] on div "Asset(s) sent for retranscoding: 195569261 [PERSON_NAME][DOMAIN_NAME] site stat…" at bounding box center [602, 490] width 1204 height 980
click at [283, 290] on link "6f673830-dd1c-459e-9c0d-16e5d92dfda4" at bounding box center [305, 275] width 72 height 40
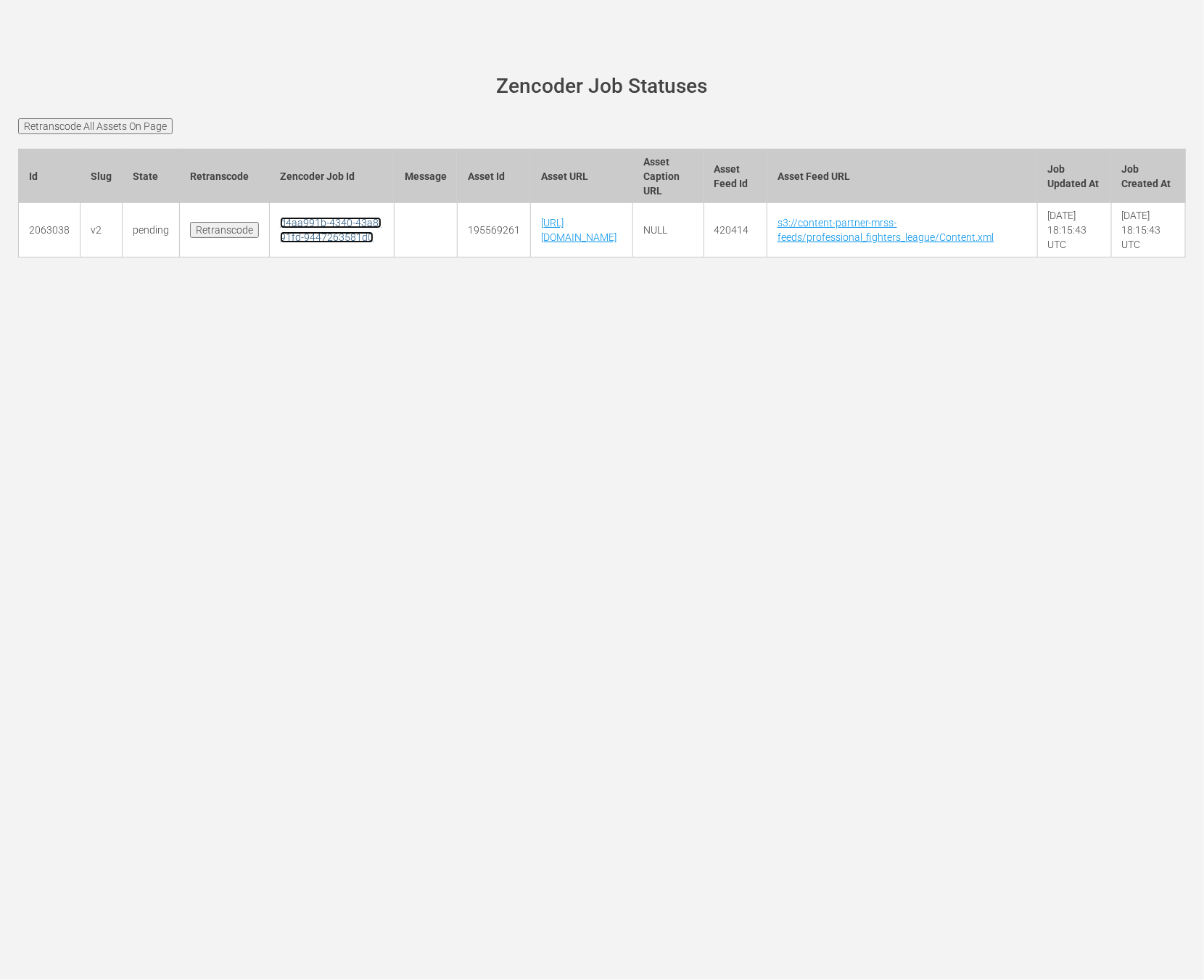
click at [289, 243] on link "d4aa991b-4340-43a8-91fd-9447263581d0" at bounding box center [330, 230] width 102 height 26
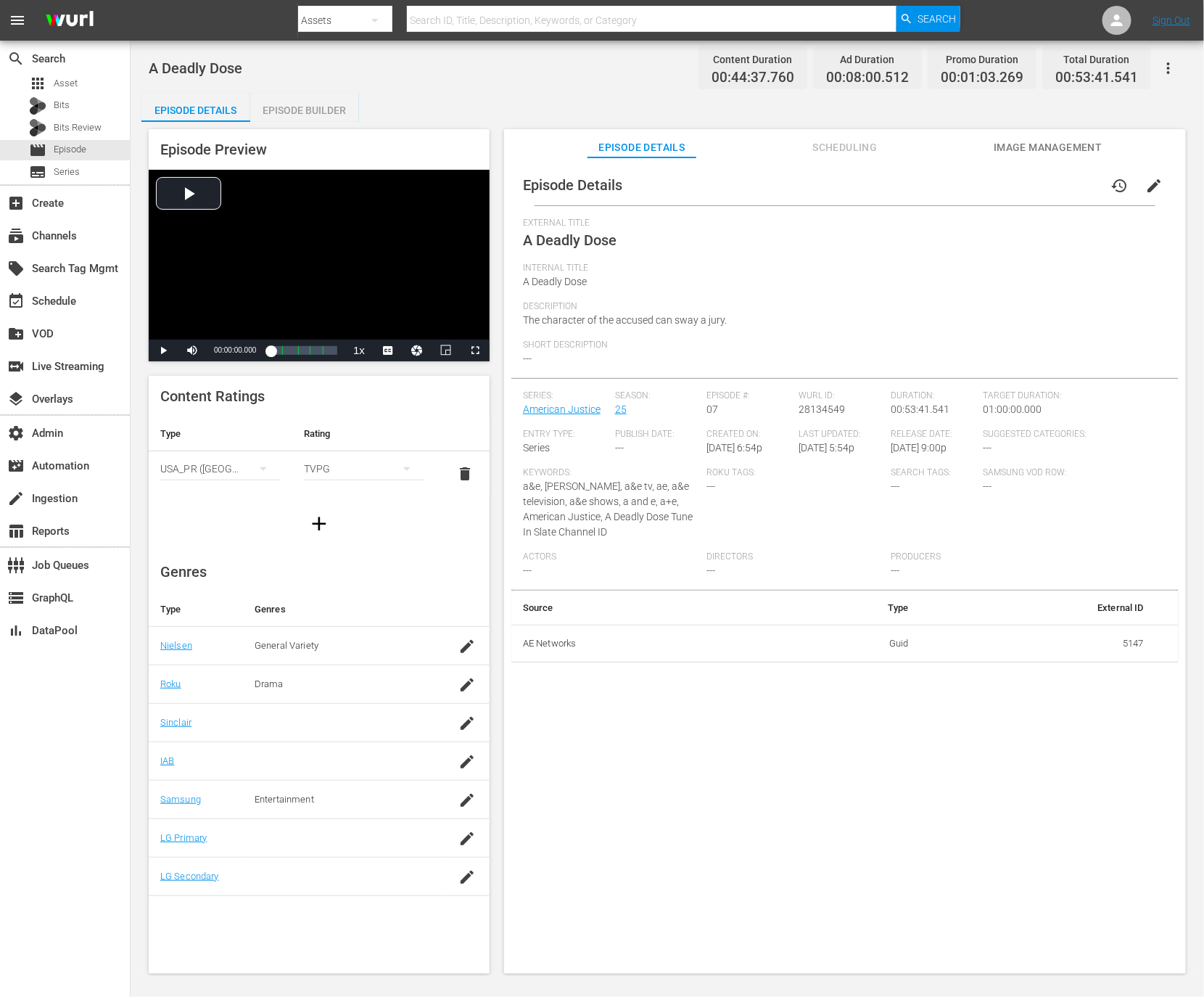
click at [283, 109] on div "Episode Builder" at bounding box center [305, 110] width 109 height 35
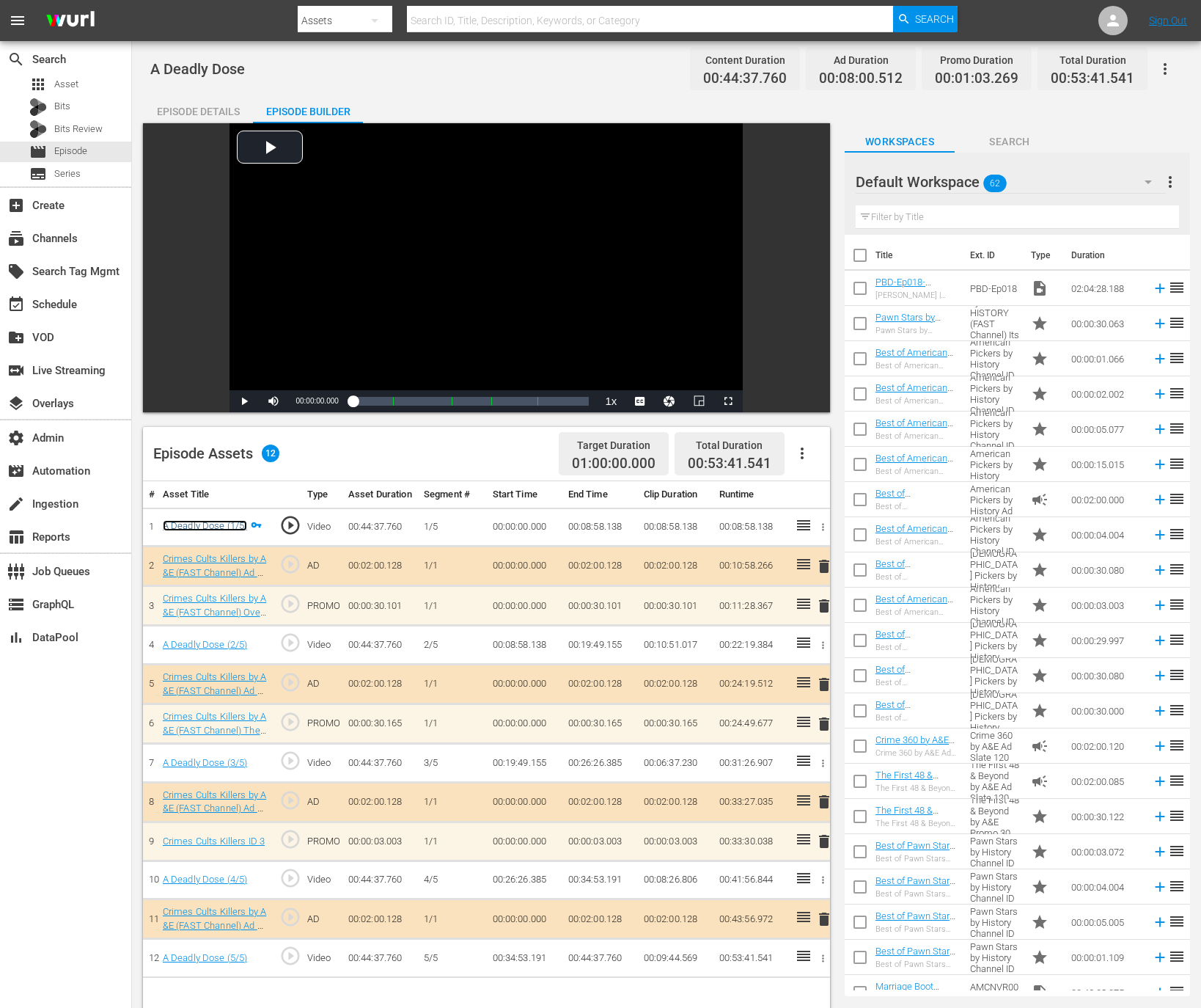
click at [215, 531] on link "A Deadly Dose (1/5)" at bounding box center [205, 526] width 85 height 11
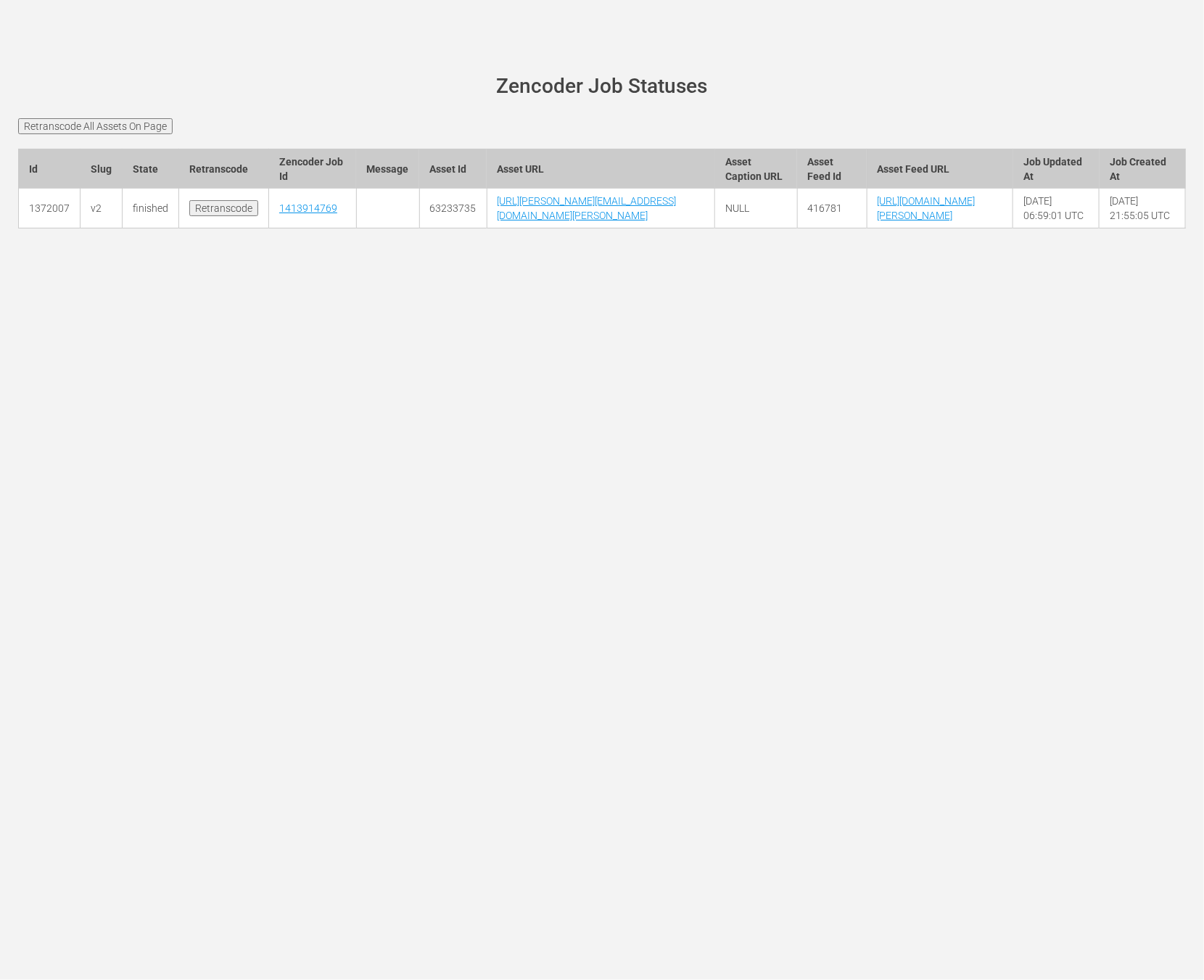
scroll to position [0, 132]
click at [878, 221] on link "[URL][DOMAIN_NAME][PERSON_NAME]" at bounding box center [927, 208] width 98 height 26
click at [772, 221] on link "[URL][DOMAIN_NAME]" at bounding box center [734, 208] width 75 height 26
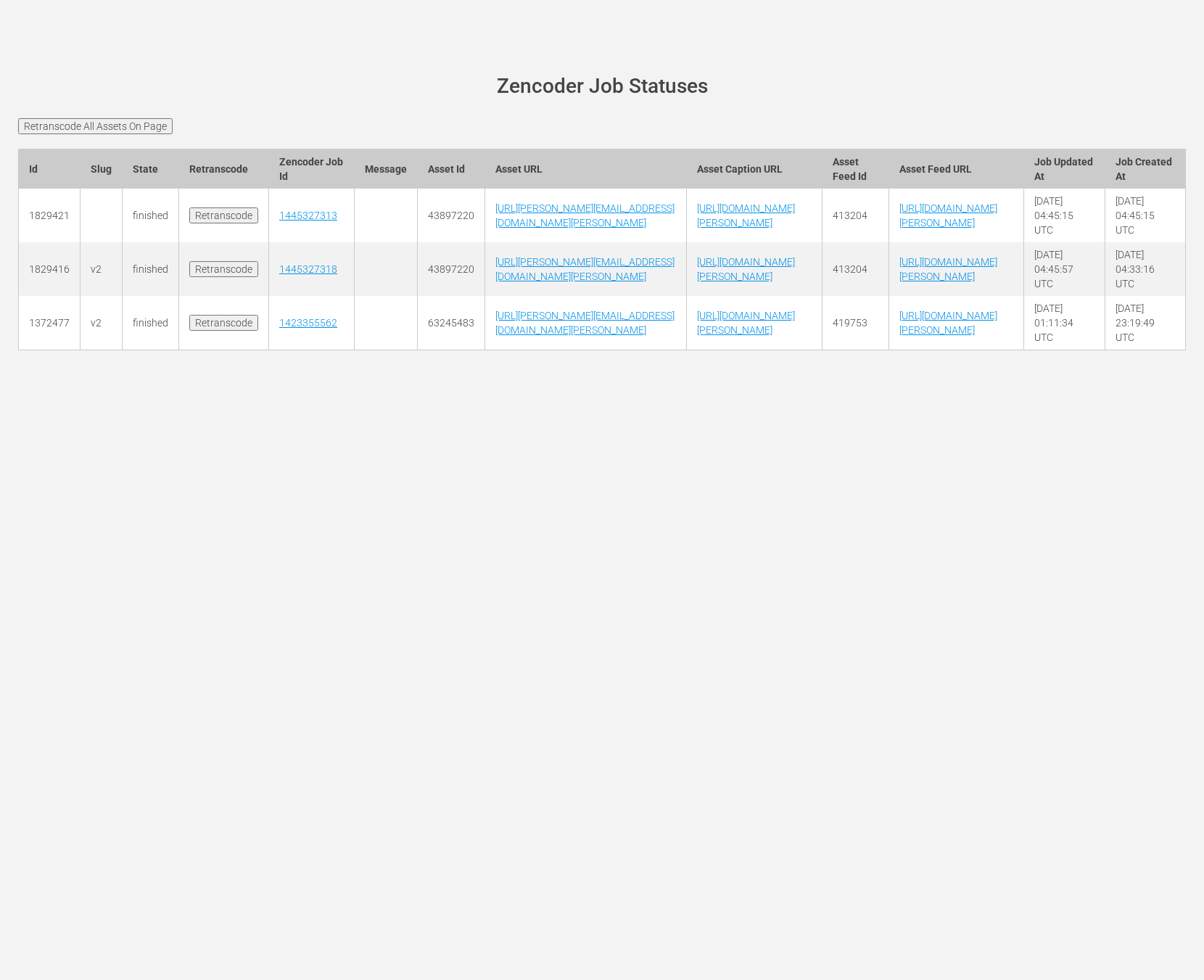
scroll to position [0, 367]
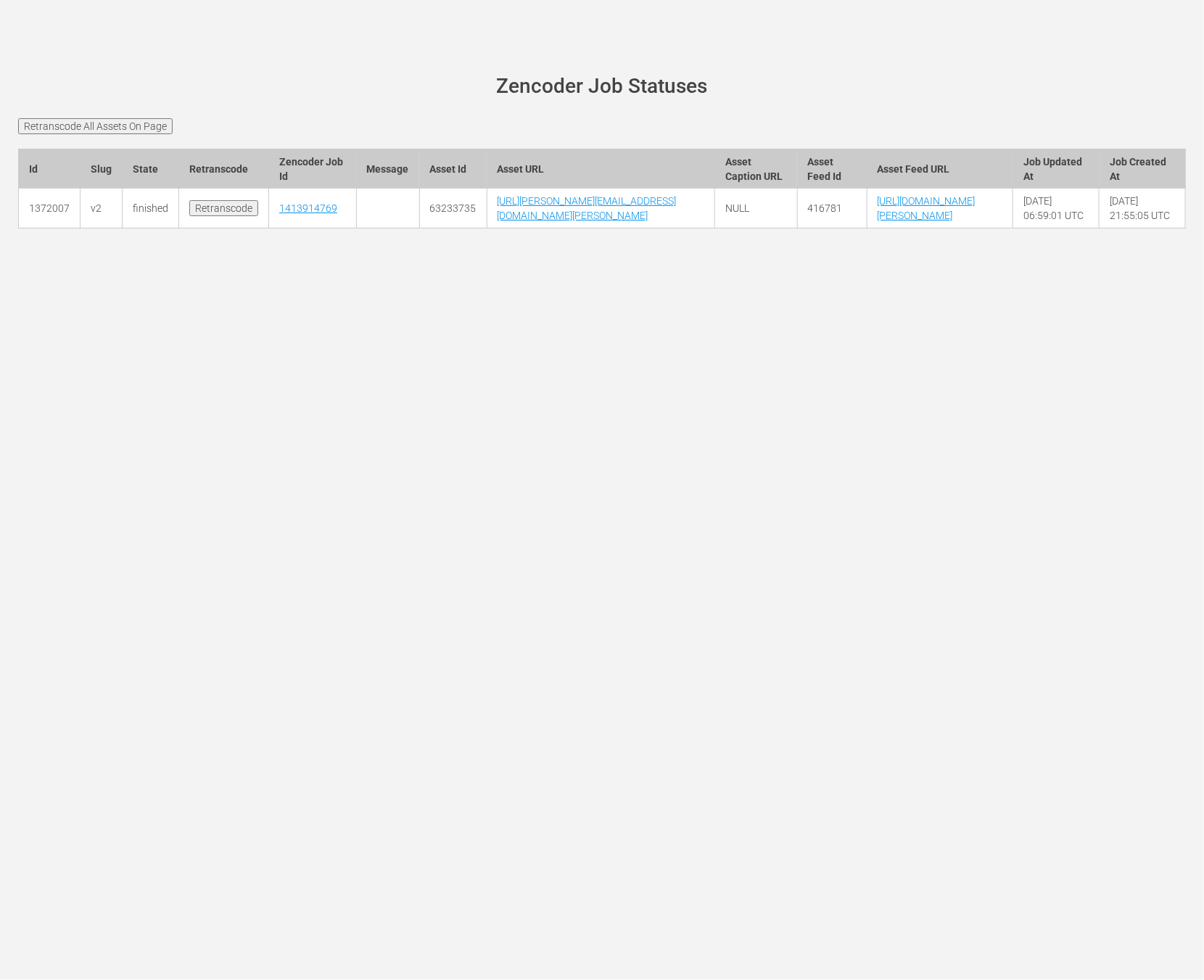
click at [1013, 228] on td "[URL][DOMAIN_NAME][PERSON_NAME]" at bounding box center [940, 208] width 146 height 40
click at [975, 221] on link "[URL][DOMAIN_NAME][PERSON_NAME]" at bounding box center [927, 208] width 98 height 26
click at [1000, 228] on td "[URL][DOMAIN_NAME][PERSON_NAME]" at bounding box center [940, 208] width 146 height 40
click at [975, 221] on link "[URL][DOMAIN_NAME][PERSON_NAME]" at bounding box center [927, 208] width 98 height 26
click at [978, 221] on link "[URL][DOMAIN_NAME][PERSON_NAME]" at bounding box center [929, 208] width 98 height 26
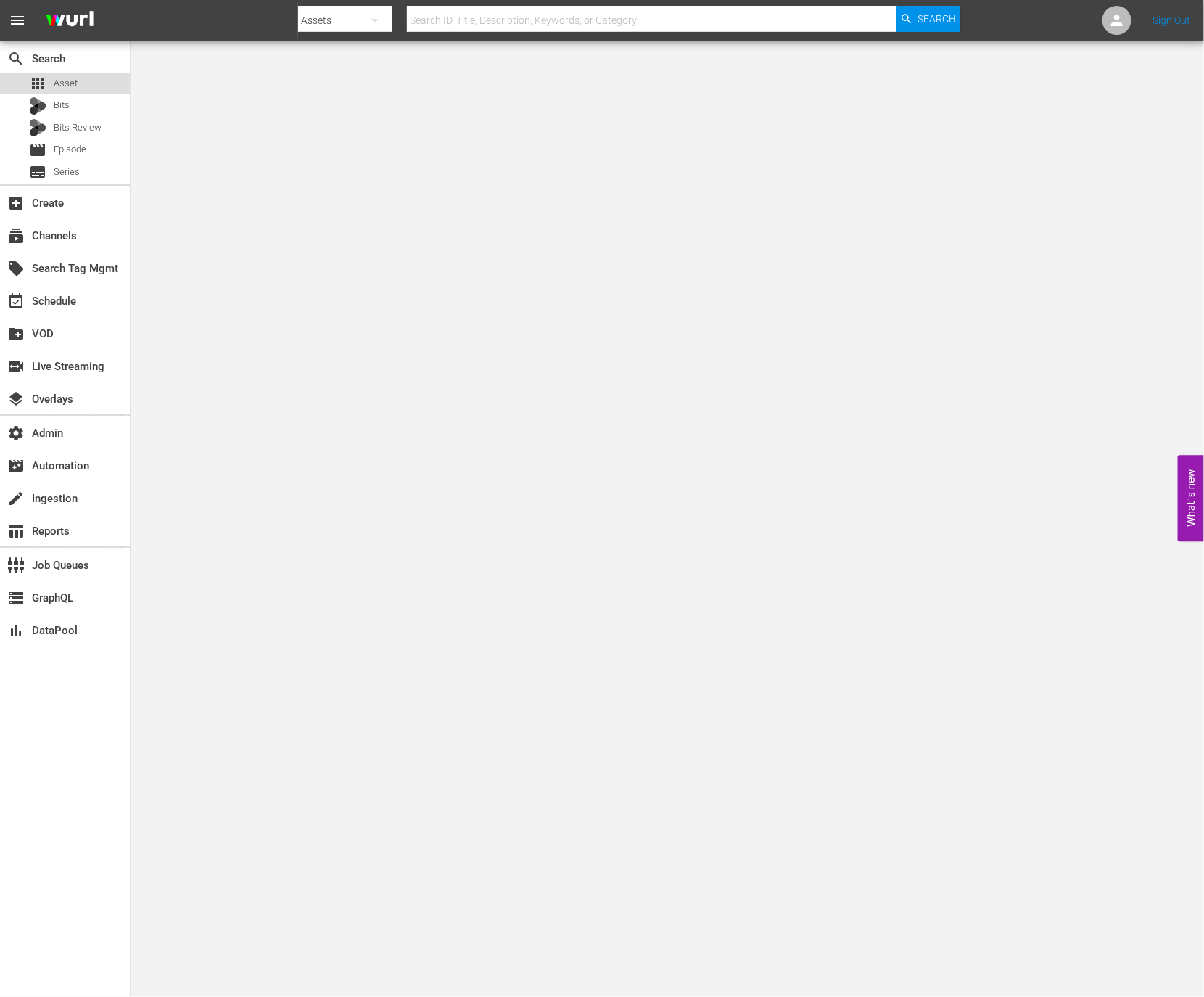
click at [89, 86] on div "apps Asset" at bounding box center [65, 83] width 130 height 20
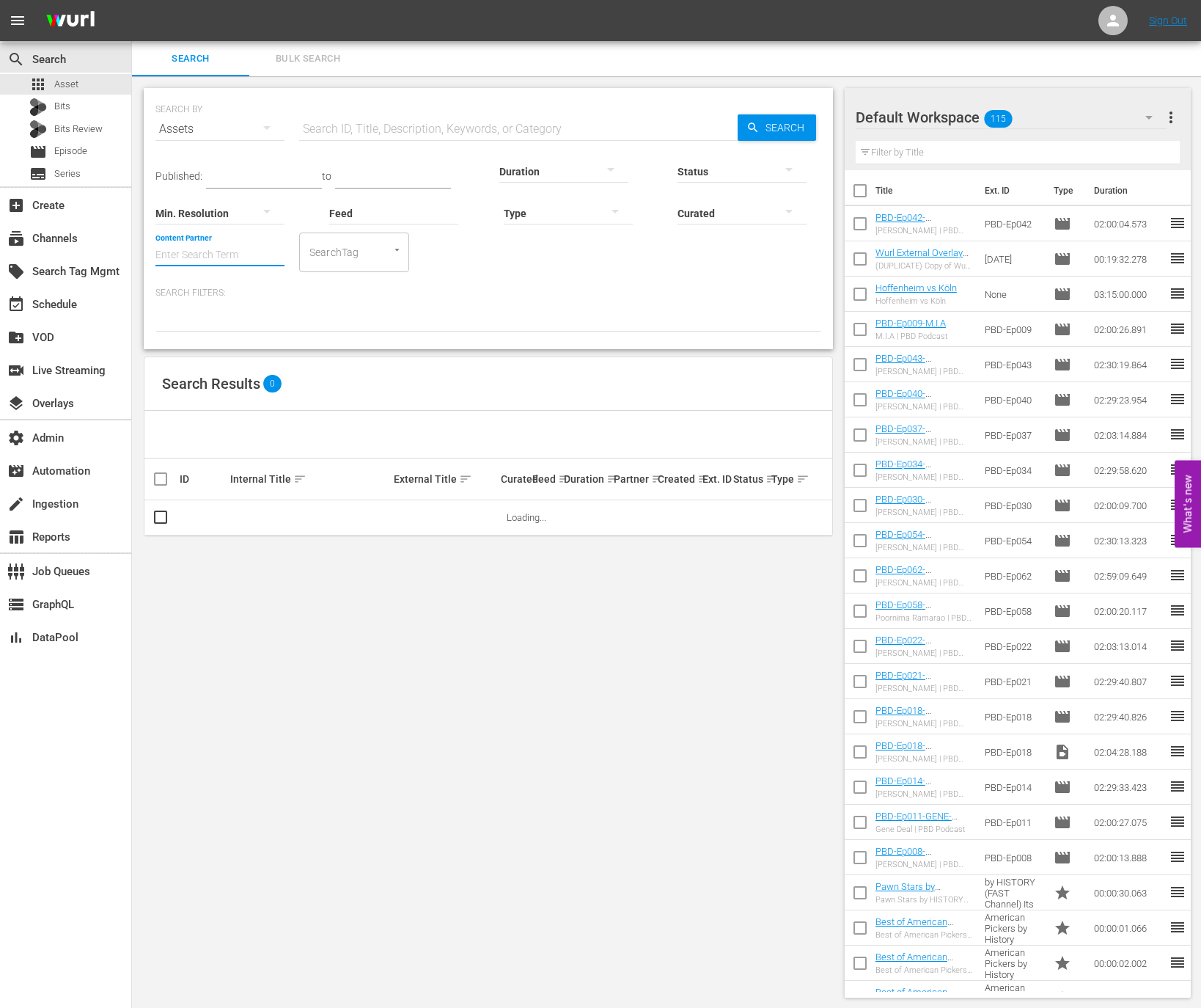
click at [251, 251] on input "Content Partner" at bounding box center [220, 255] width 129 height 53
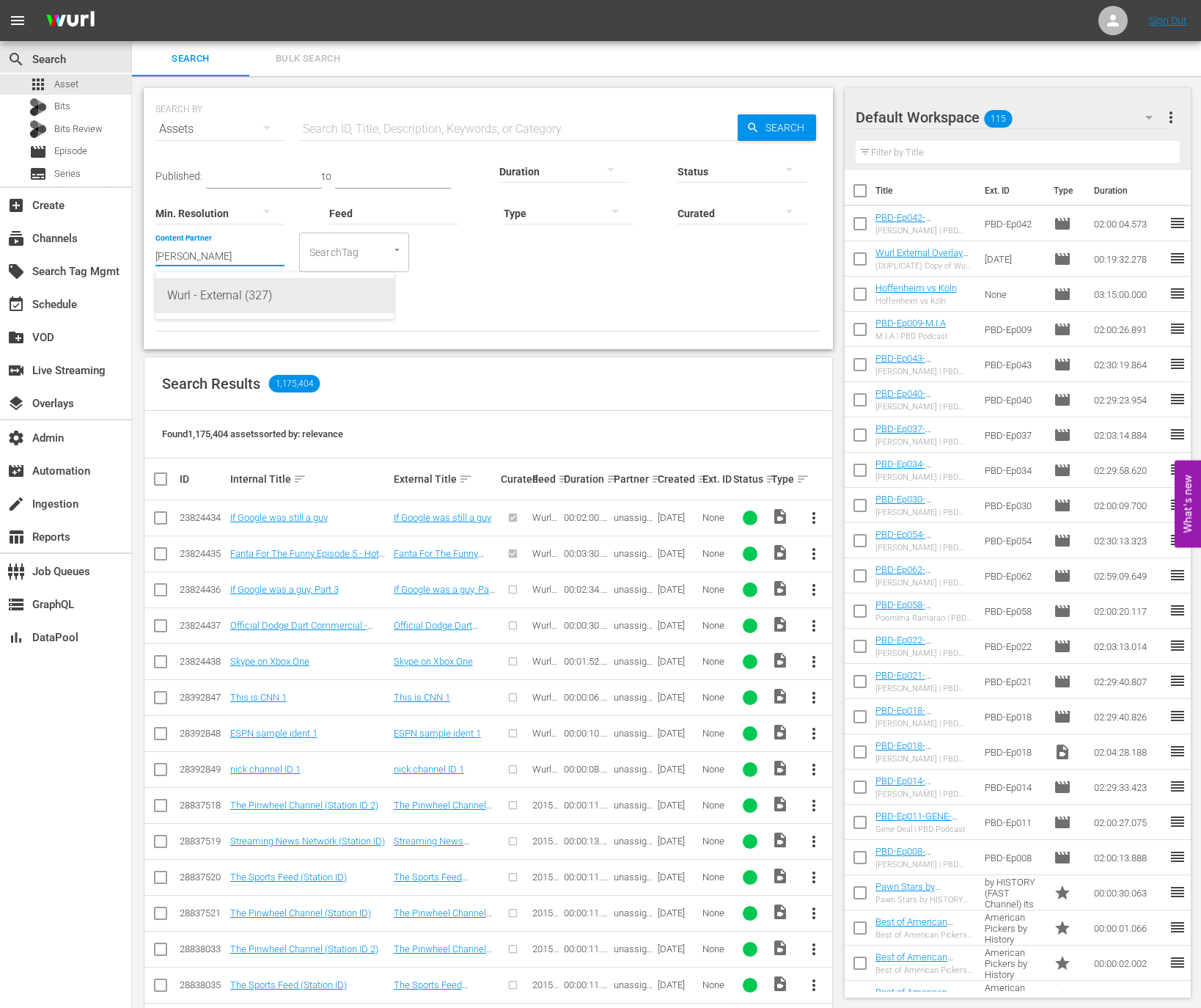
click at [267, 292] on div "Wurl - External (327)" at bounding box center [274, 295] width 214 height 35
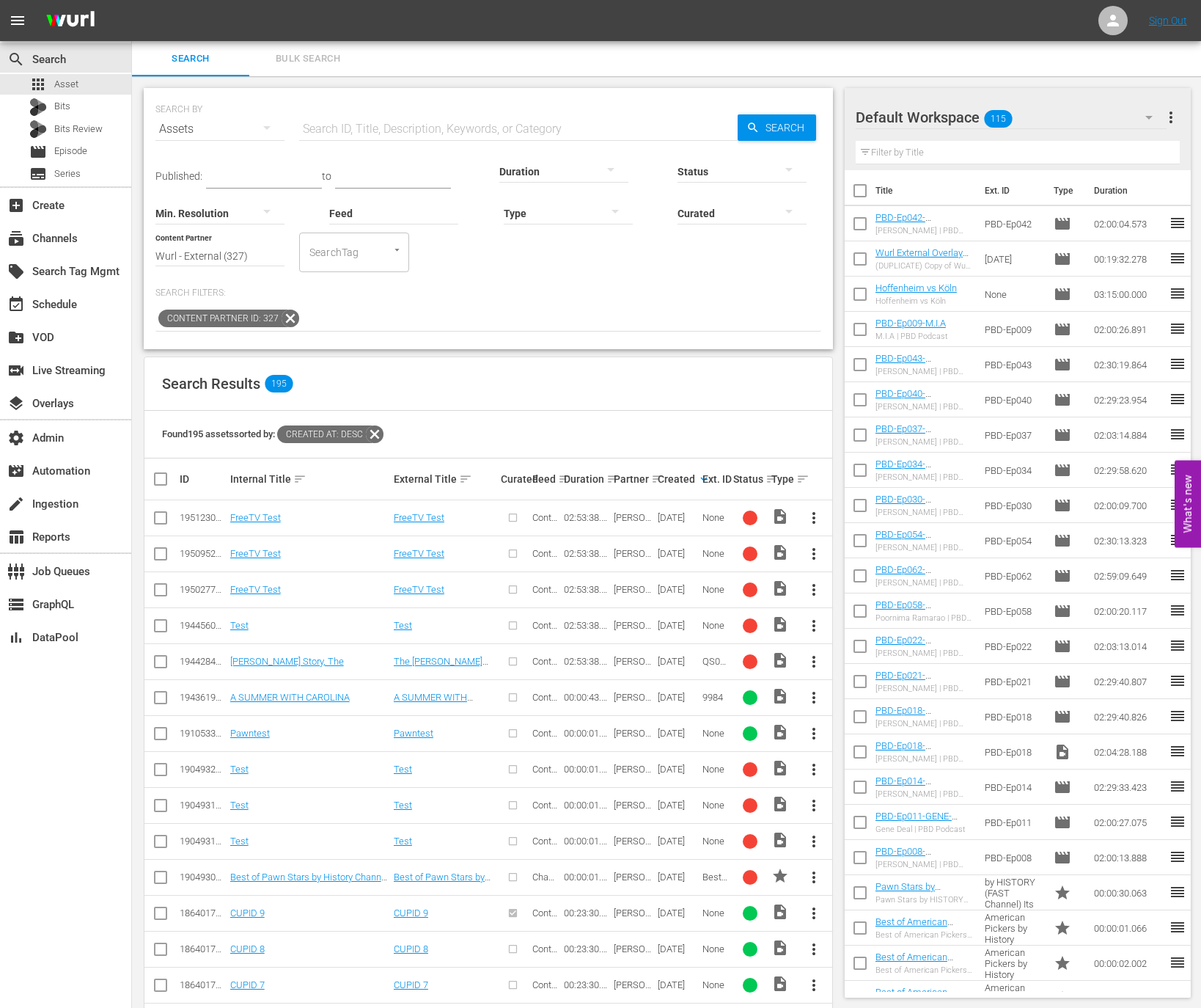
click at [291, 321] on icon at bounding box center [291, 318] width 19 height 19
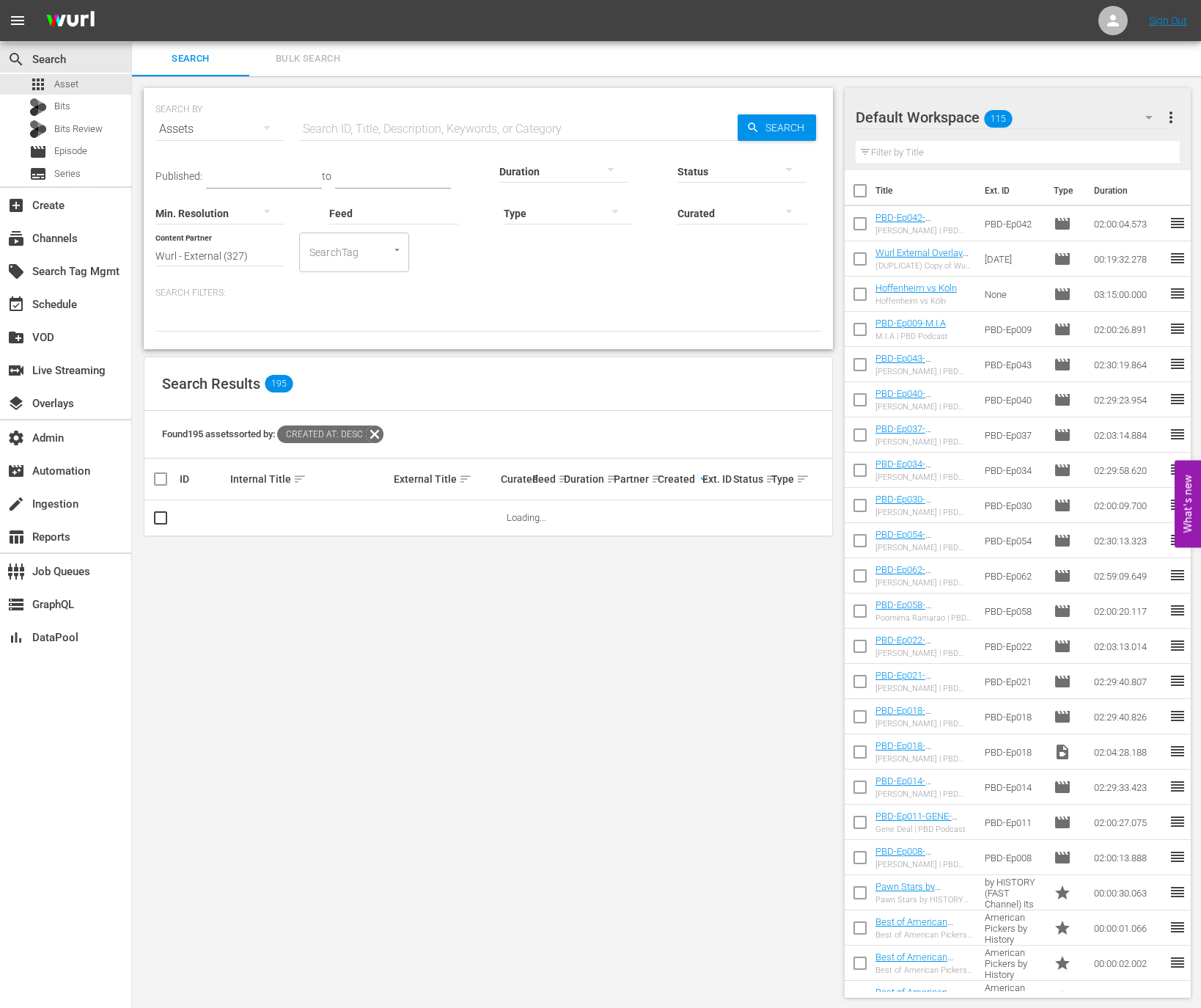
click at [251, 255] on input "Wurl - External (327)" at bounding box center [220, 255] width 129 height 53
click at [253, 287] on div "Professional Fighters League (297)" at bounding box center [274, 295] width 214 height 35
type input "Professional Fighters League (297)"
